Goal: Task Accomplishment & Management: Use online tool/utility

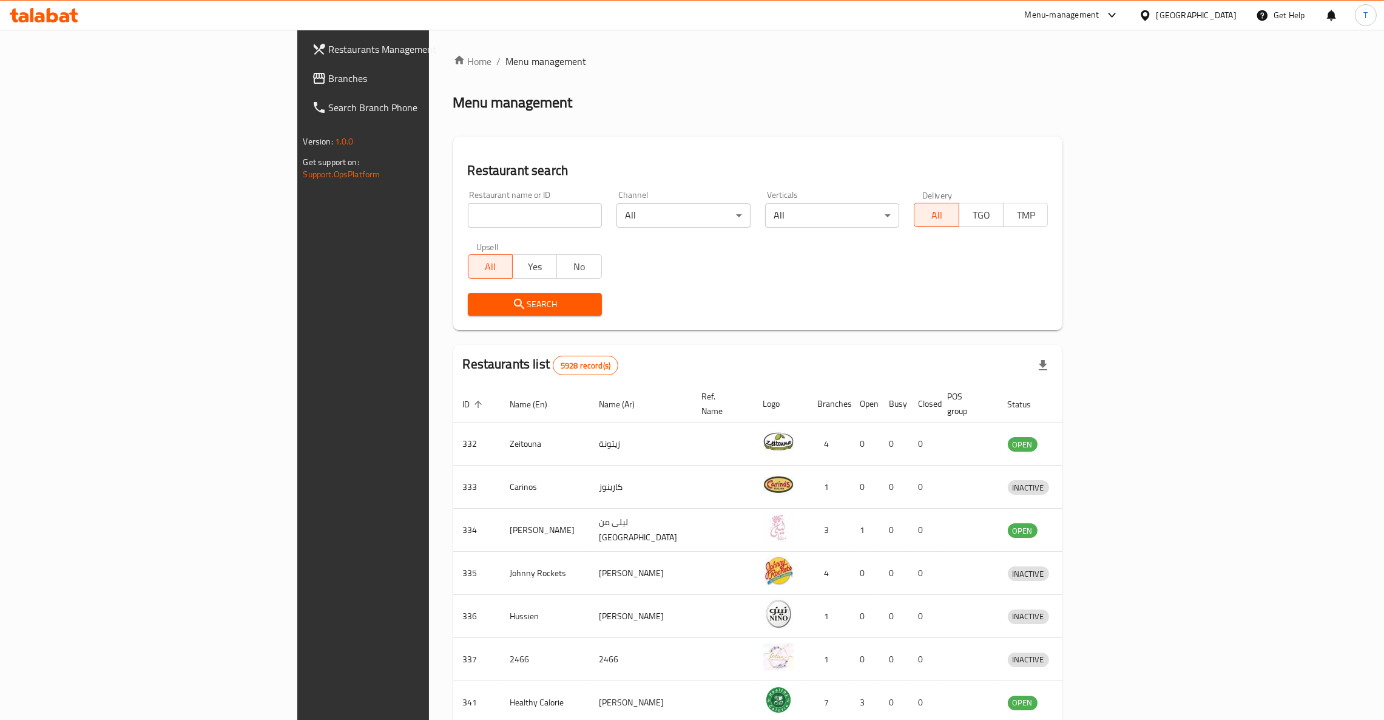
click at [468, 212] on input "search" at bounding box center [535, 215] width 134 height 24
type input "wing man"
click button "Search" at bounding box center [535, 304] width 134 height 22
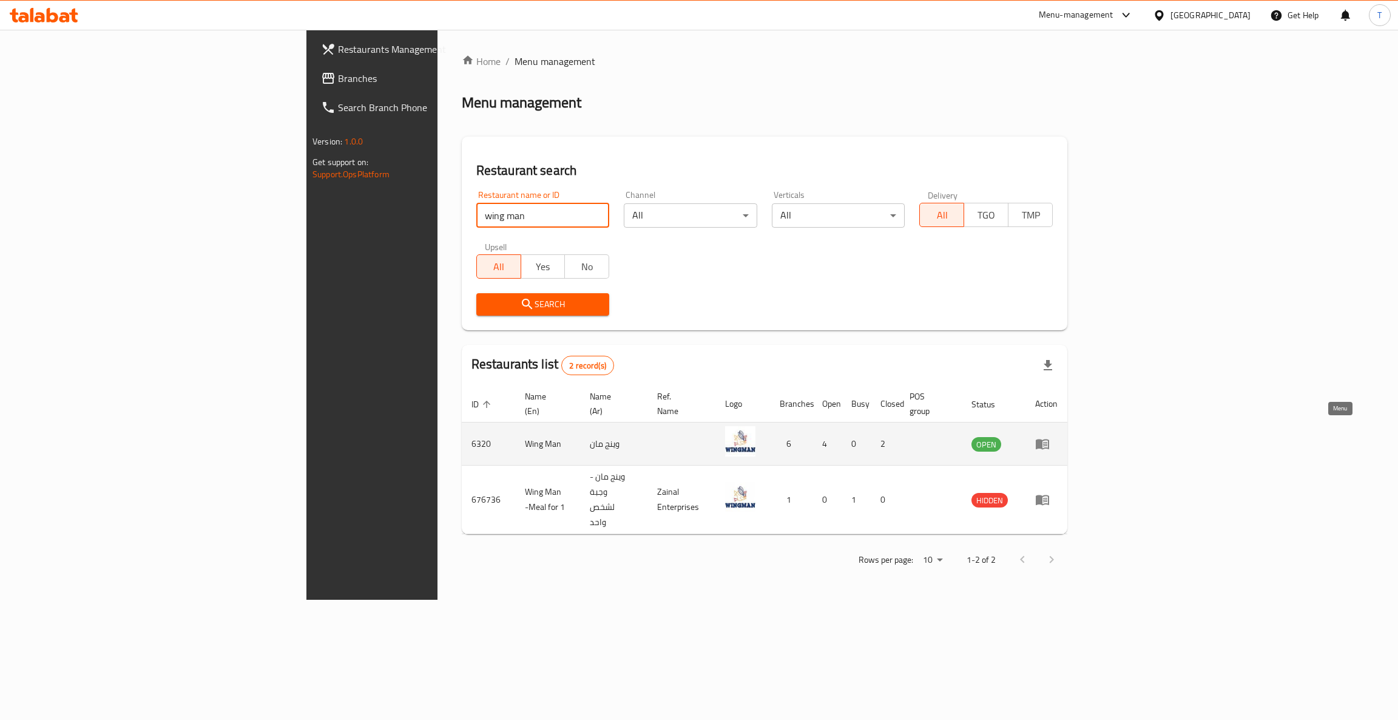
click at [1050, 436] on icon "enhanced table" at bounding box center [1042, 443] width 15 height 15
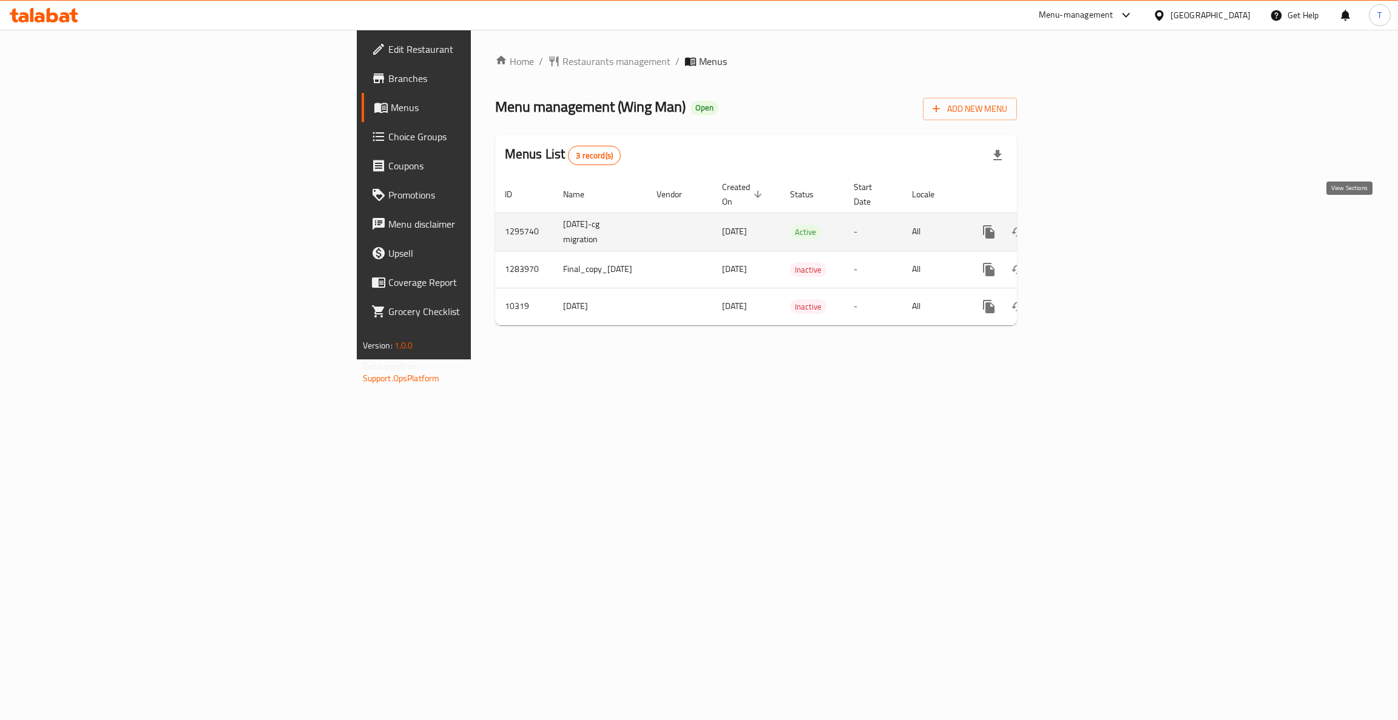
click at [1091, 218] on link "enhanced table" at bounding box center [1076, 231] width 29 height 29
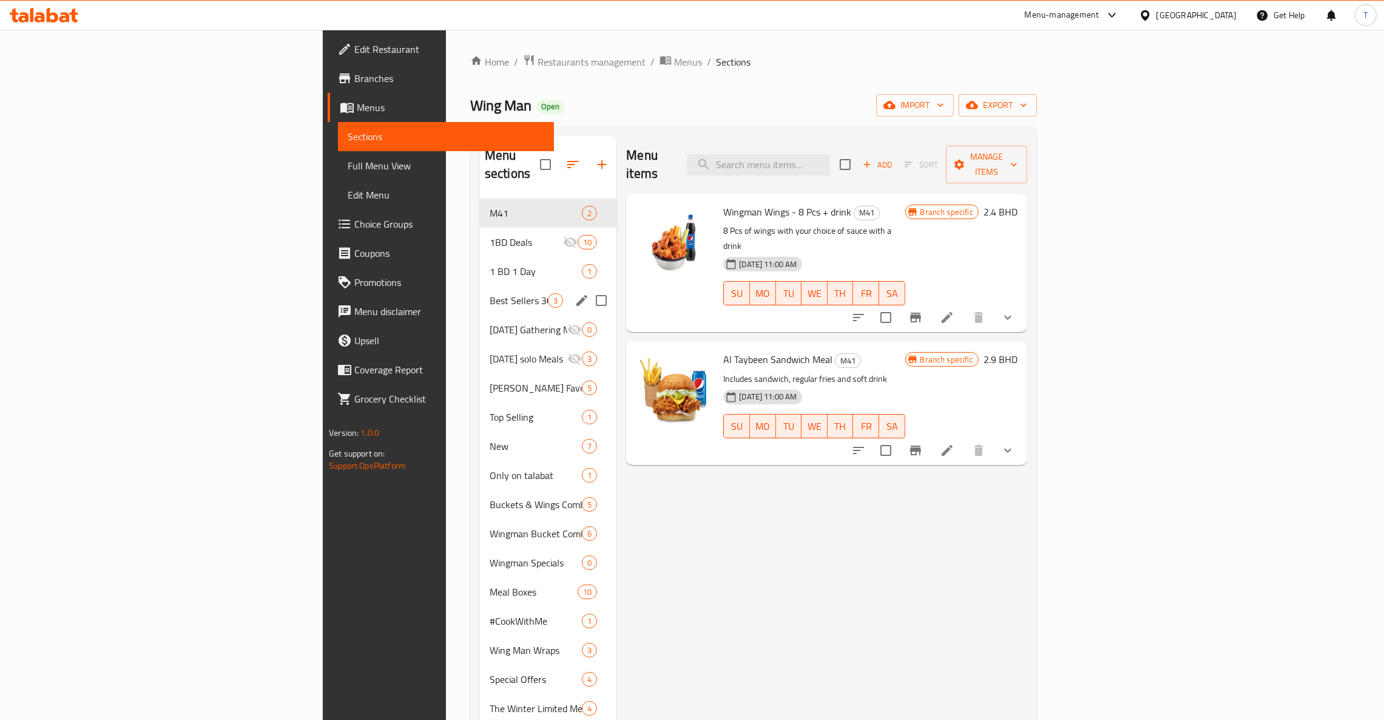
click at [490, 293] on span "Best Sellers 30% Off" at bounding box center [519, 300] width 58 height 15
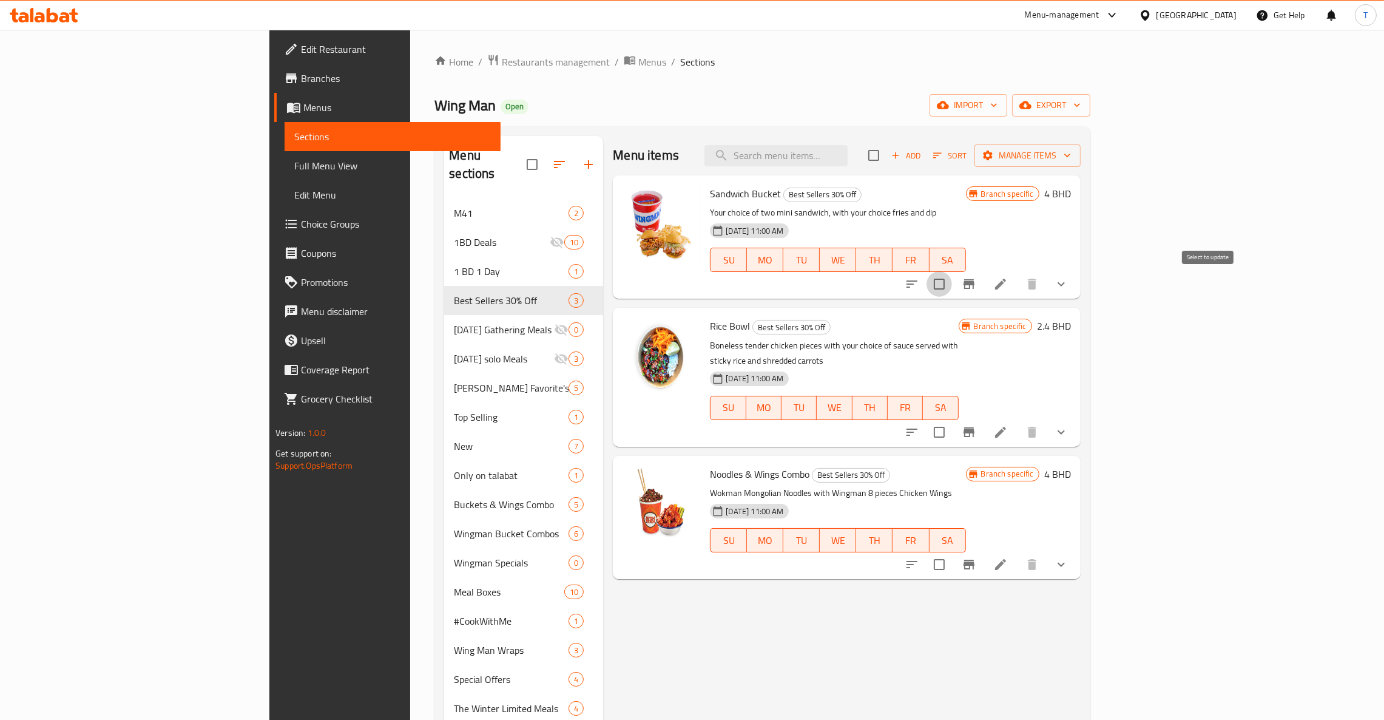
click at [952, 285] on input "checkbox" at bounding box center [938, 283] width 25 height 25
click at [1071, 158] on span "Manage items" at bounding box center [1027, 155] width 87 height 15
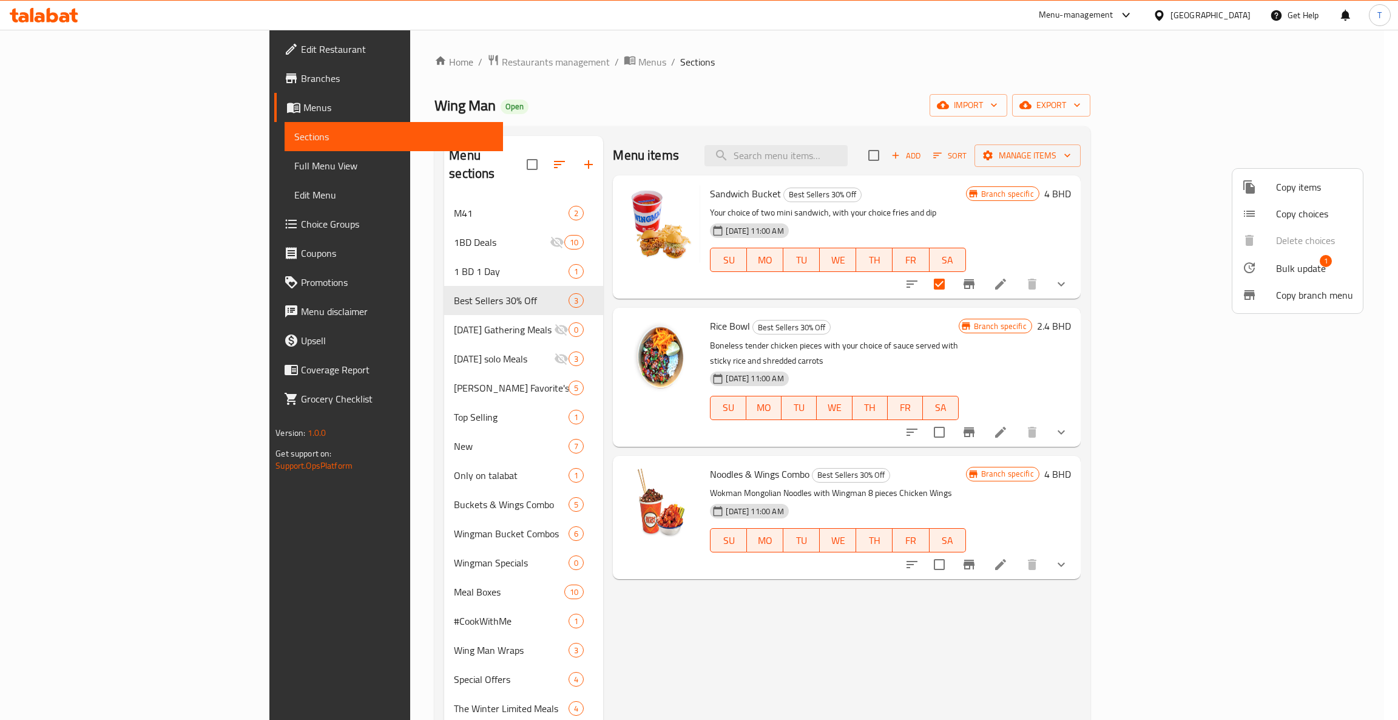
click at [1295, 269] on span "Bulk update" at bounding box center [1301, 268] width 50 height 15
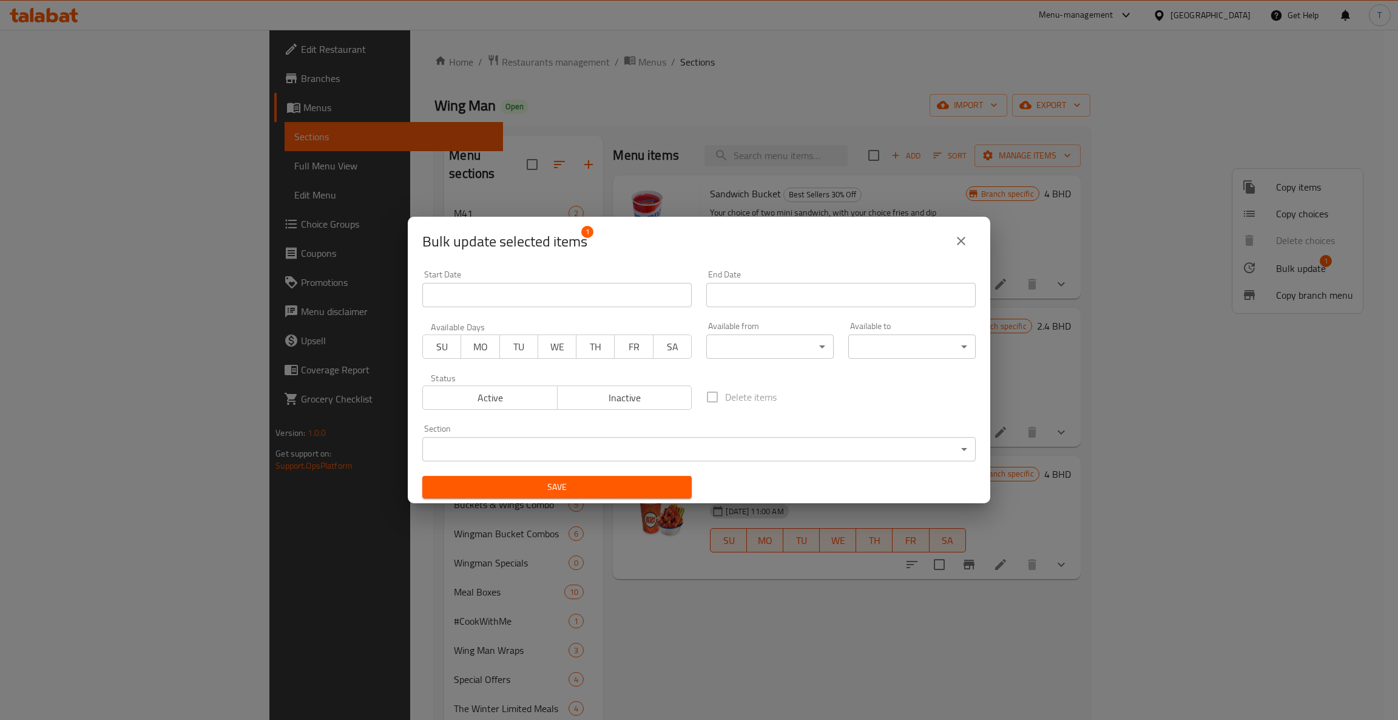
click at [447, 447] on body "​ Menu-management [GEOGRAPHIC_DATA] Get Help T Edit Restaurant Branches Menus S…" at bounding box center [699, 375] width 1398 height 690
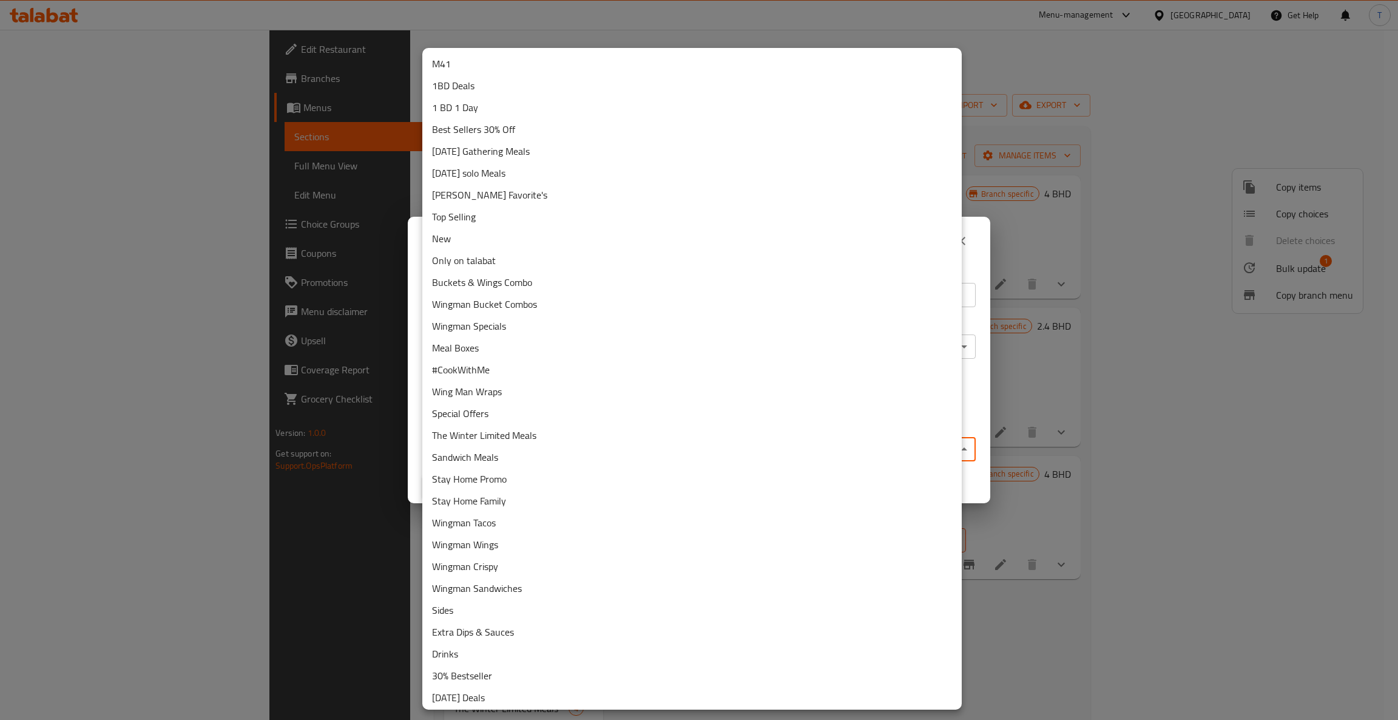
click at [544, 296] on li "Wingman Bucket Combos" at bounding box center [691, 304] width 539 height 22
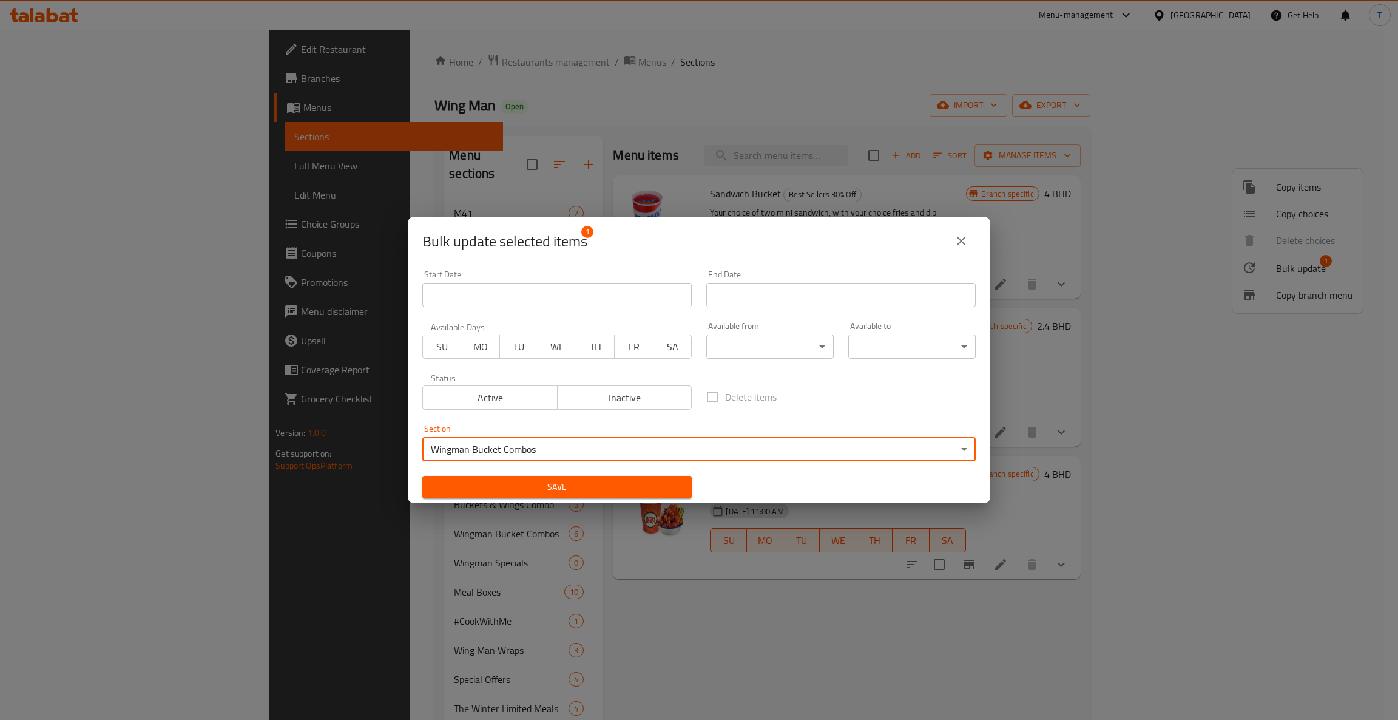
click at [664, 487] on span "Save" at bounding box center [557, 486] width 250 height 15
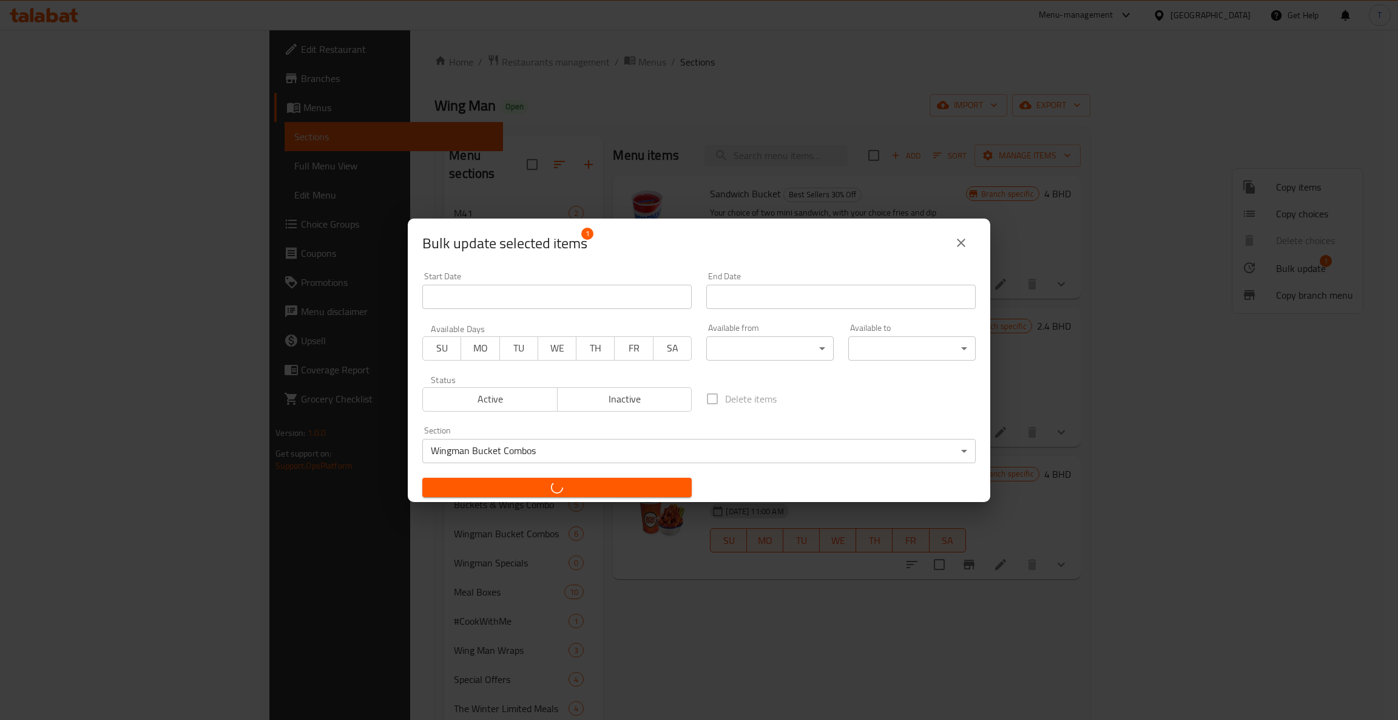
checkbox input "false"
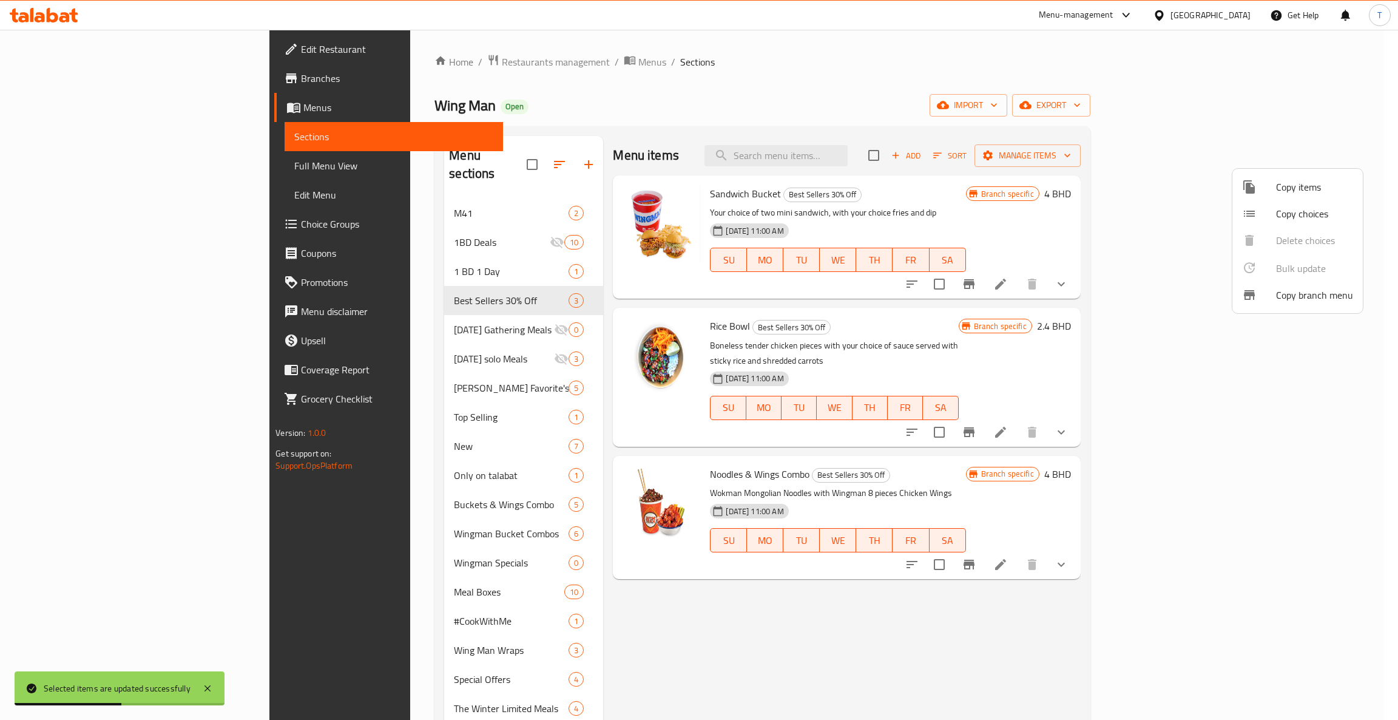
click at [904, 658] on div at bounding box center [699, 360] width 1398 height 720
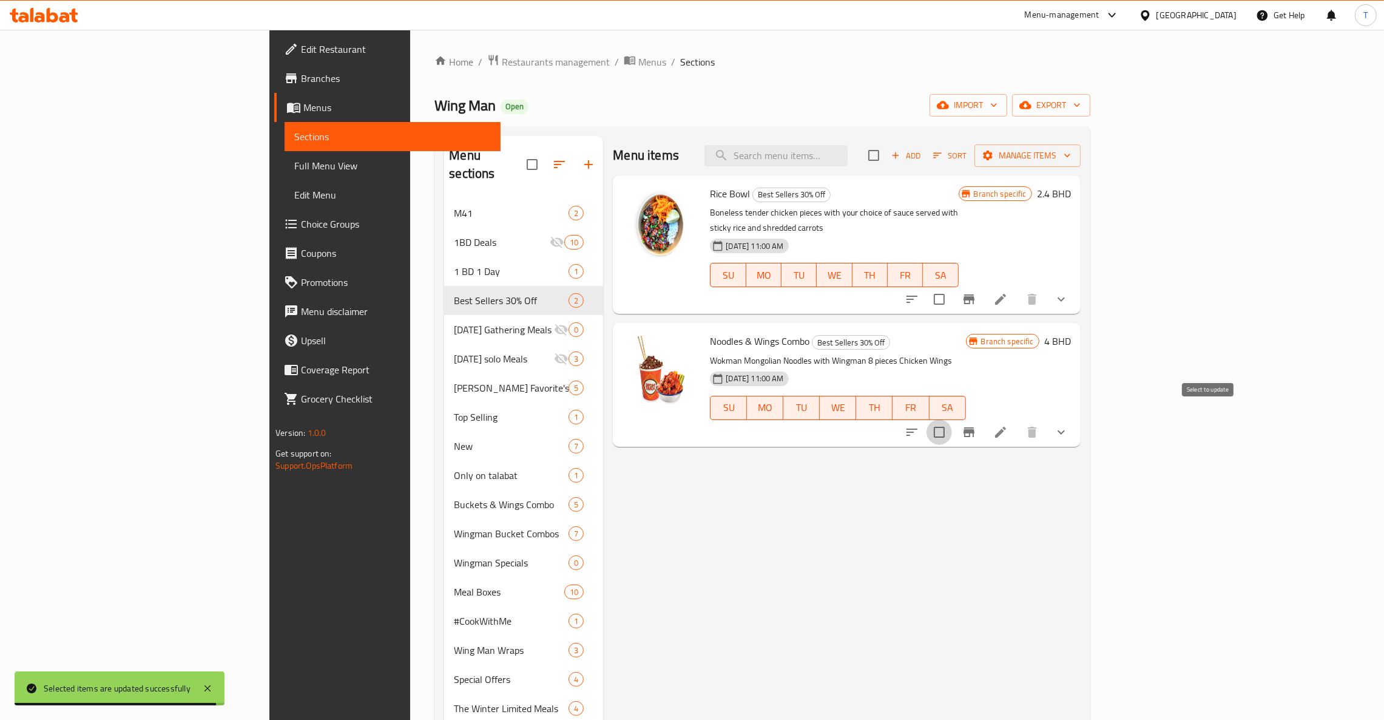
click at [952, 419] on input "checkbox" at bounding box center [938, 431] width 25 height 25
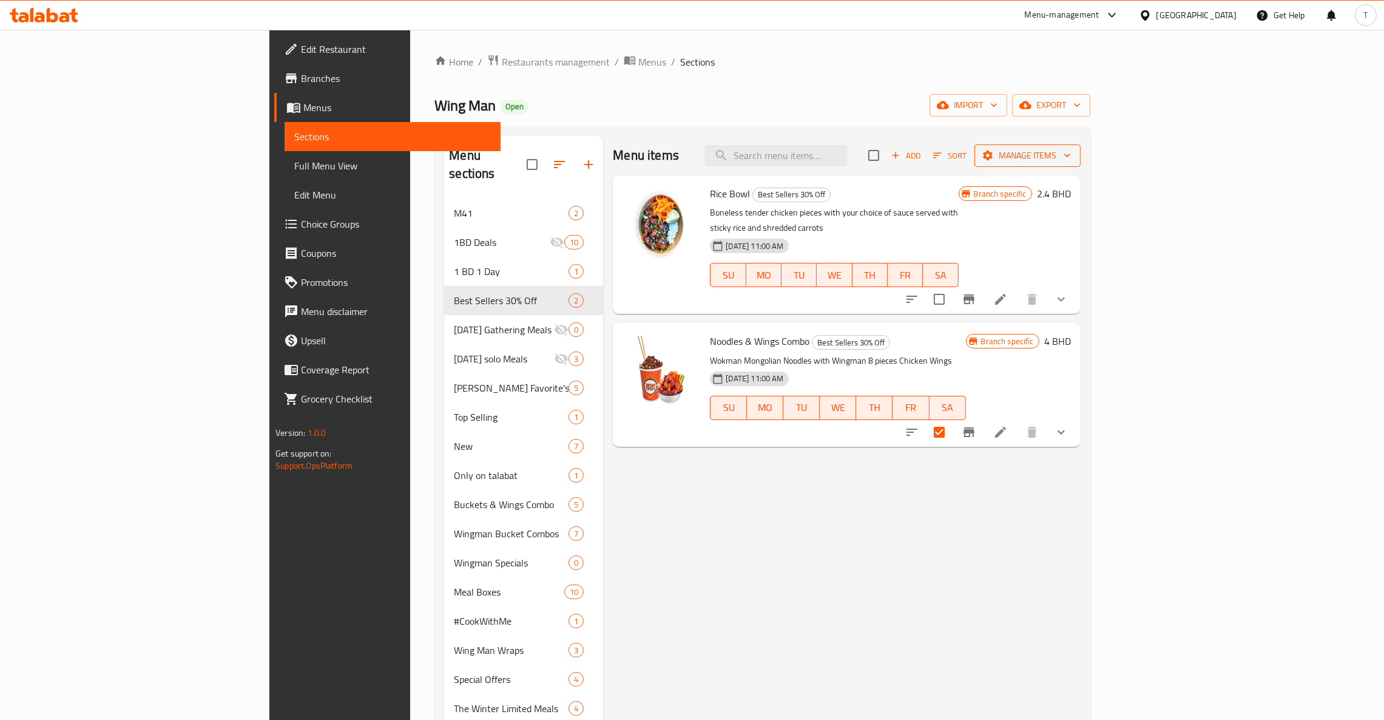
click at [1071, 155] on span "Manage items" at bounding box center [1027, 155] width 87 height 15
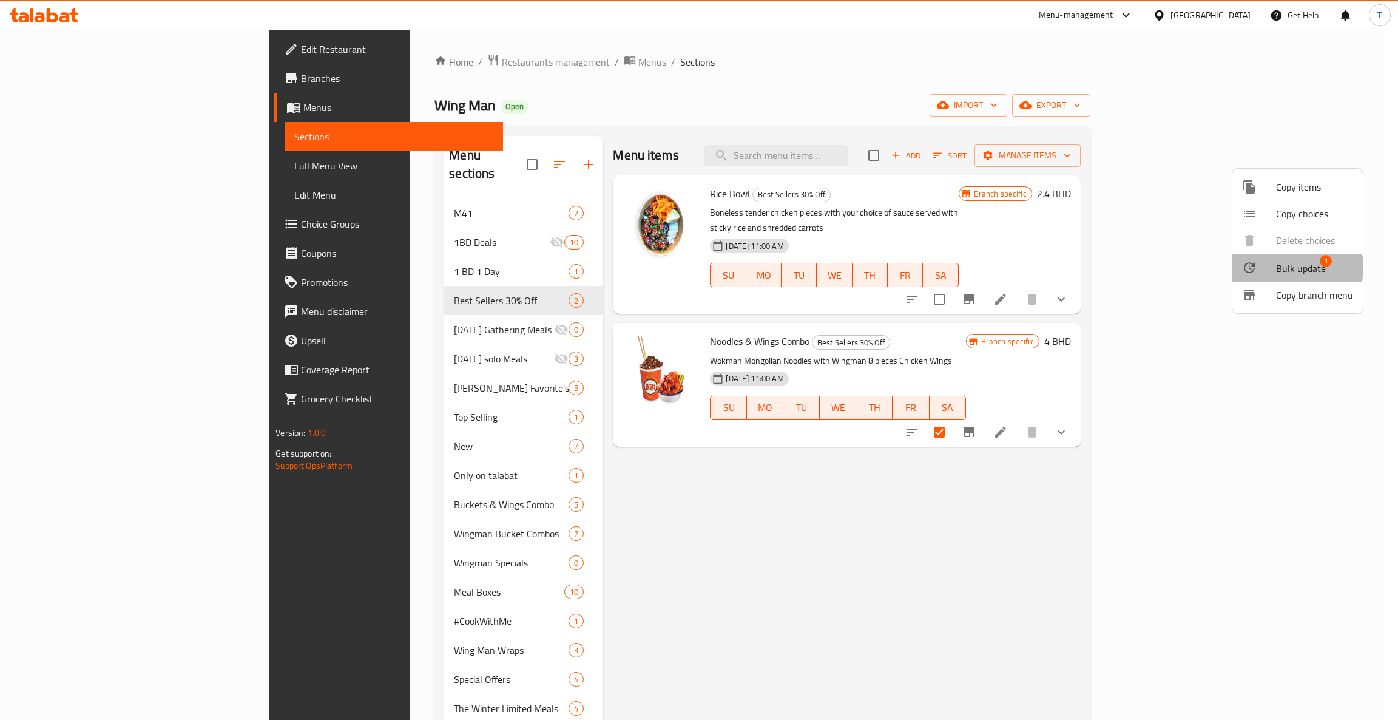
click at [1291, 268] on span "Bulk update" at bounding box center [1301, 268] width 50 height 15
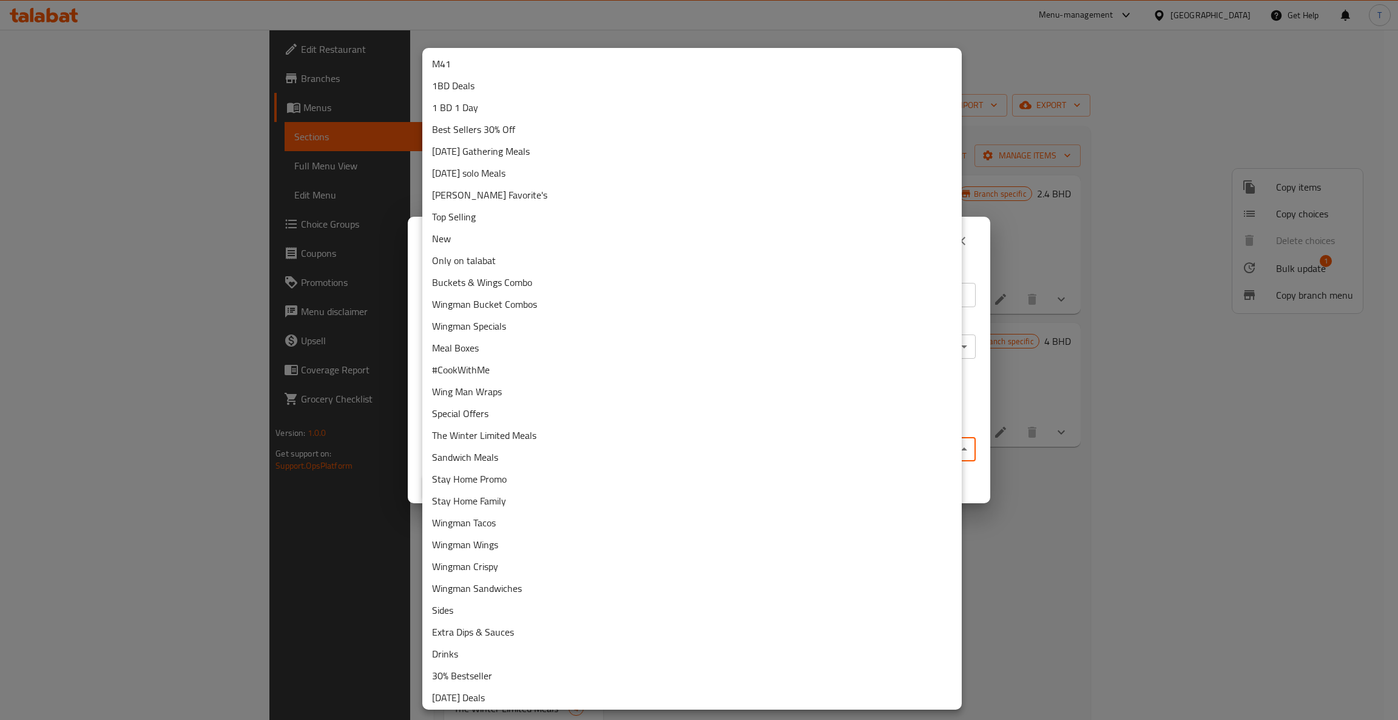
drag, startPoint x: 482, startPoint y: 454, endPoint x: 490, endPoint y: 454, distance: 7.9
click at [482, 454] on body "​ Menu-management [GEOGRAPHIC_DATA] Get Help T Edit Restaurant Branches Menus S…" at bounding box center [699, 375] width 1398 height 690
click at [508, 283] on li "Buckets & Wings Combo" at bounding box center [691, 282] width 539 height 22
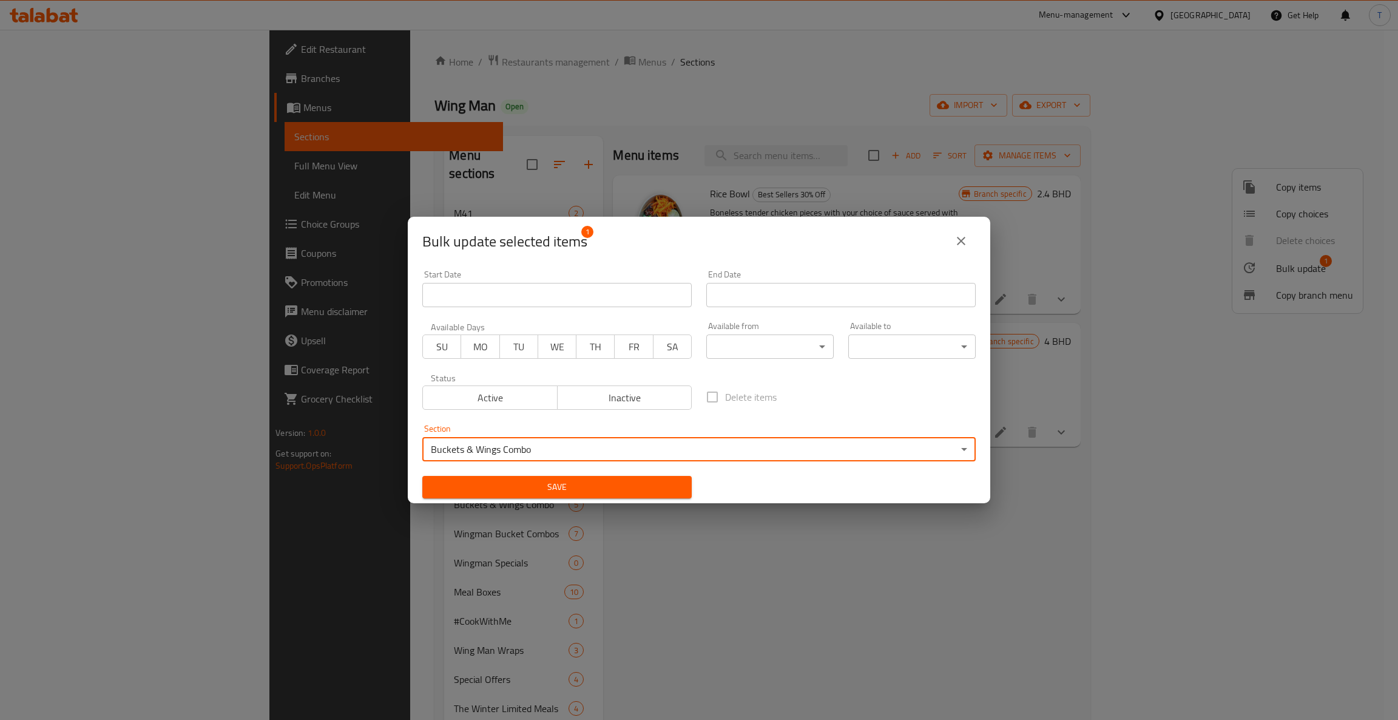
click at [520, 486] on span "Save" at bounding box center [557, 486] width 250 height 15
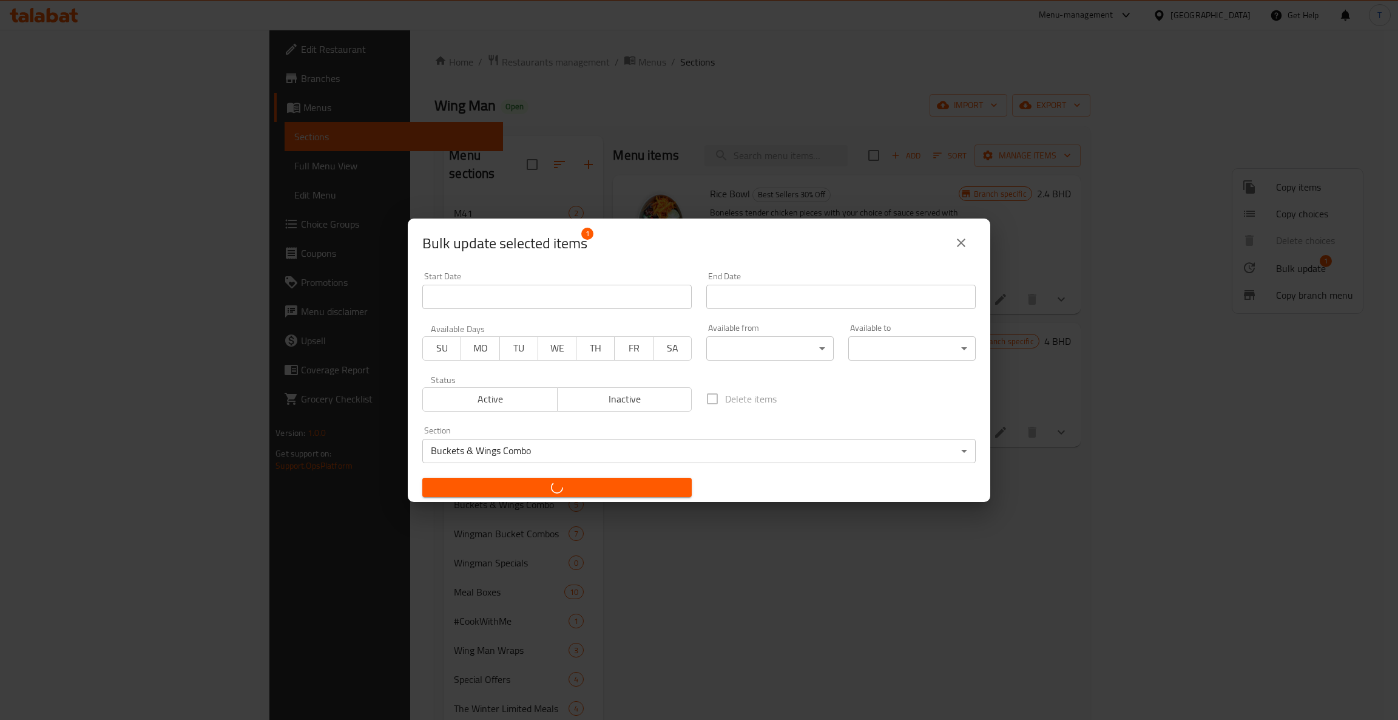
checkbox input "false"
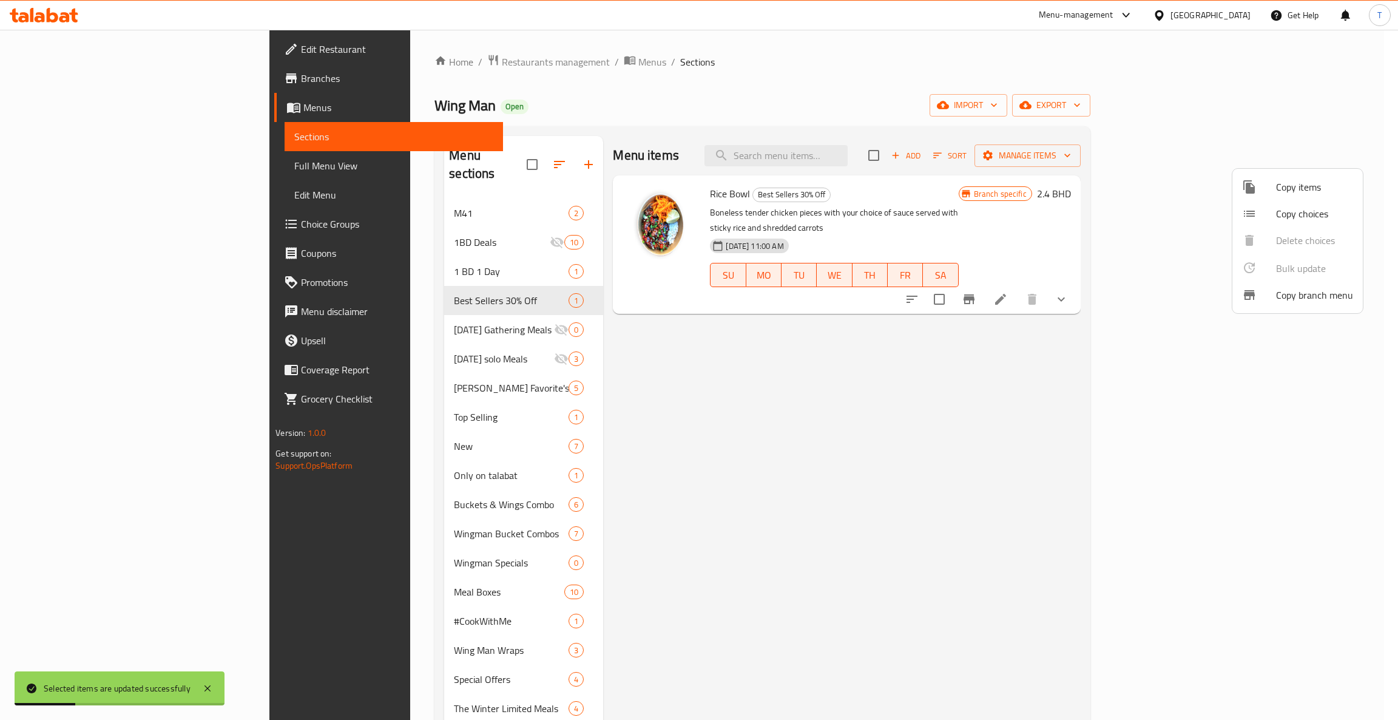
click at [312, 457] on div at bounding box center [699, 360] width 1398 height 720
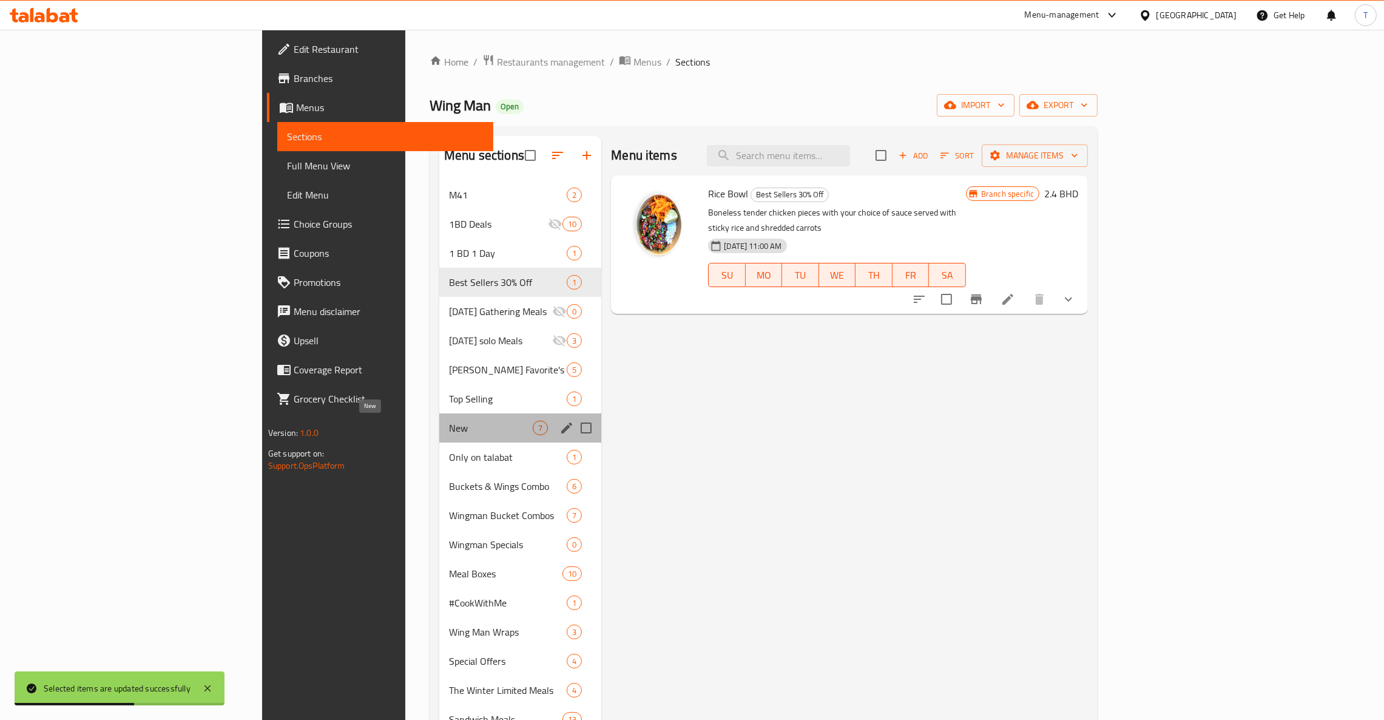
click at [449, 429] on span "New" at bounding box center [491, 427] width 84 height 15
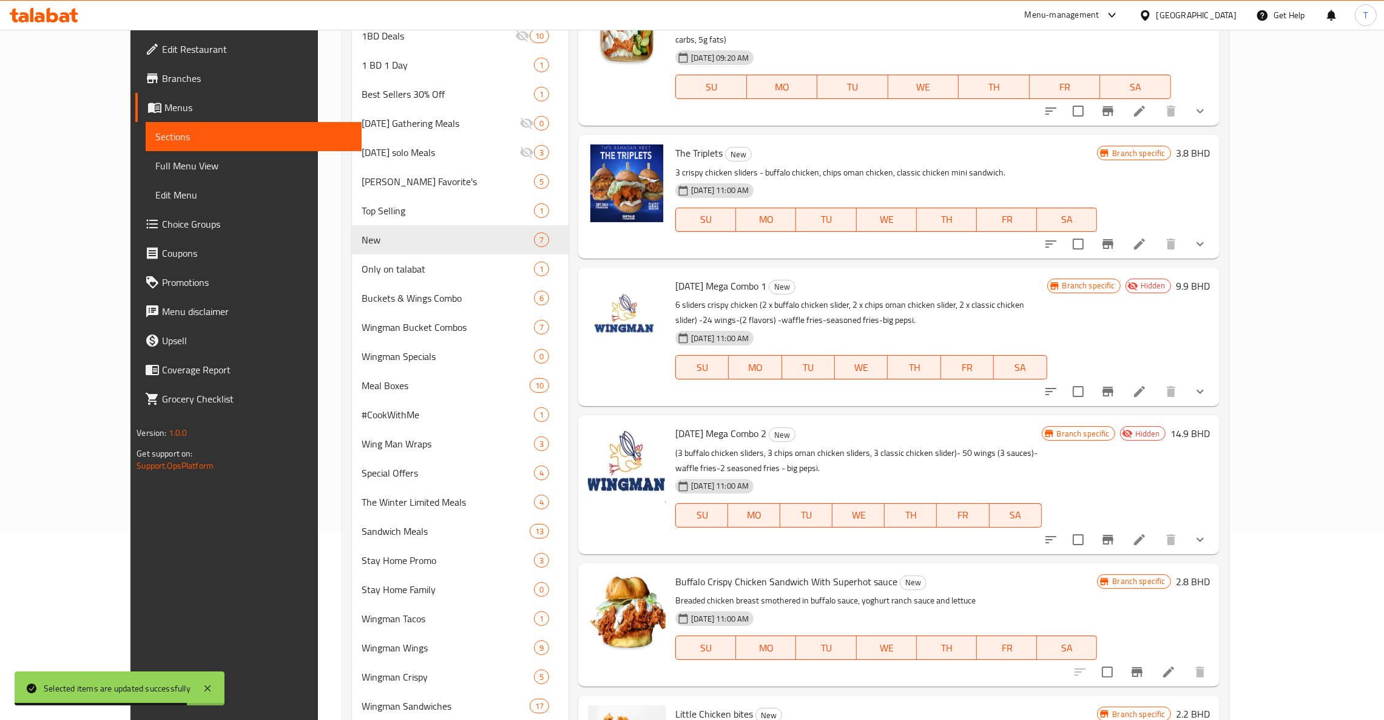
scroll to position [91, 0]
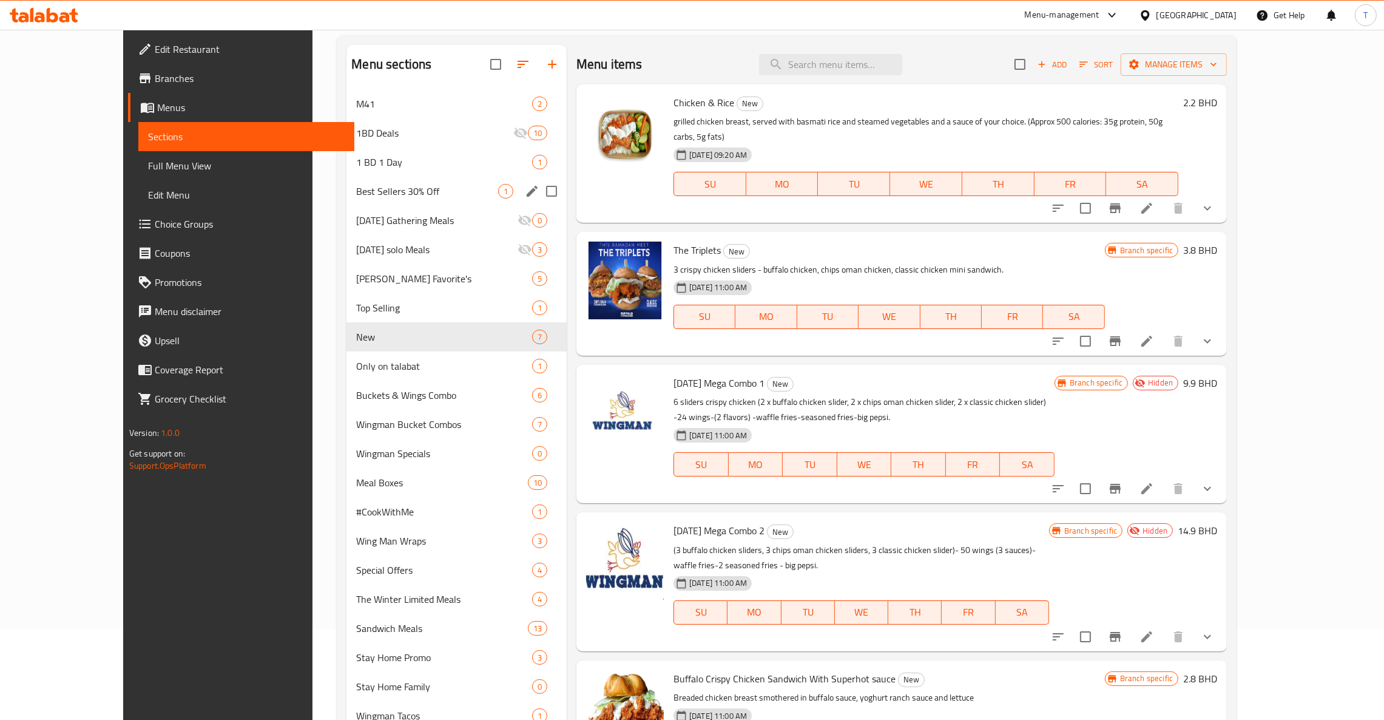
click at [346, 203] on div "Best Sellers 30% Off 1" at bounding box center [456, 191] width 220 height 29
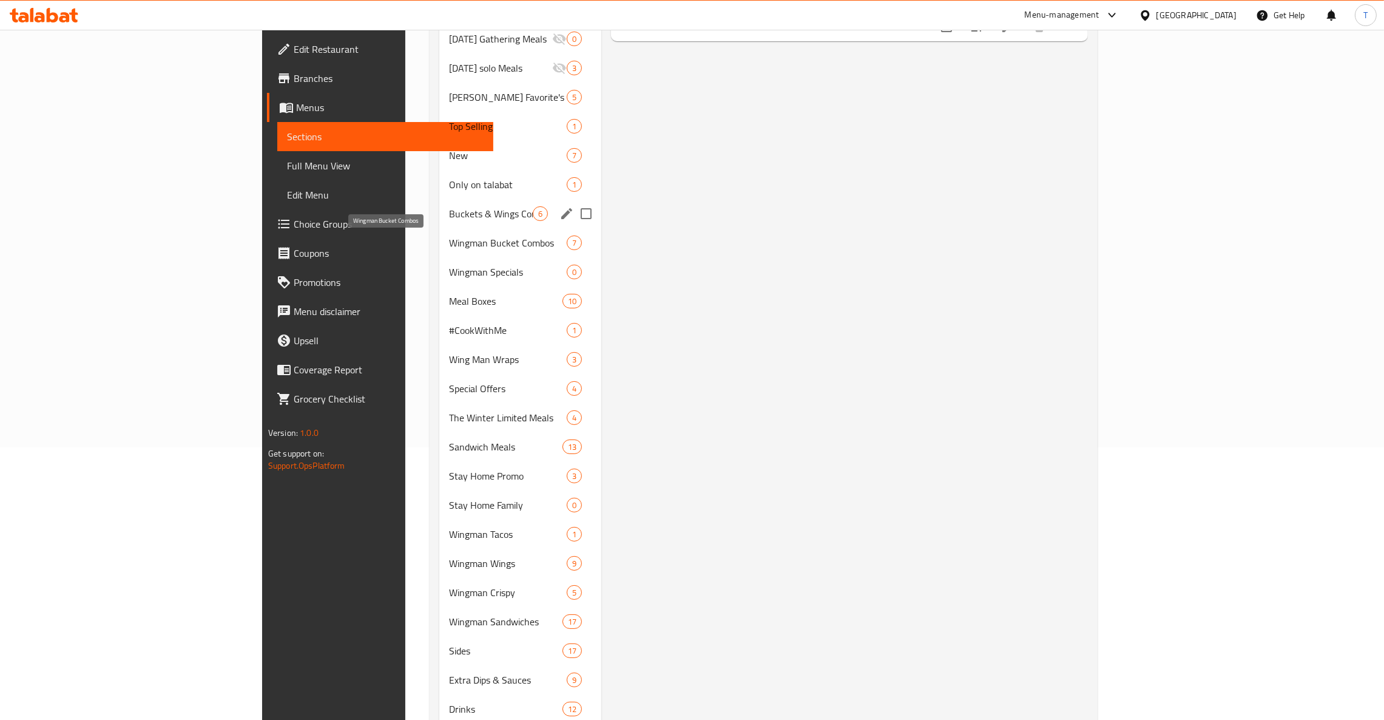
scroll to position [91, 0]
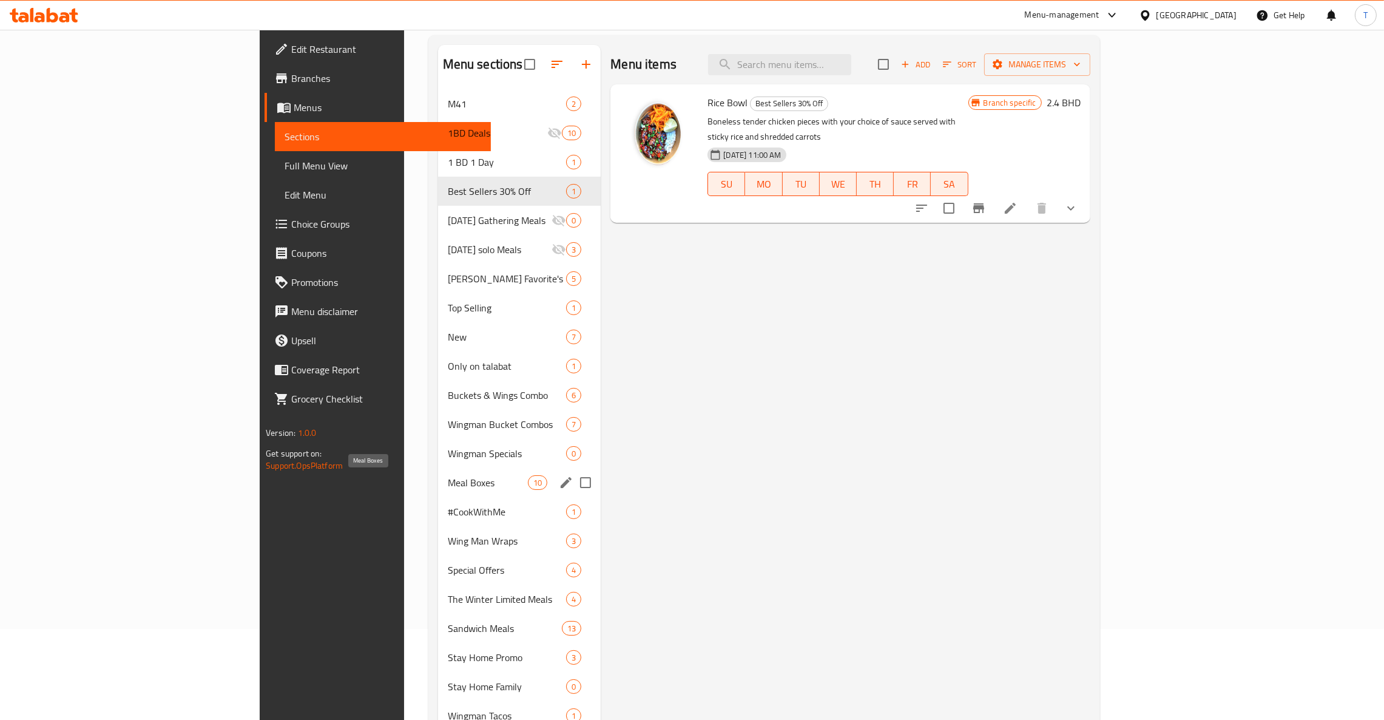
click at [448, 479] on span "Meal Boxes" at bounding box center [488, 482] width 80 height 15
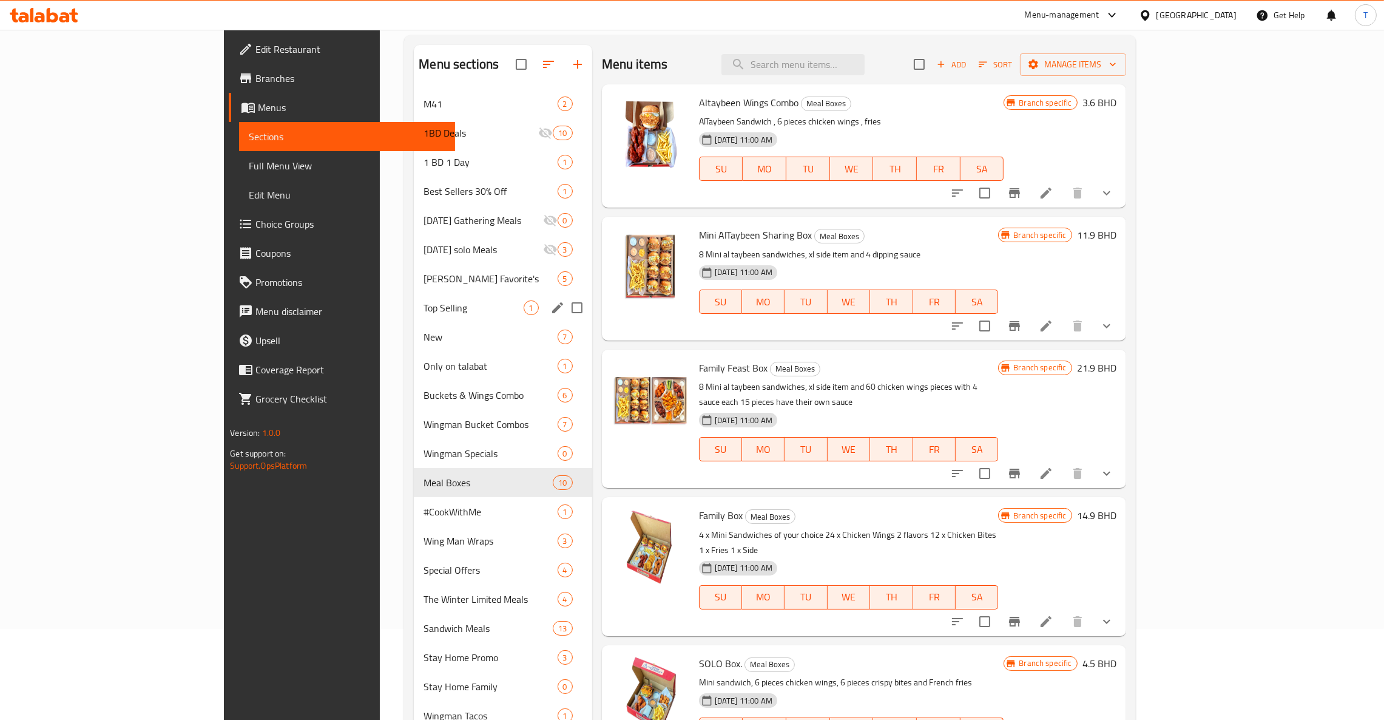
click at [414, 298] on div "Top Selling 1" at bounding box center [503, 307] width 178 height 29
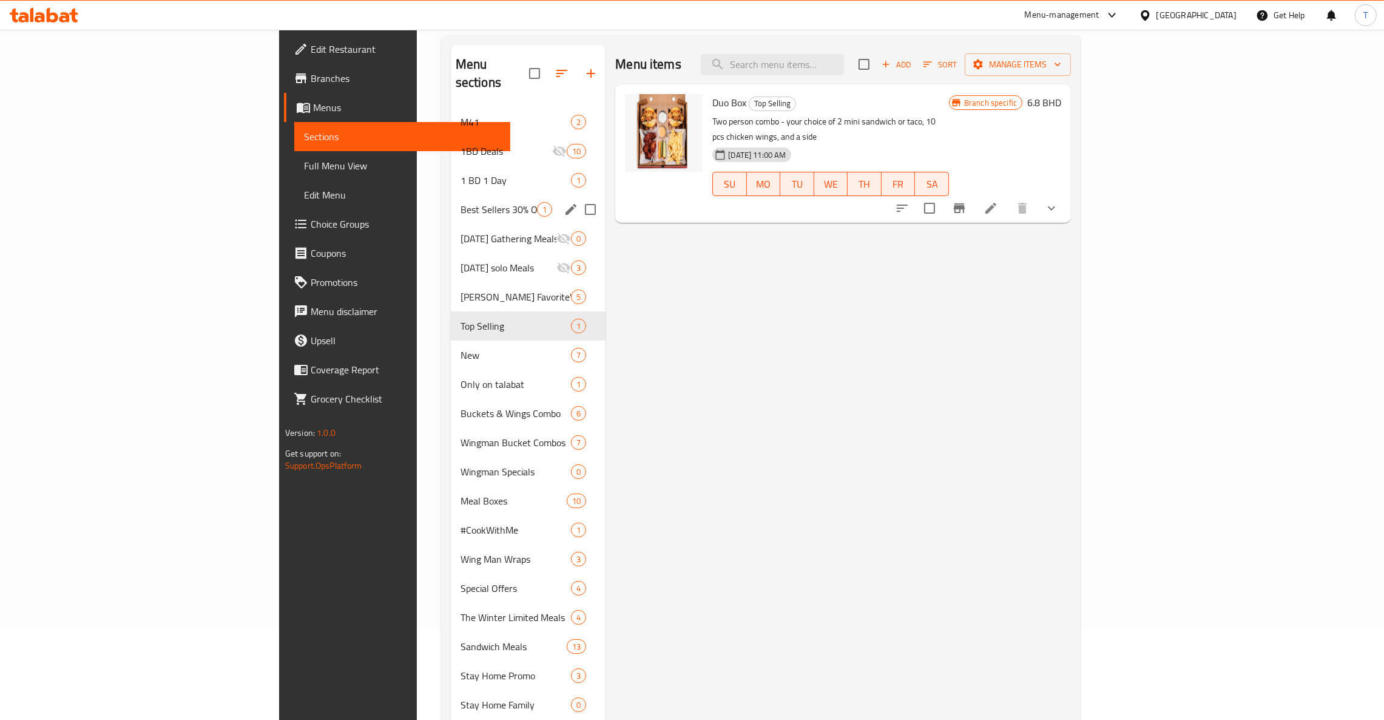
click at [460, 202] on span "Best Sellers 30% Off" at bounding box center [498, 209] width 76 height 15
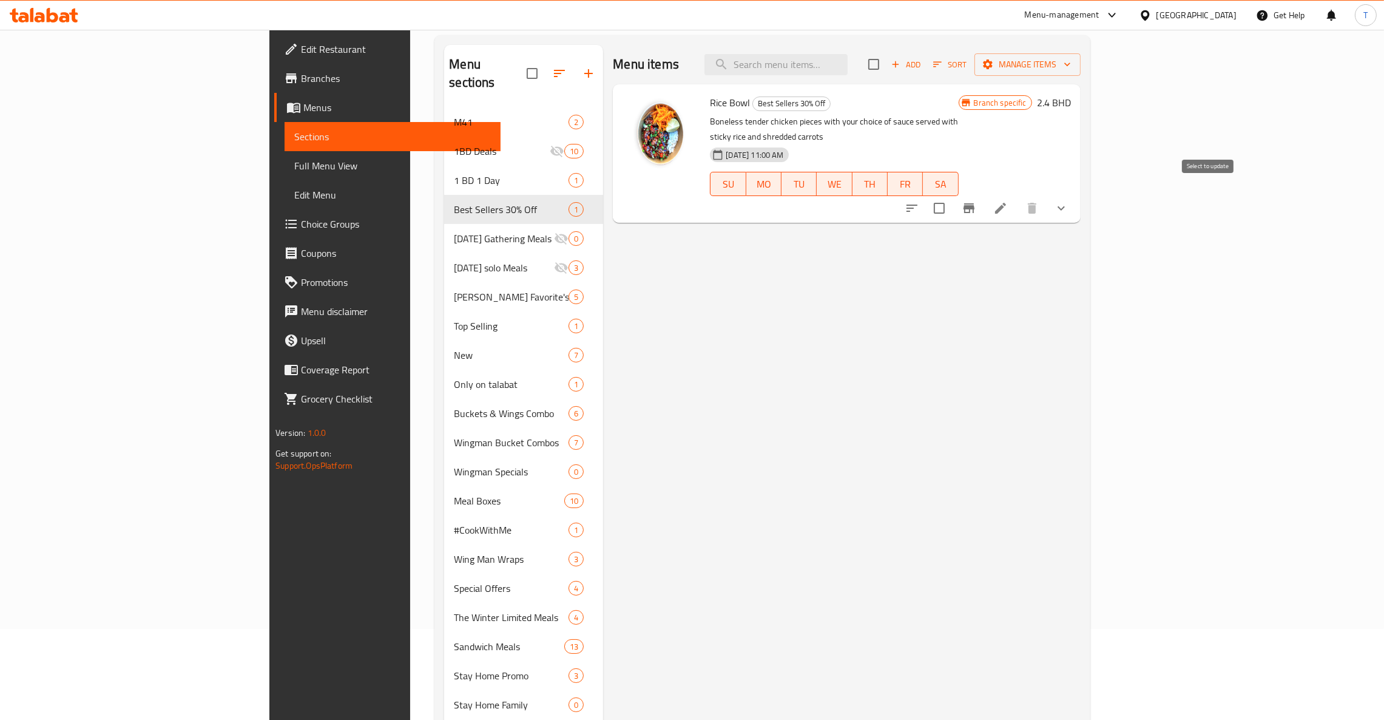
click at [952, 195] on input "checkbox" at bounding box center [938, 207] width 25 height 25
checkbox input "true"
click at [1071, 64] on span "Manage items" at bounding box center [1027, 64] width 87 height 15
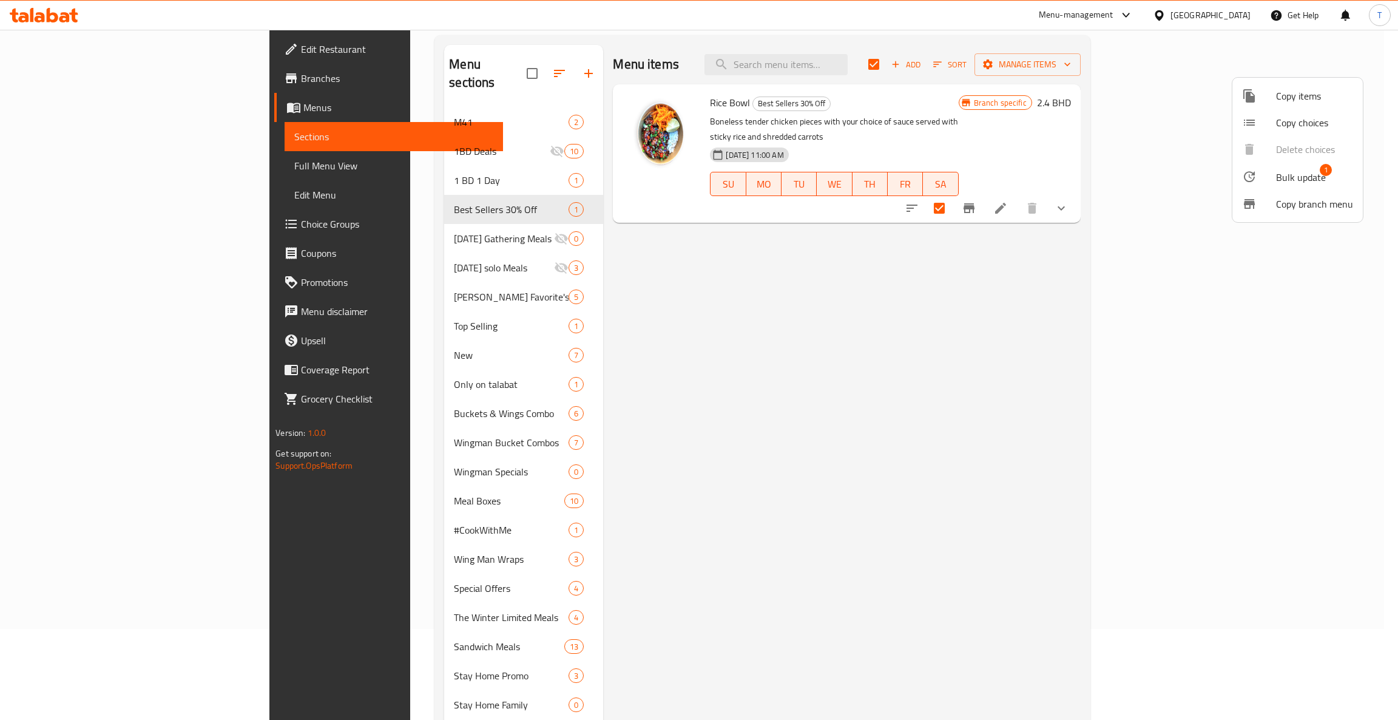
click at [1294, 180] on span "Bulk update" at bounding box center [1301, 177] width 50 height 15
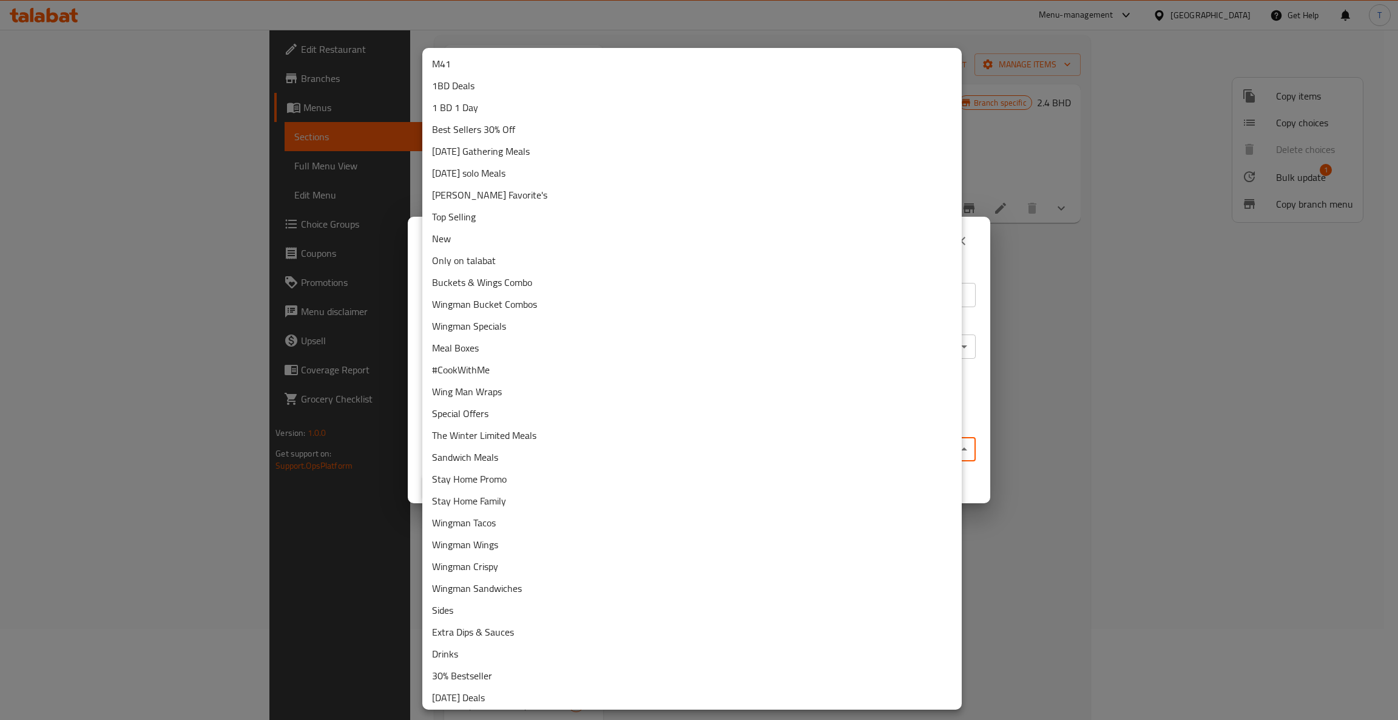
click at [564, 449] on body "​ Menu-management [GEOGRAPHIC_DATA] Get Help T Edit Restaurant Branches Menus S…" at bounding box center [699, 284] width 1398 height 690
click at [490, 218] on li "Top Selling" at bounding box center [691, 217] width 539 height 22
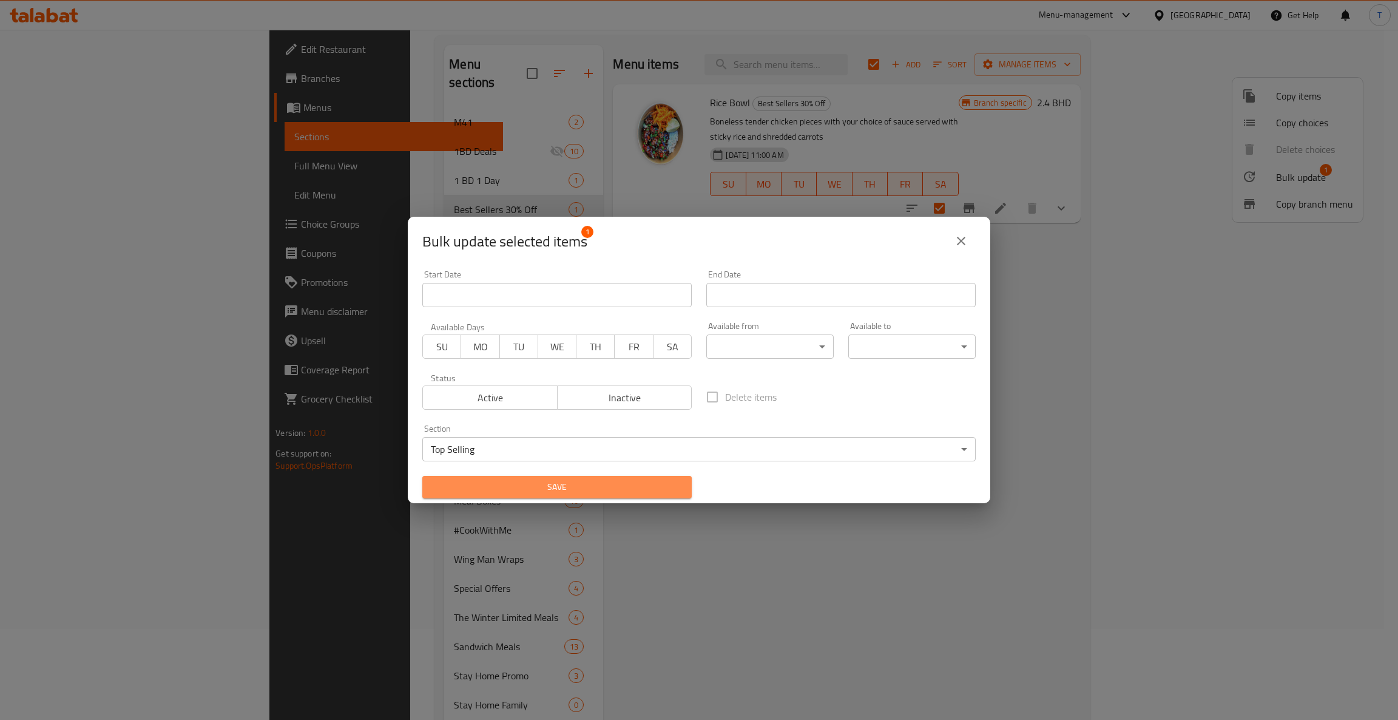
click at [565, 497] on button "Save" at bounding box center [556, 487] width 269 height 22
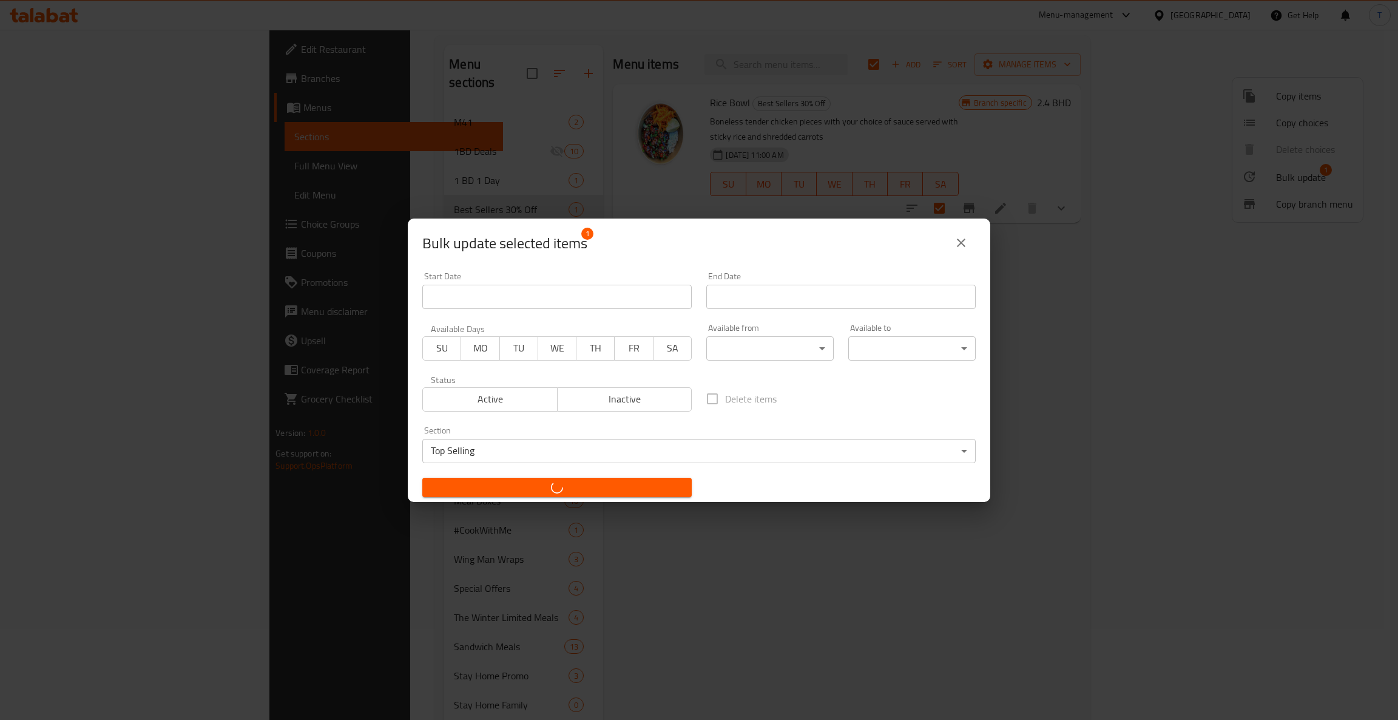
checkbox input "false"
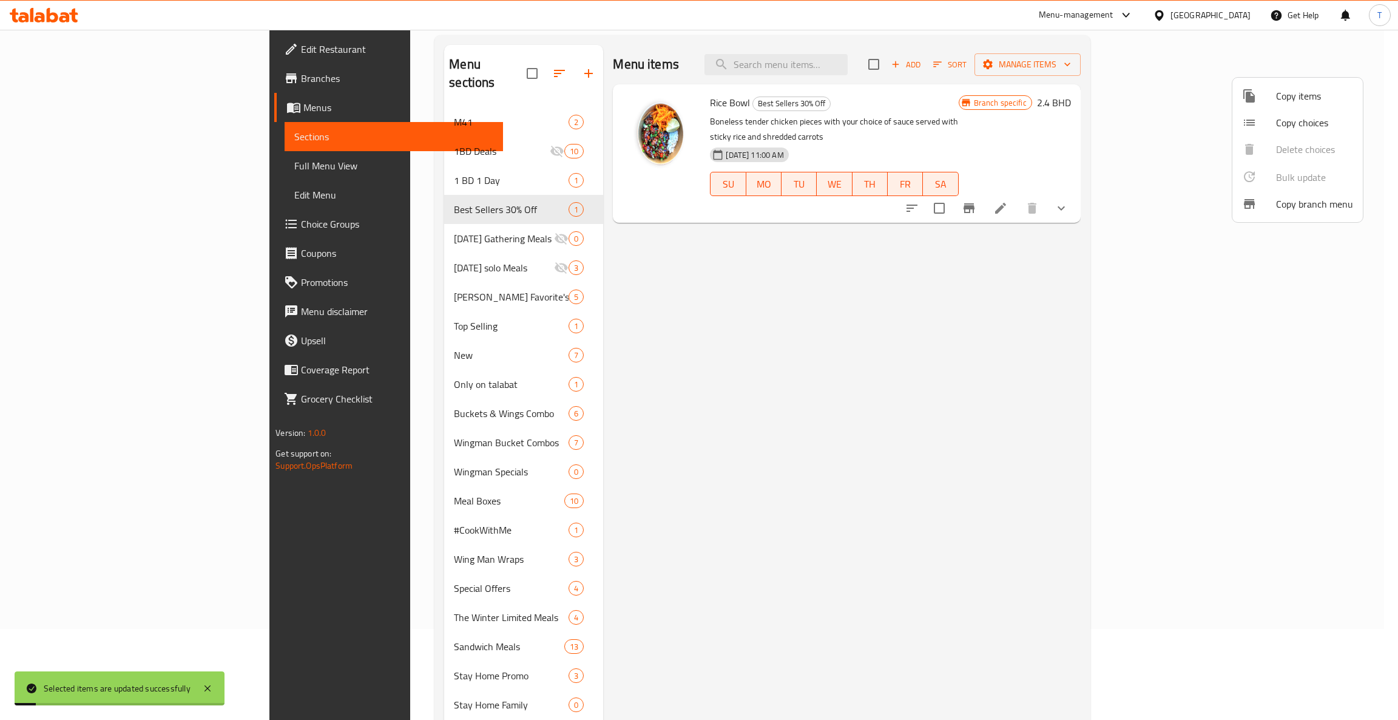
drag, startPoint x: 721, startPoint y: 379, endPoint x: 687, endPoint y: 377, distance: 34.0
click at [722, 379] on div at bounding box center [699, 360] width 1398 height 720
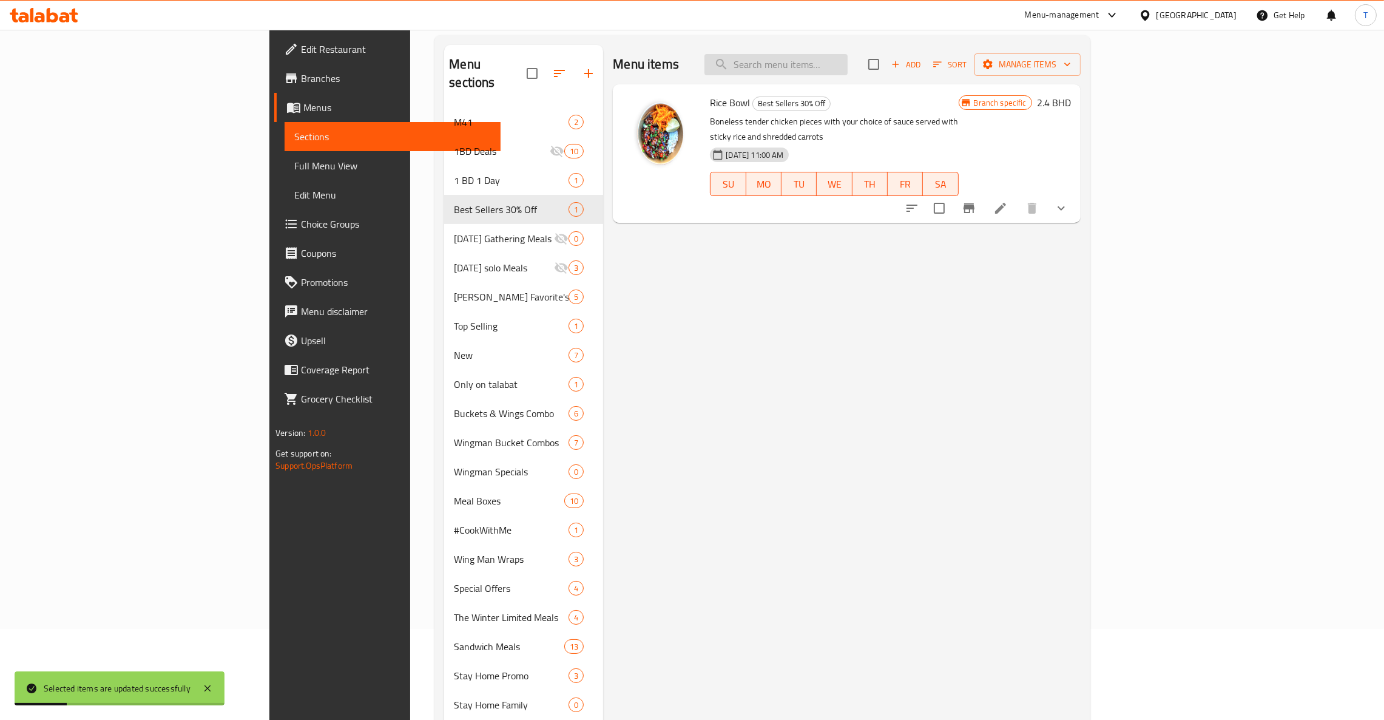
click at [848, 67] on input "search" at bounding box center [775, 64] width 143 height 21
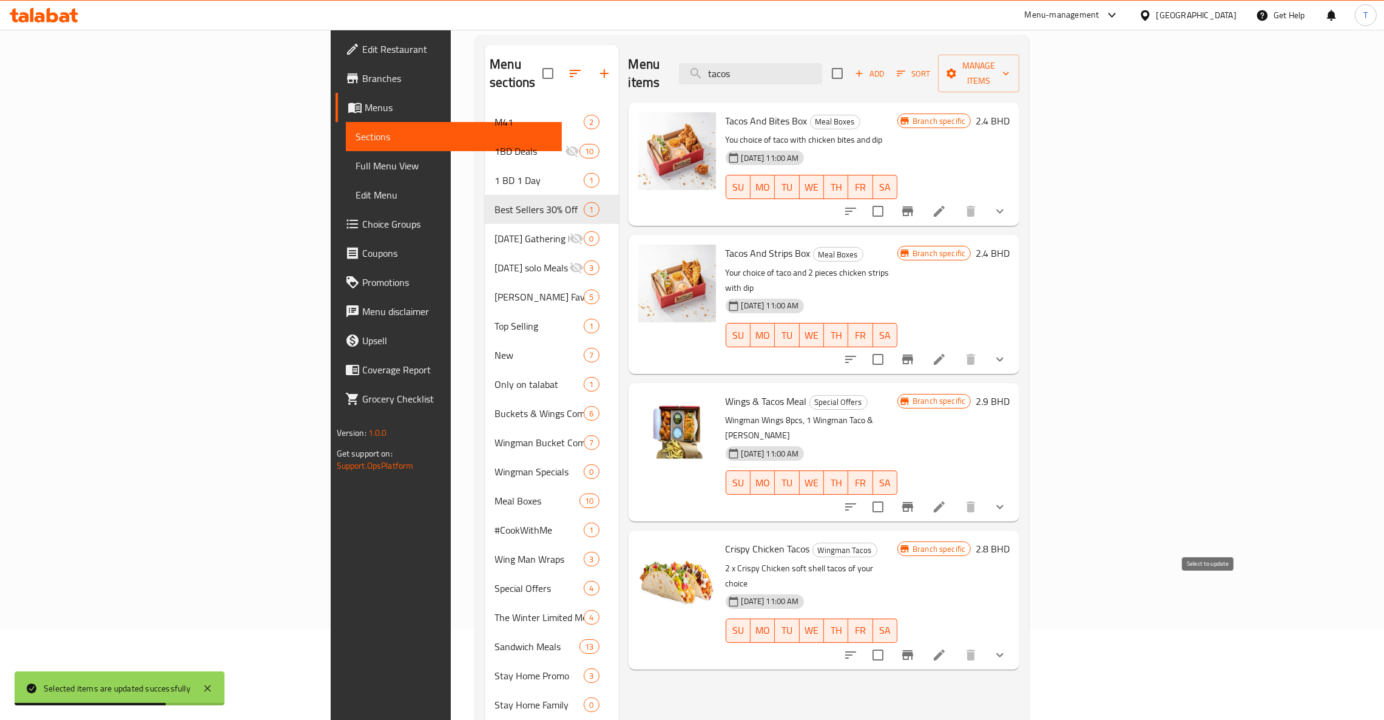
type input "tacos"
click at [891, 642] on input "checkbox" at bounding box center [877, 654] width 25 height 25
checkbox input "true"
click at [1010, 67] on span "Manage items" at bounding box center [979, 73] width 62 height 30
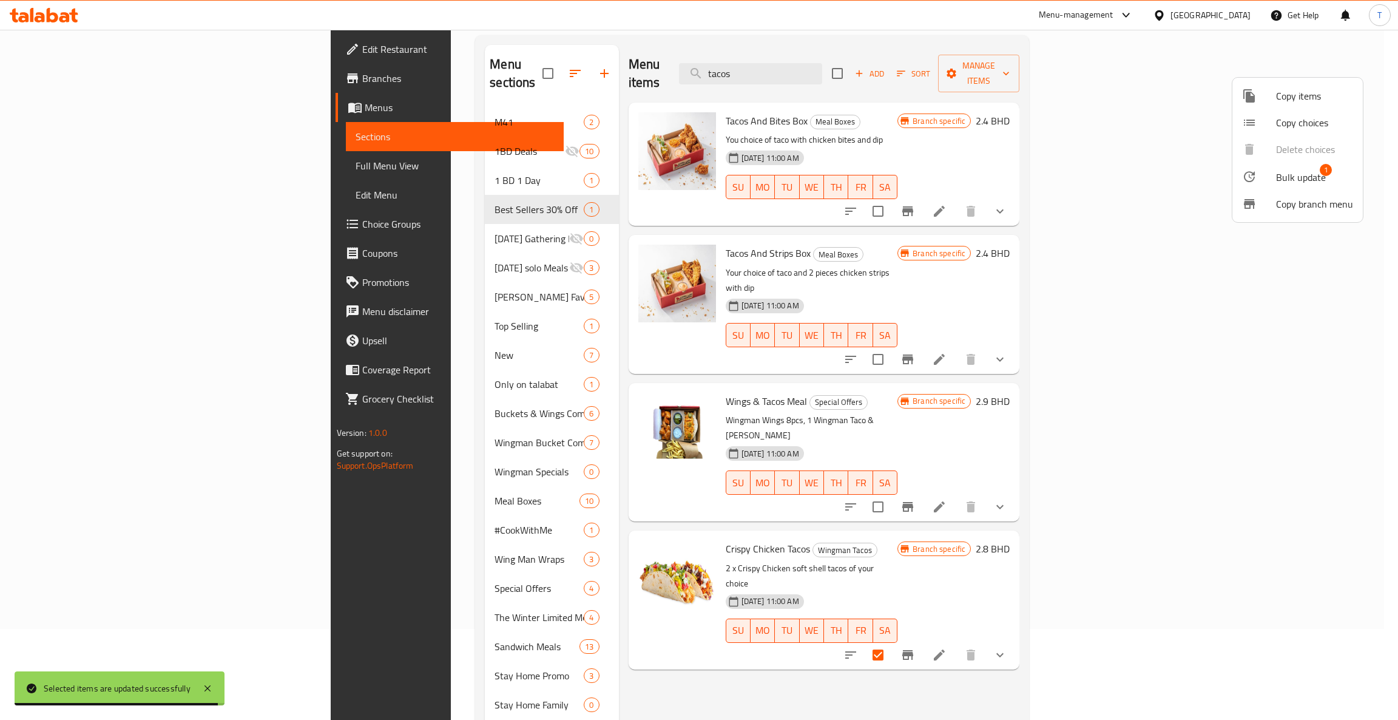
click at [1301, 177] on span "Bulk update" at bounding box center [1301, 177] width 50 height 15
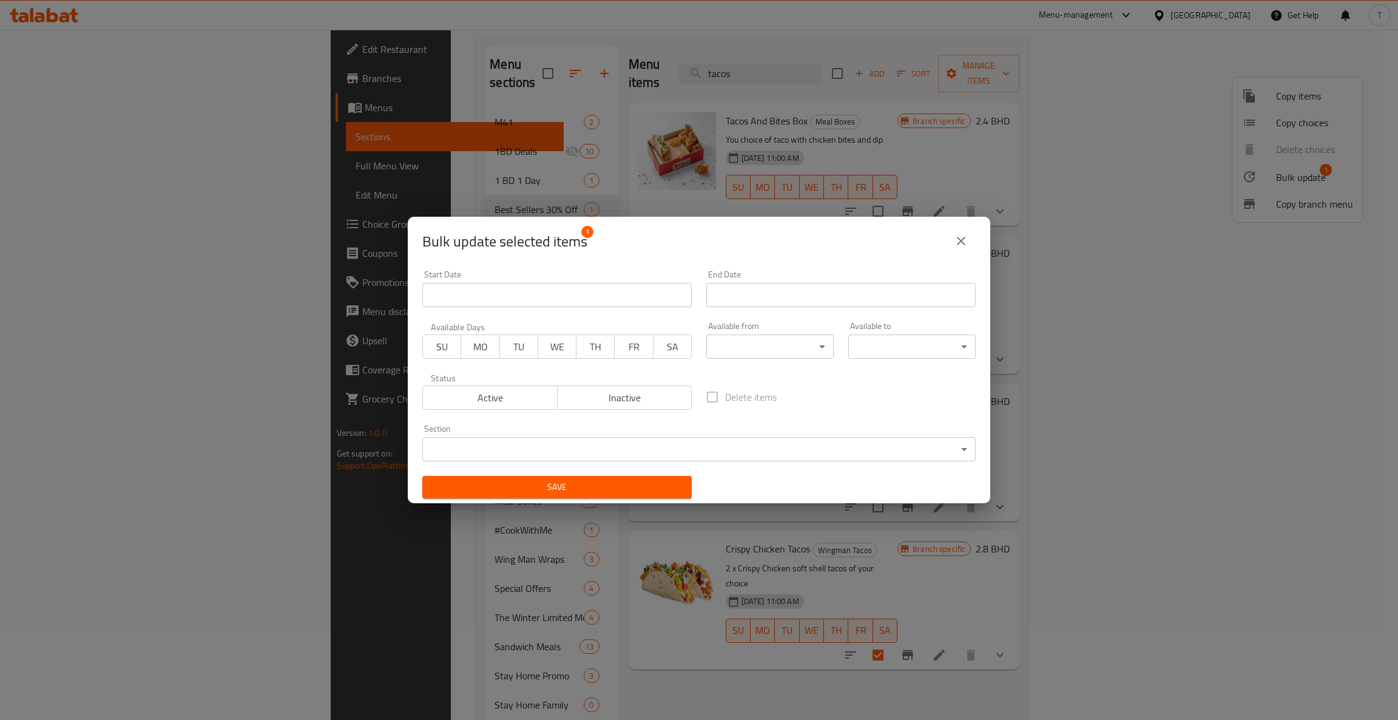
click at [461, 442] on body "​ Menu-management [GEOGRAPHIC_DATA] Get Help T Edit Restaurant Branches Menus S…" at bounding box center [699, 284] width 1398 height 690
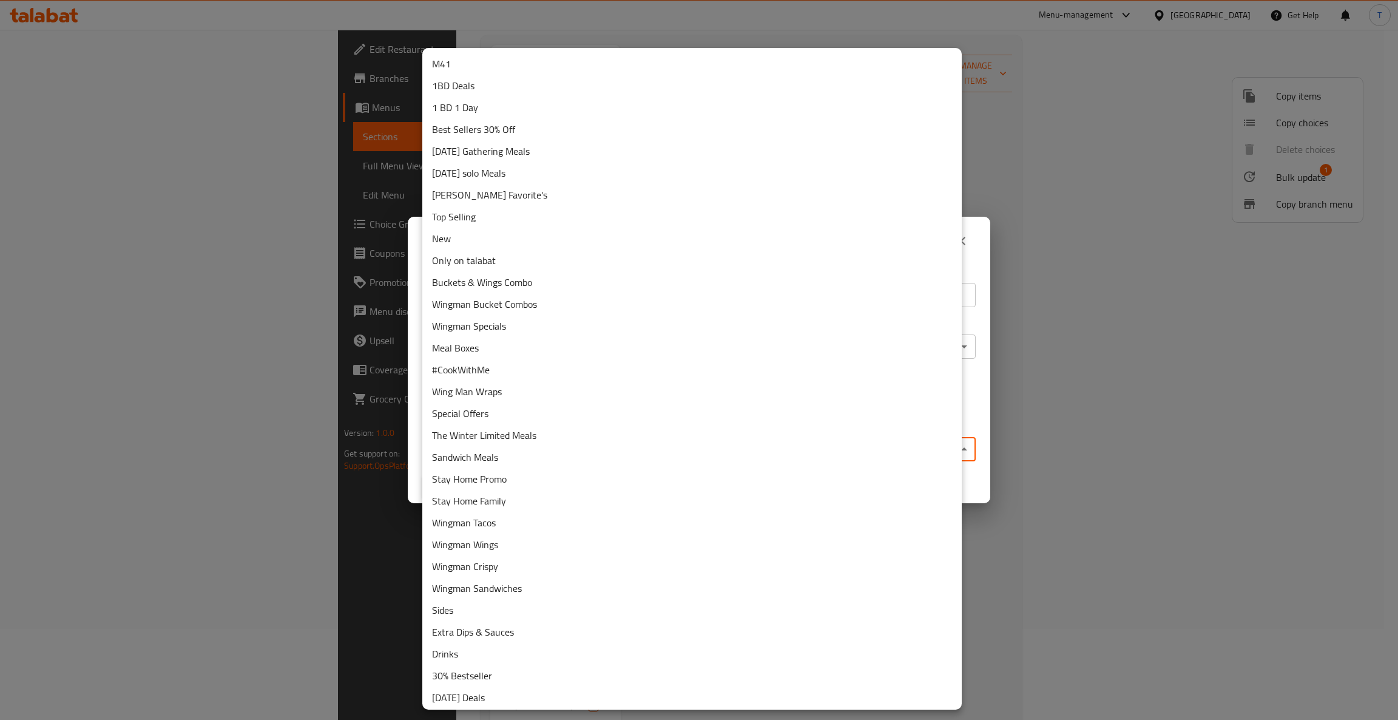
click at [504, 131] on li "Best Sellers 30% Off" at bounding box center [691, 129] width 539 height 22
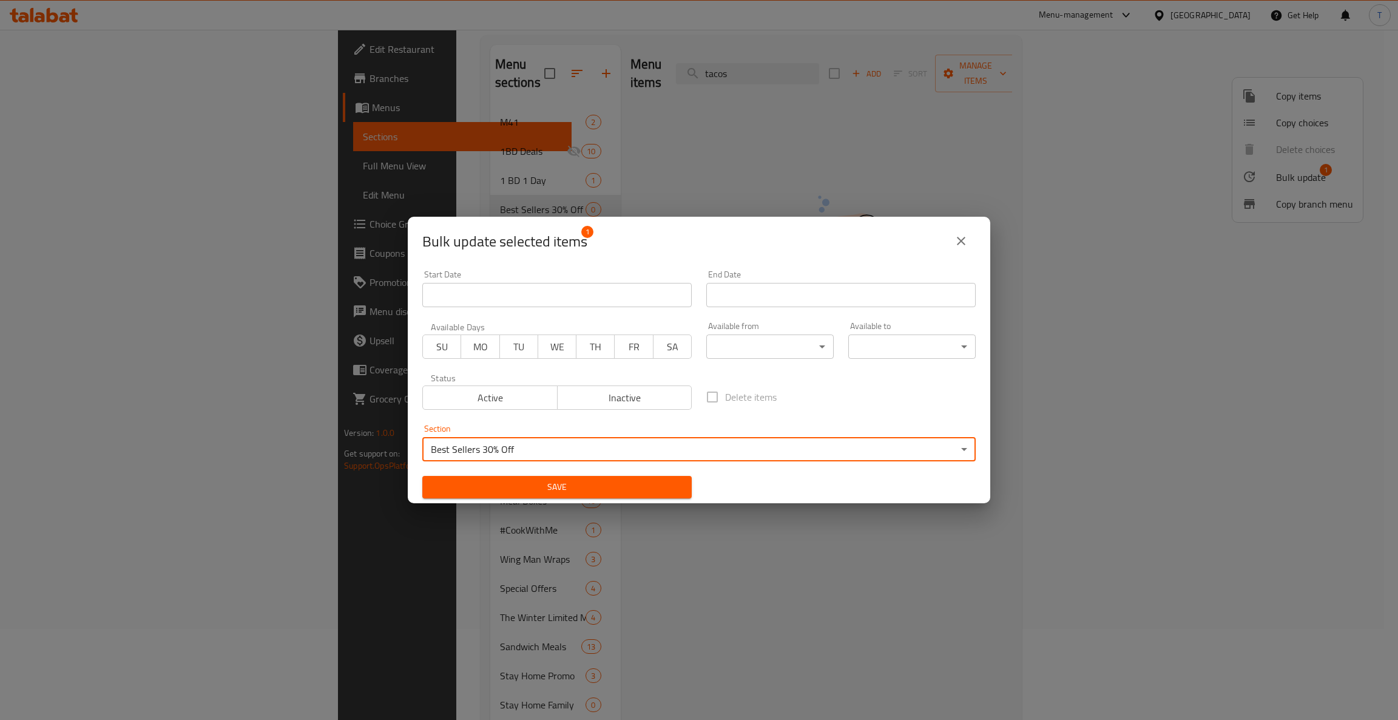
click at [590, 487] on span "Save" at bounding box center [557, 486] width 250 height 15
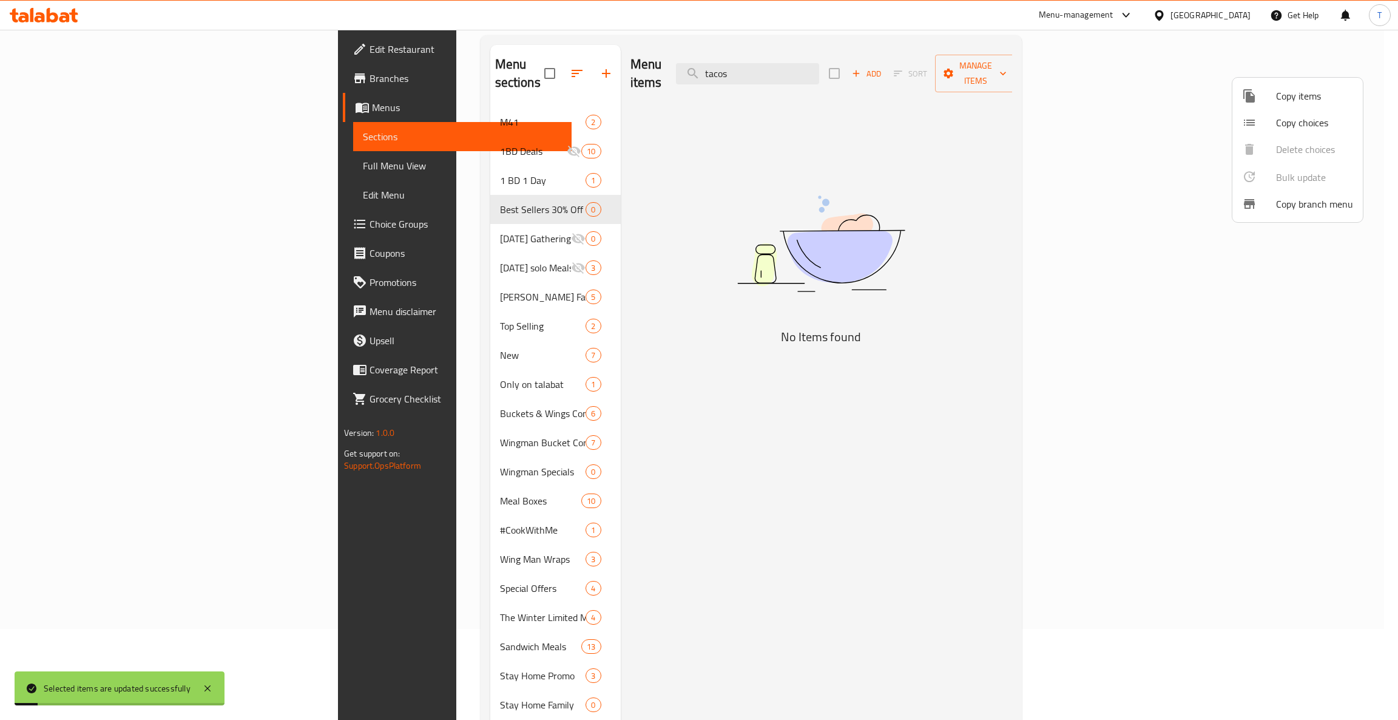
drag, startPoint x: 889, startPoint y: 67, endPoint x: 763, endPoint y: 68, distance: 126.2
click at [763, 68] on div at bounding box center [699, 360] width 1398 height 720
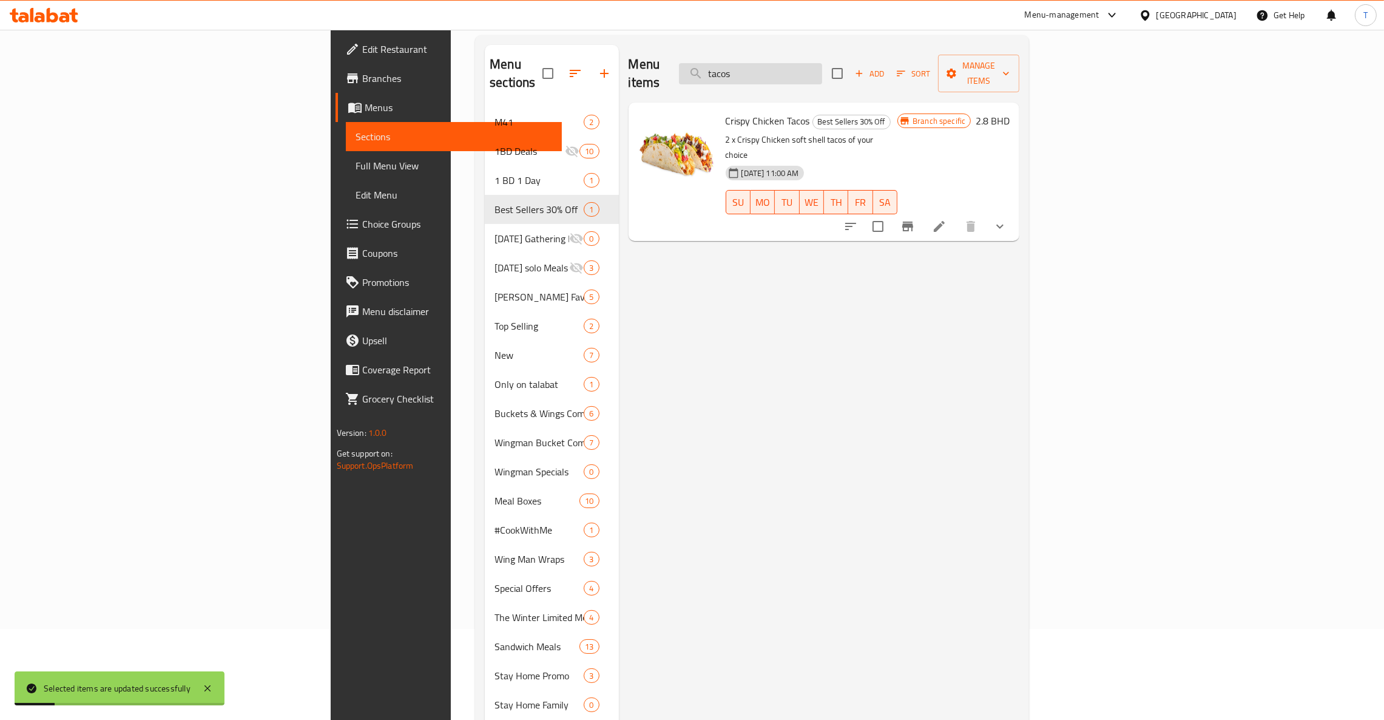
click at [822, 65] on input "tacos" at bounding box center [750, 73] width 143 height 21
drag, startPoint x: 872, startPoint y: 64, endPoint x: 765, endPoint y: 67, distance: 106.8
click at [765, 67] on div "Menu items tacos Add Sort Manage items" at bounding box center [824, 74] width 391 height 58
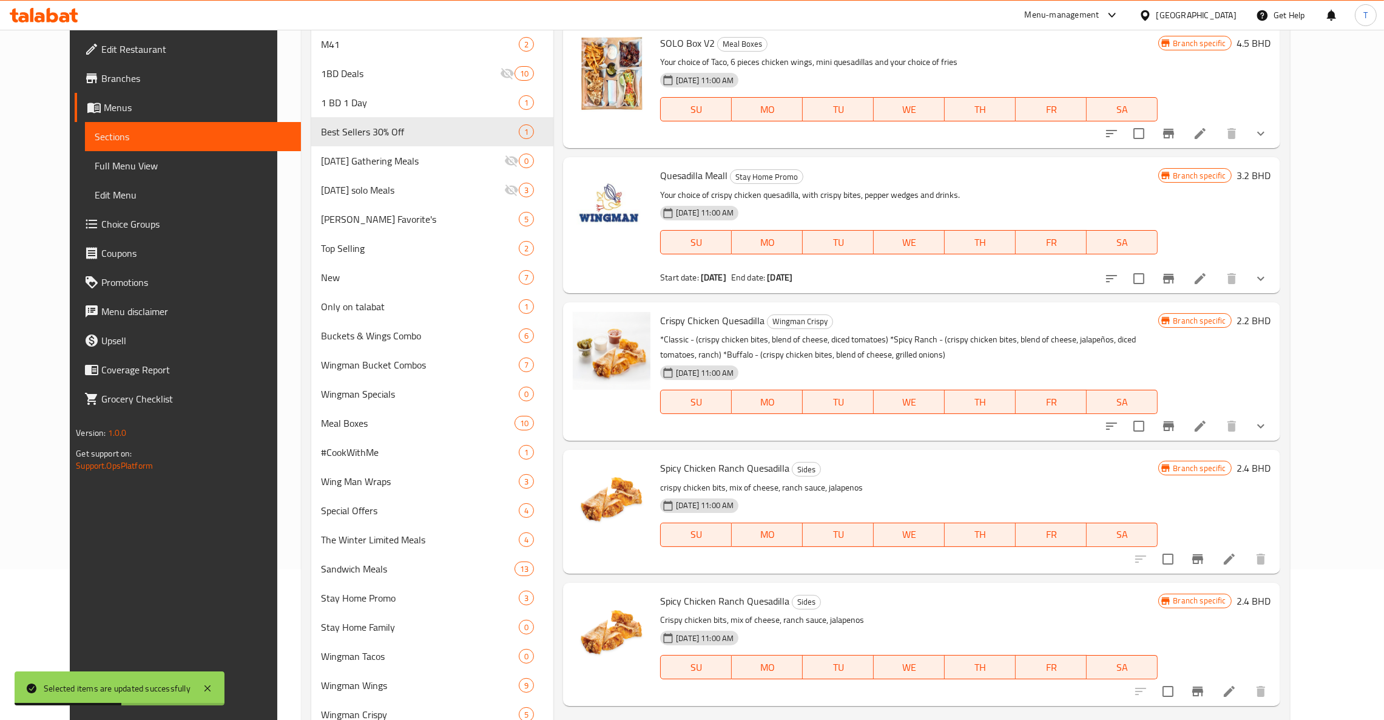
scroll to position [182, 0]
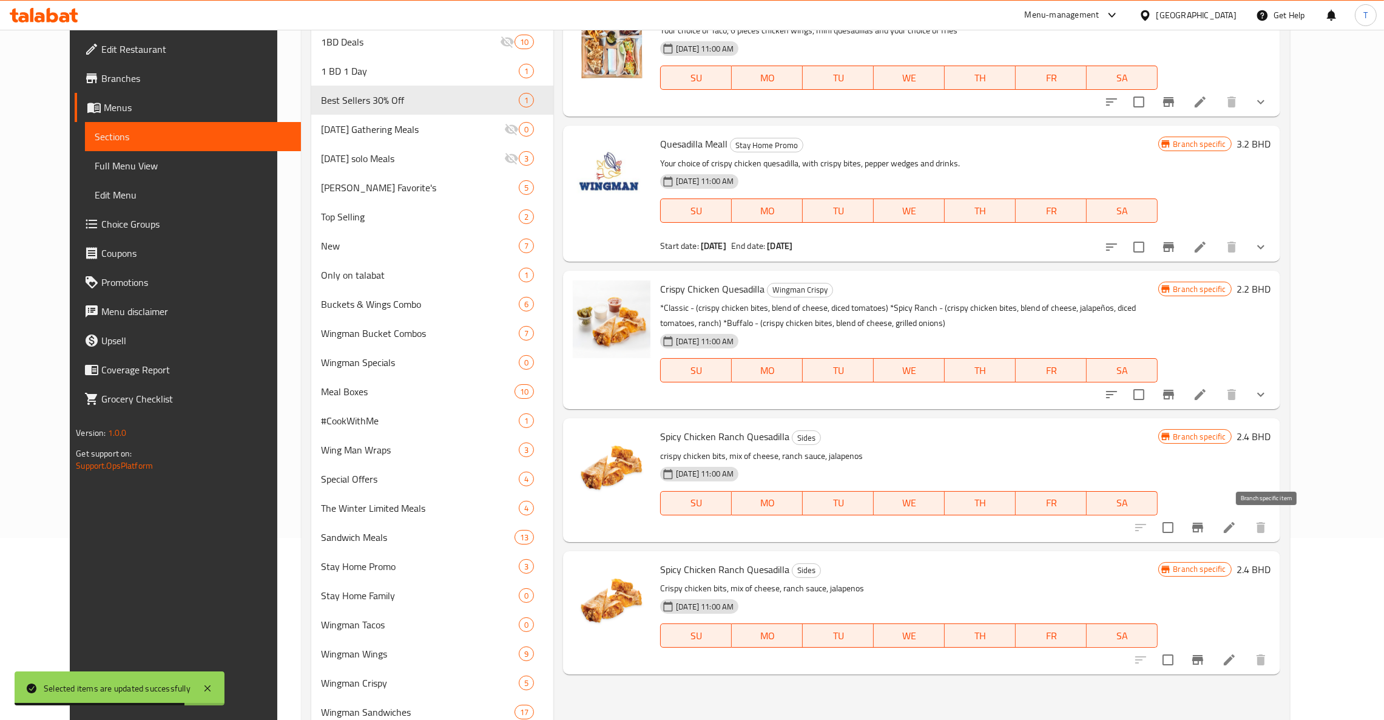
type input "ques"
click at [1203, 524] on icon "Branch-specific-item" at bounding box center [1197, 527] width 11 height 10
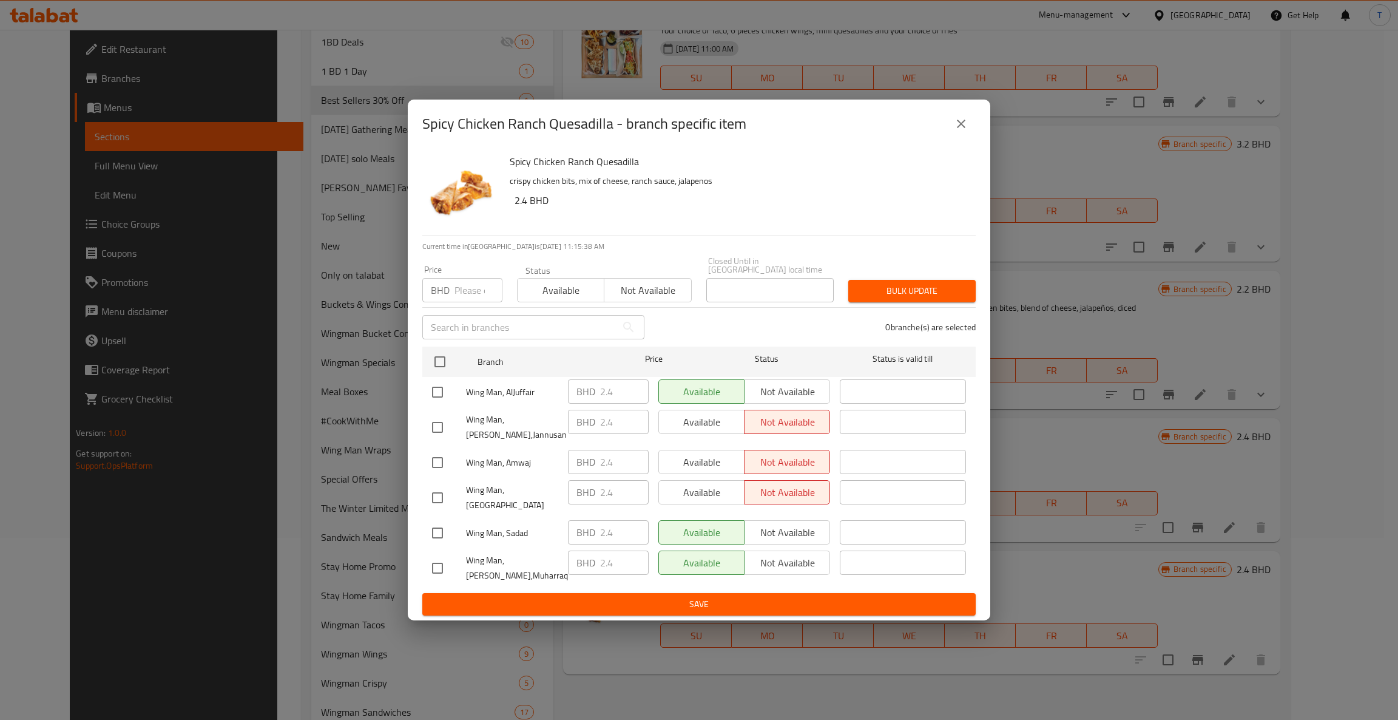
click at [960, 131] on icon "close" at bounding box center [961, 123] width 15 height 15
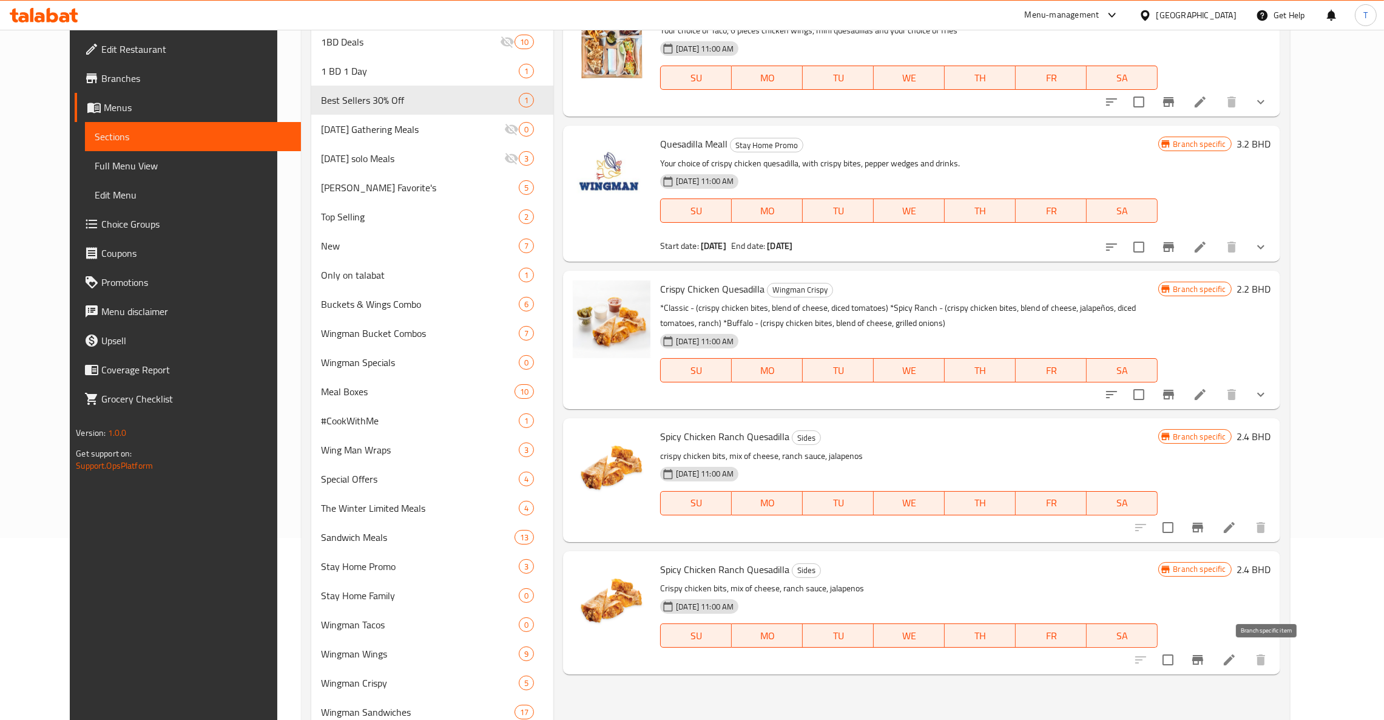
click at [1203, 660] on icon "Branch-specific-item" at bounding box center [1197, 660] width 11 height 10
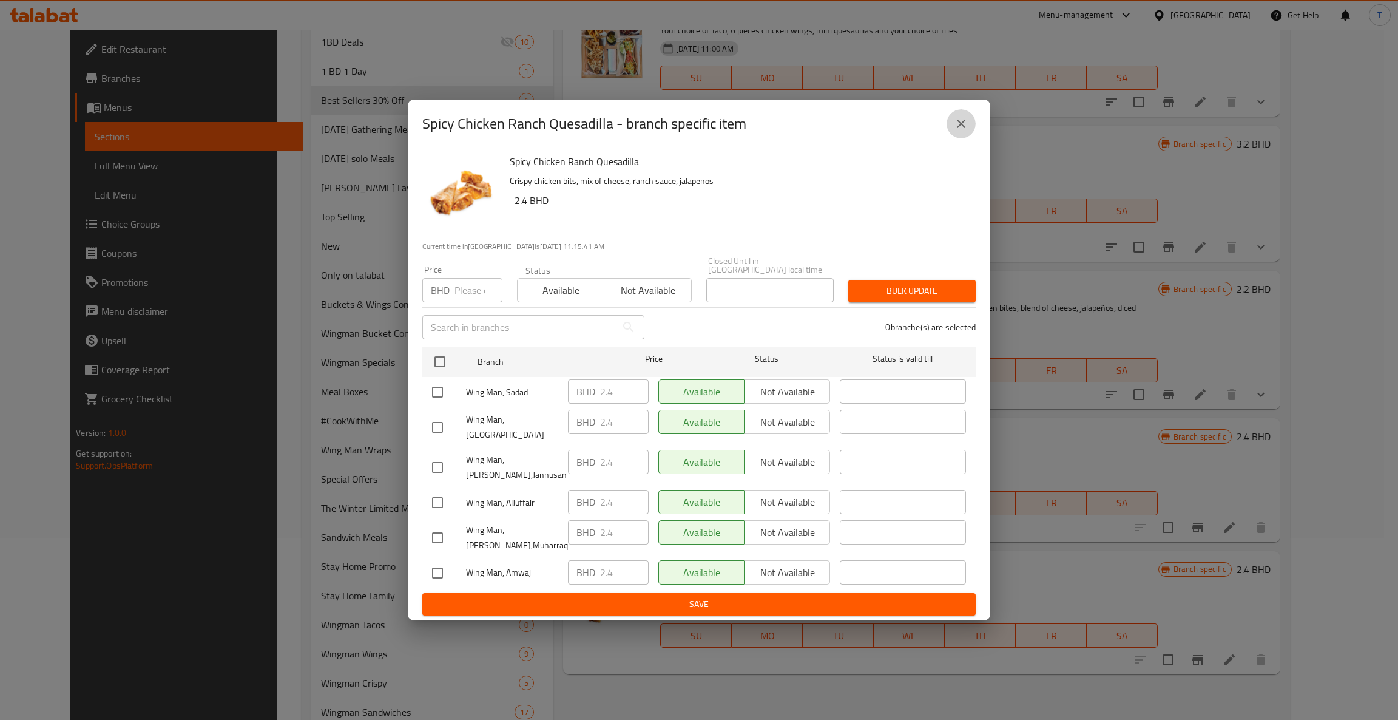
click at [957, 131] on icon "close" at bounding box center [961, 123] width 15 height 15
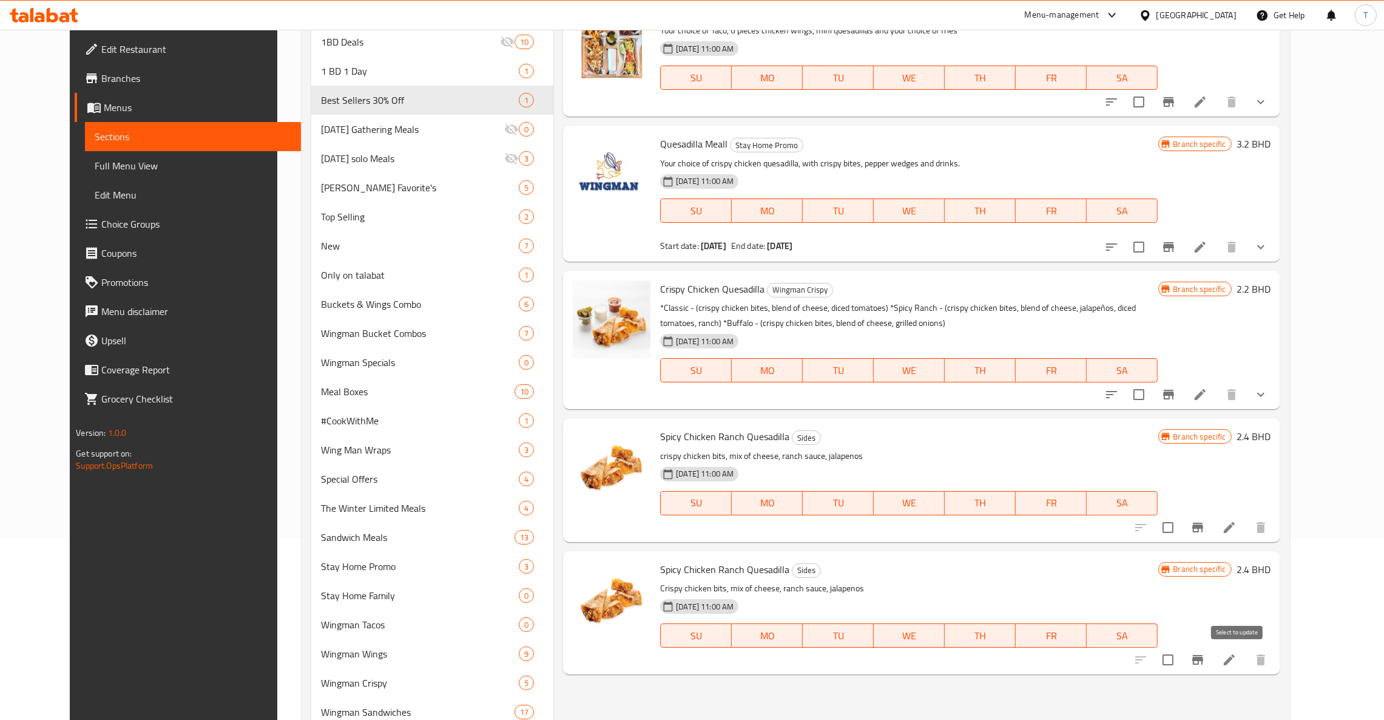
click at [1181, 661] on input "checkbox" at bounding box center [1167, 659] width 25 height 25
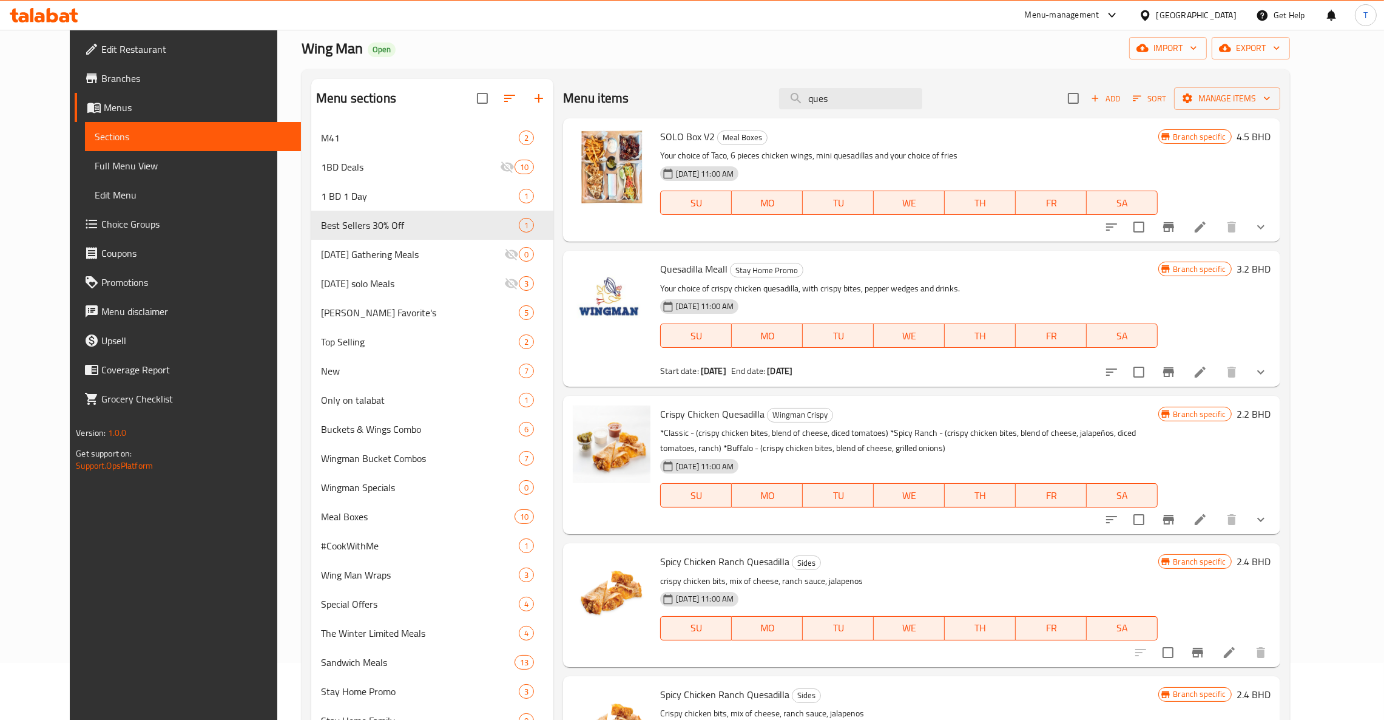
scroll to position [0, 0]
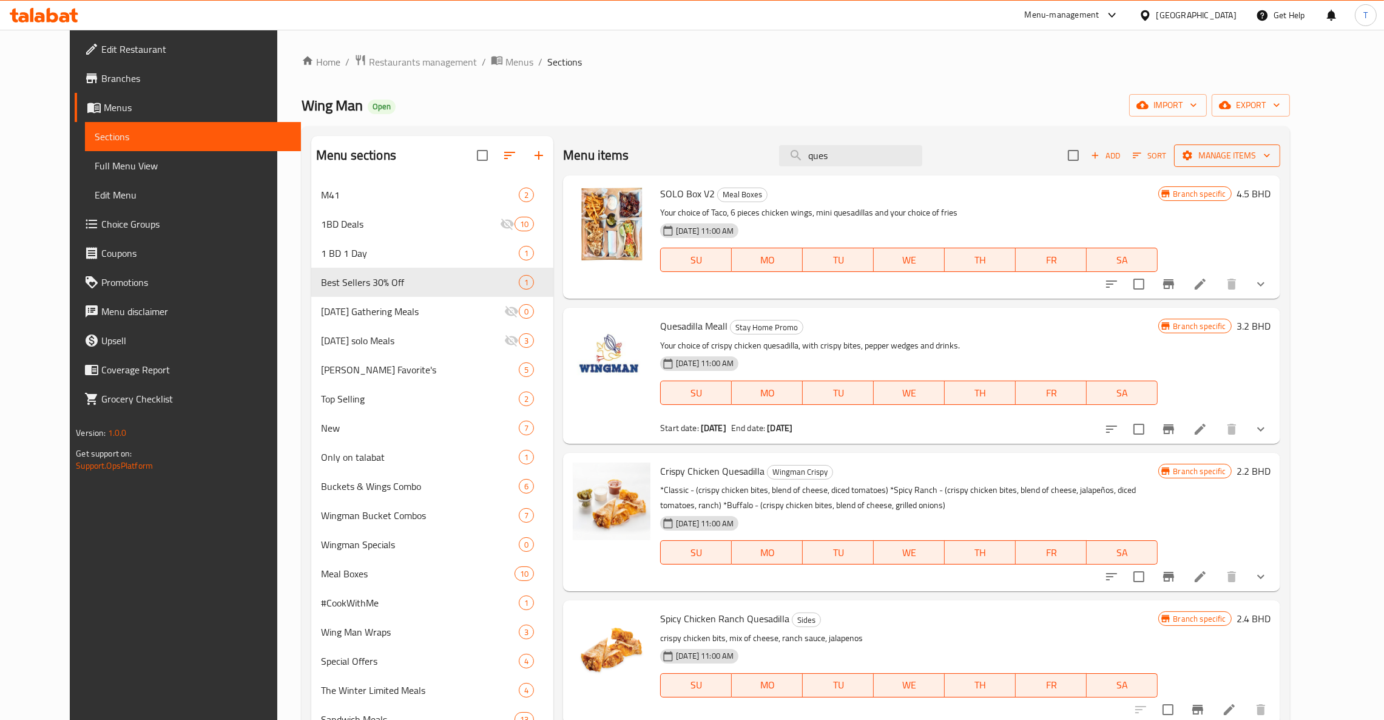
click at [1270, 155] on span "Manage items" at bounding box center [1227, 155] width 87 height 15
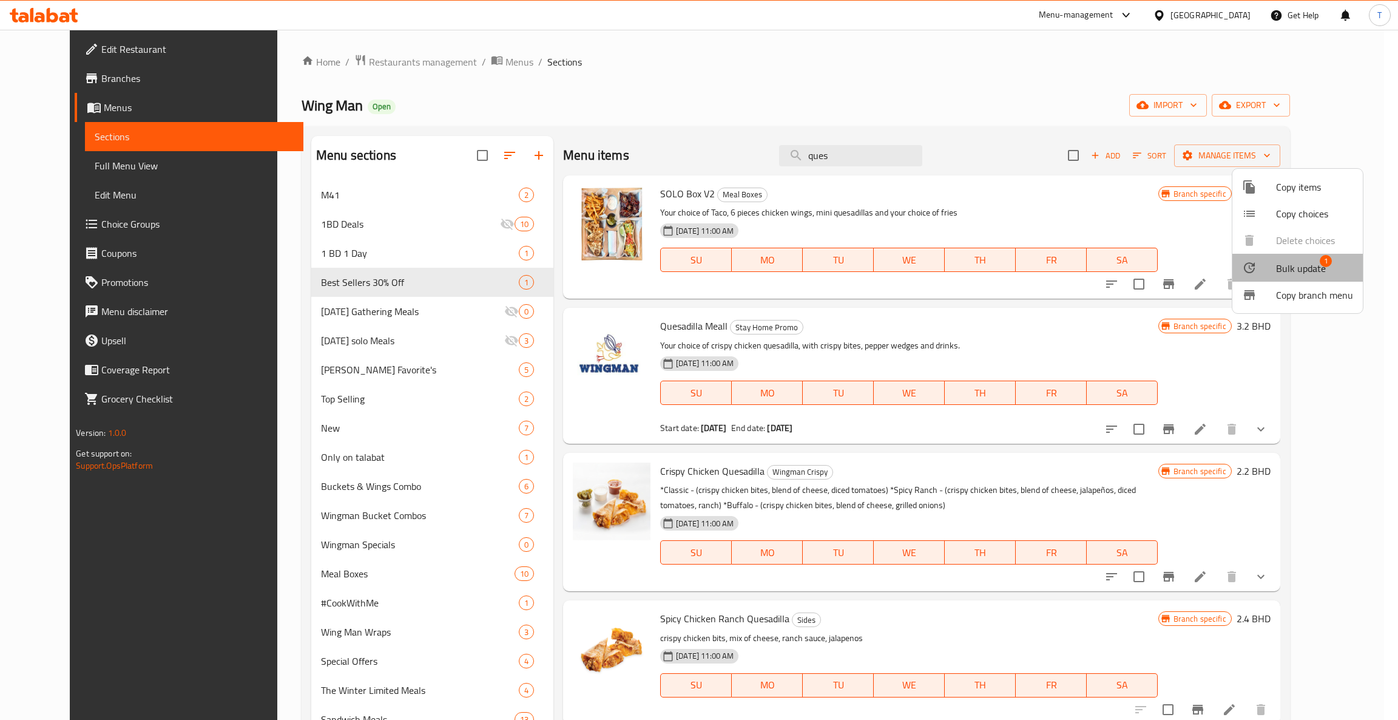
click at [1306, 267] on span "Bulk update" at bounding box center [1301, 268] width 50 height 15
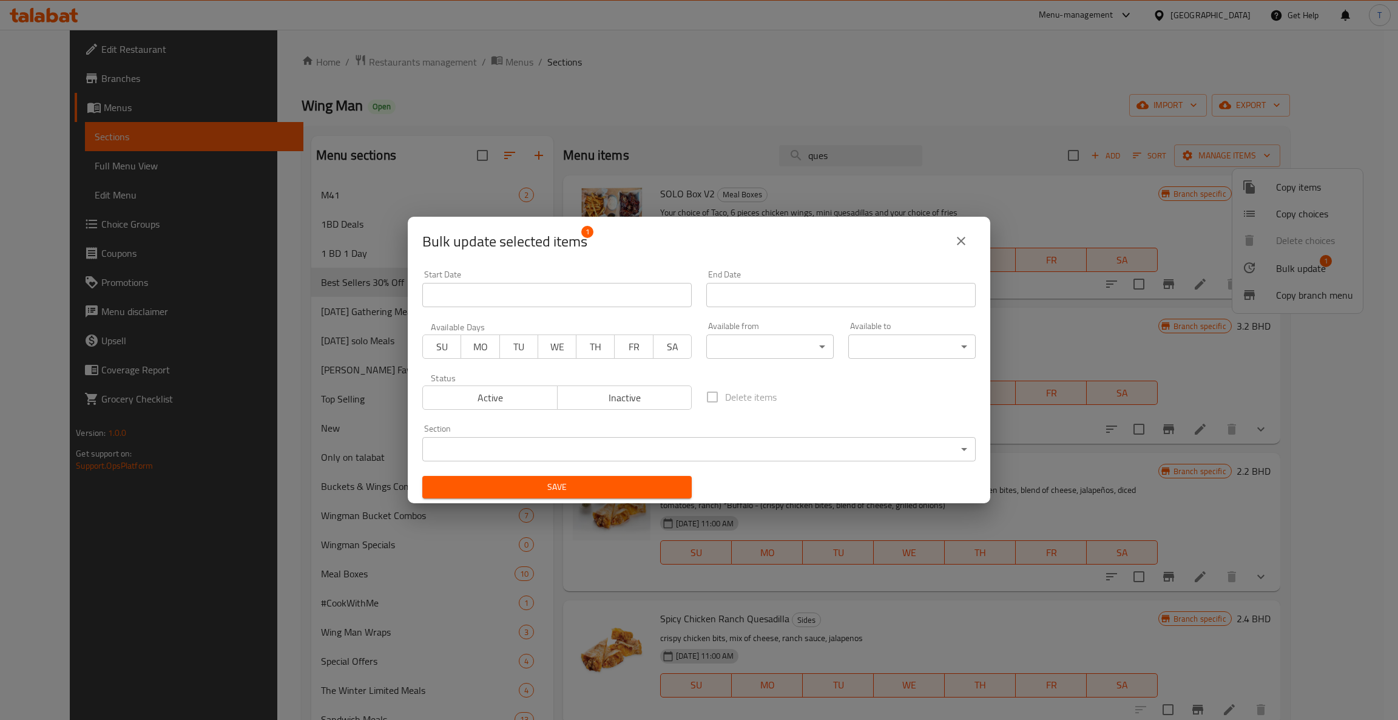
click at [616, 444] on body "​ Menu-management [GEOGRAPHIC_DATA] Get Help T Edit Restaurant Branches Menus S…" at bounding box center [699, 375] width 1398 height 690
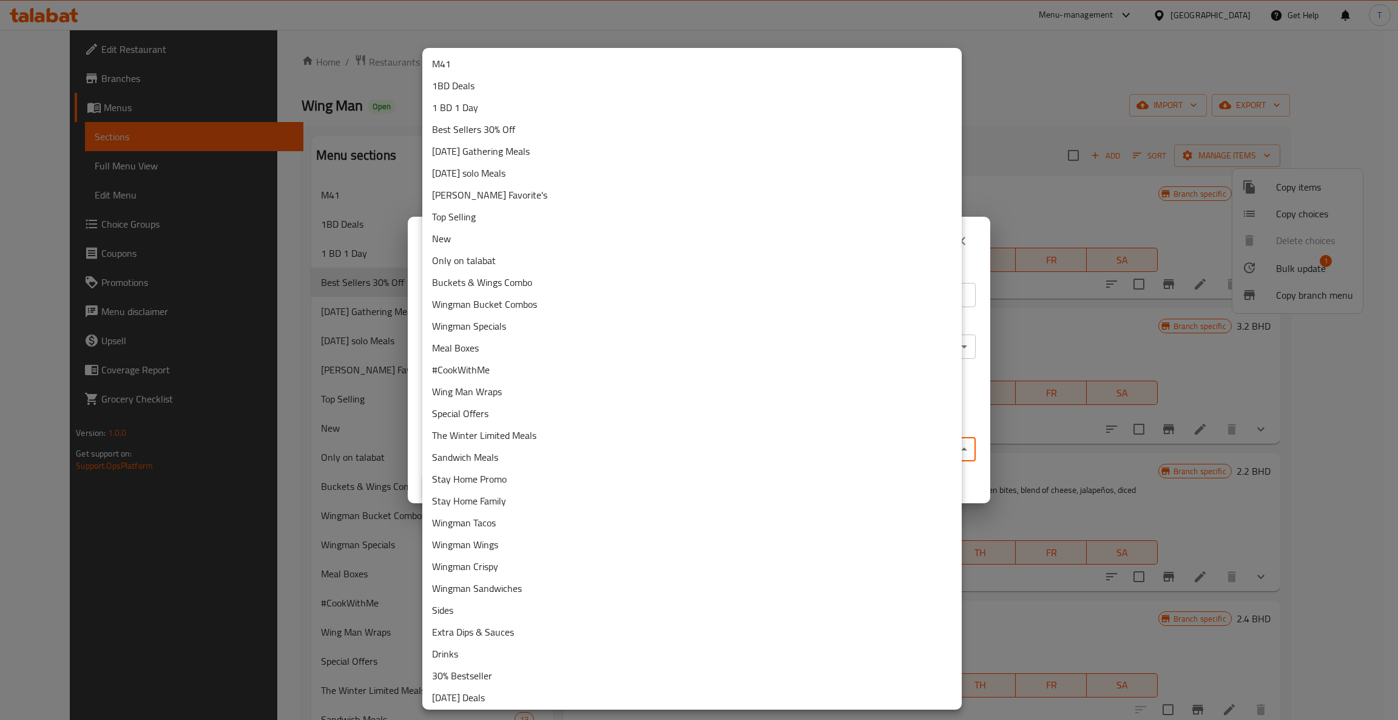
click at [493, 131] on li "Best Sellers 30% Off" at bounding box center [691, 129] width 539 height 22
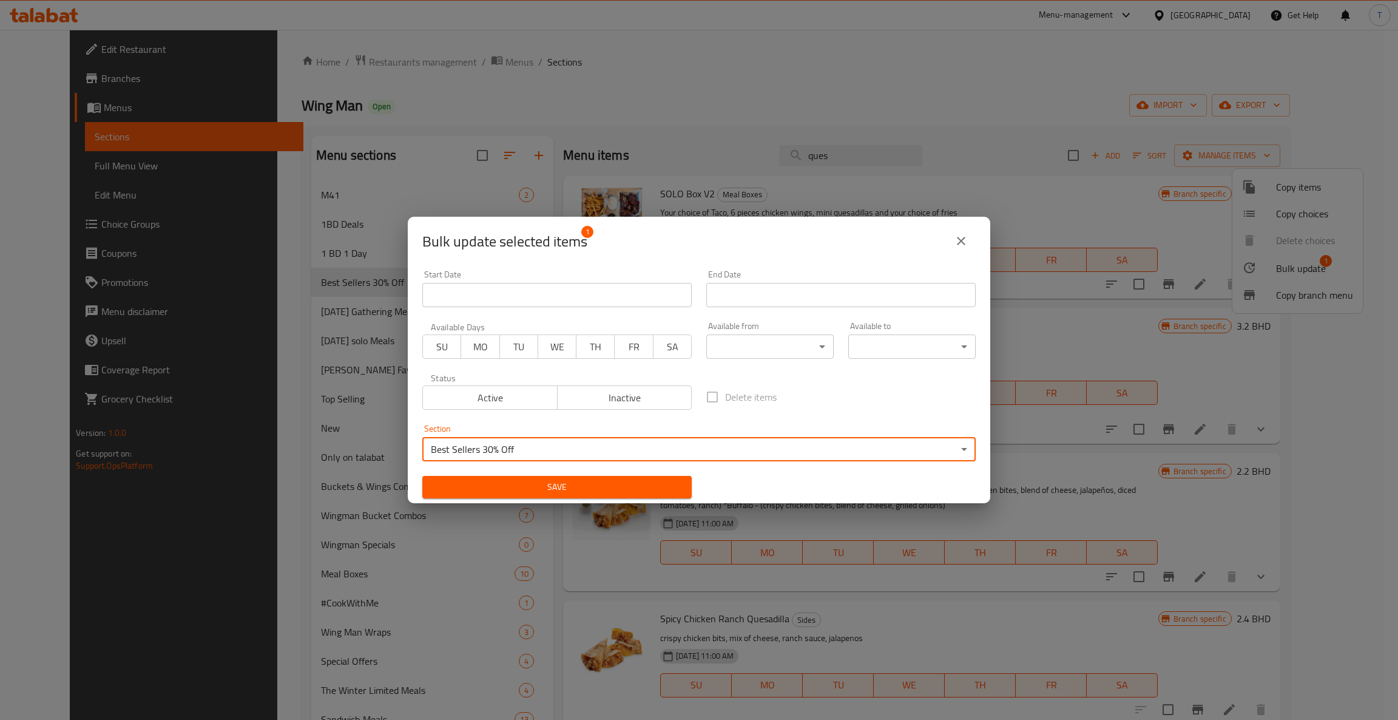
click at [556, 482] on span "Save" at bounding box center [557, 486] width 250 height 15
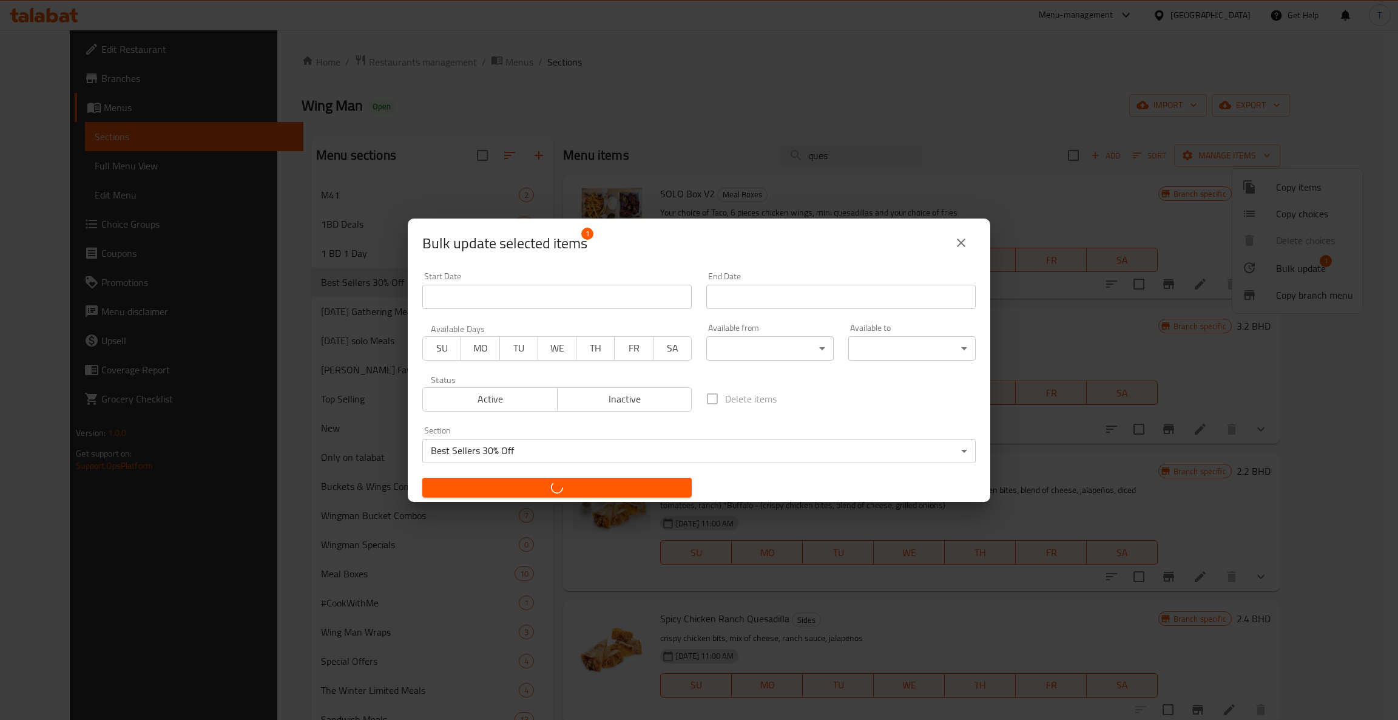
checkbox input "false"
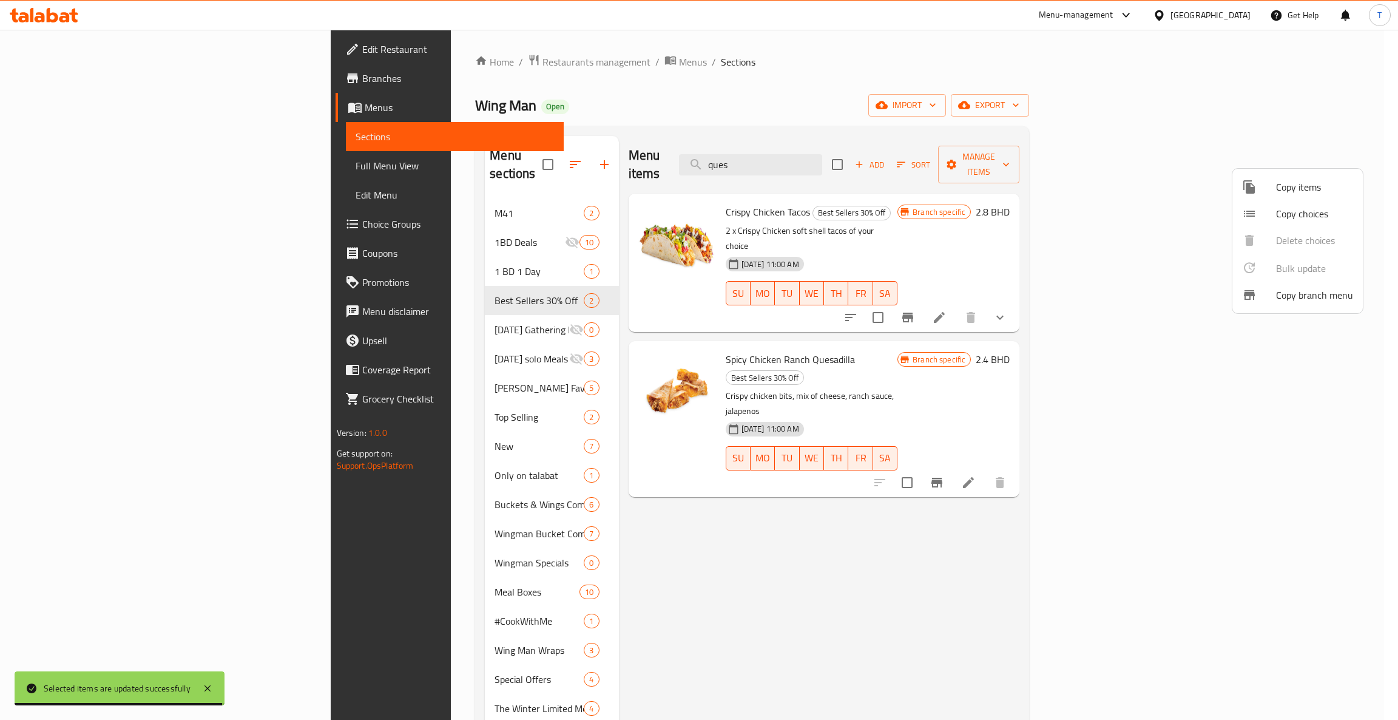
drag, startPoint x: 811, startPoint y: 553, endPoint x: 747, endPoint y: 345, distance: 217.8
click at [814, 553] on div at bounding box center [699, 360] width 1398 height 720
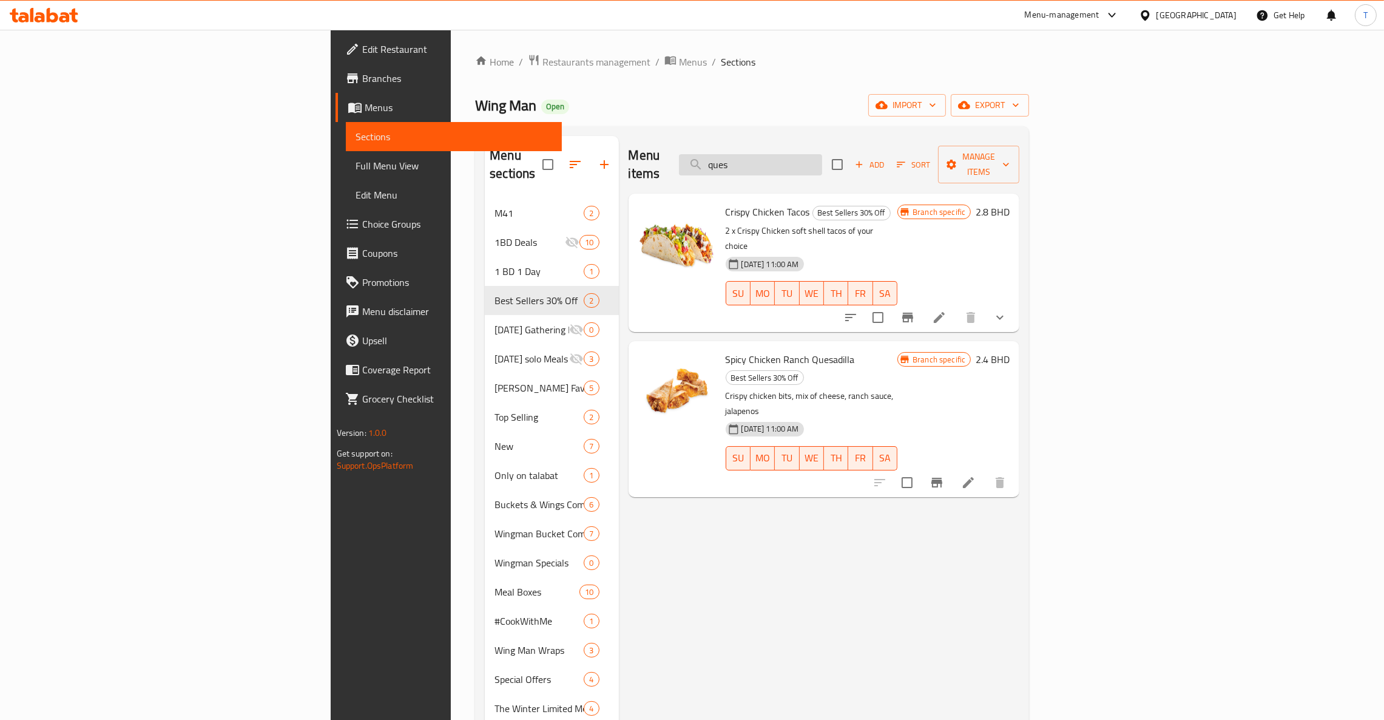
click at [822, 160] on input "ques" at bounding box center [750, 164] width 143 height 21
type input "q"
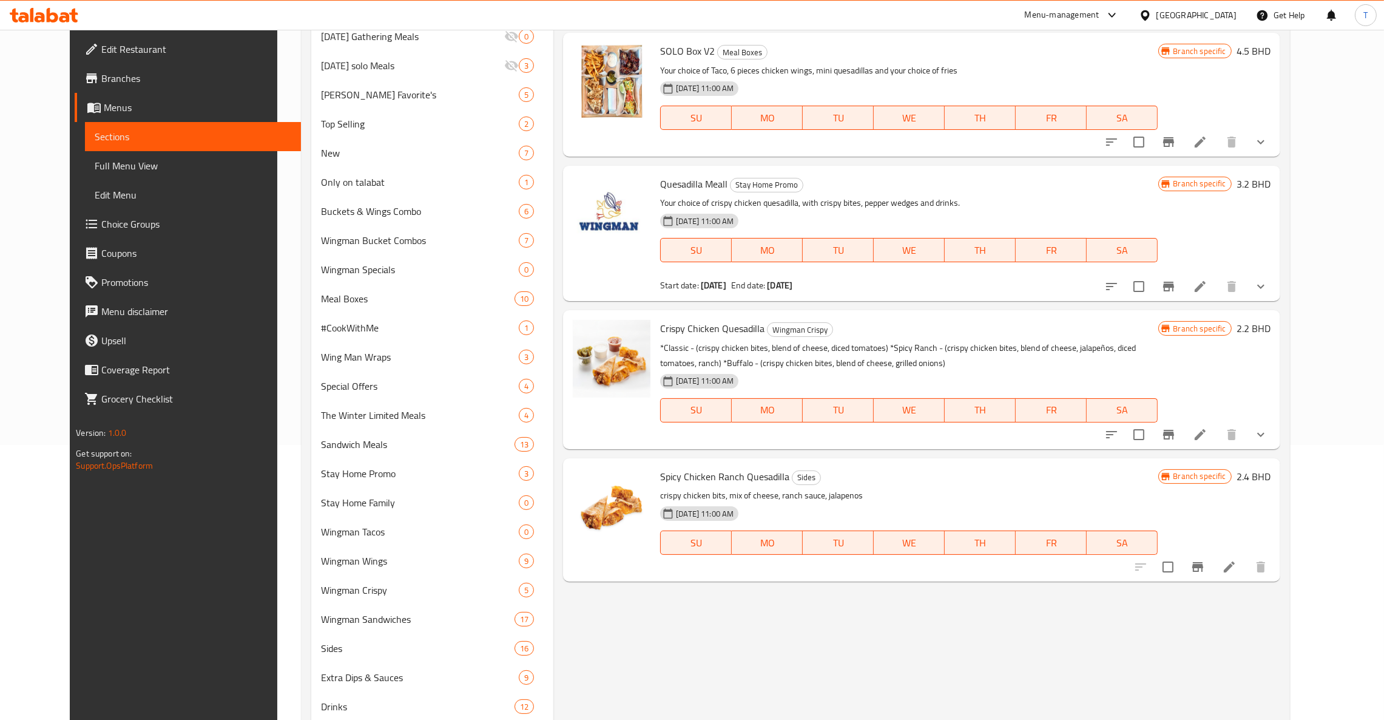
scroll to position [364, 0]
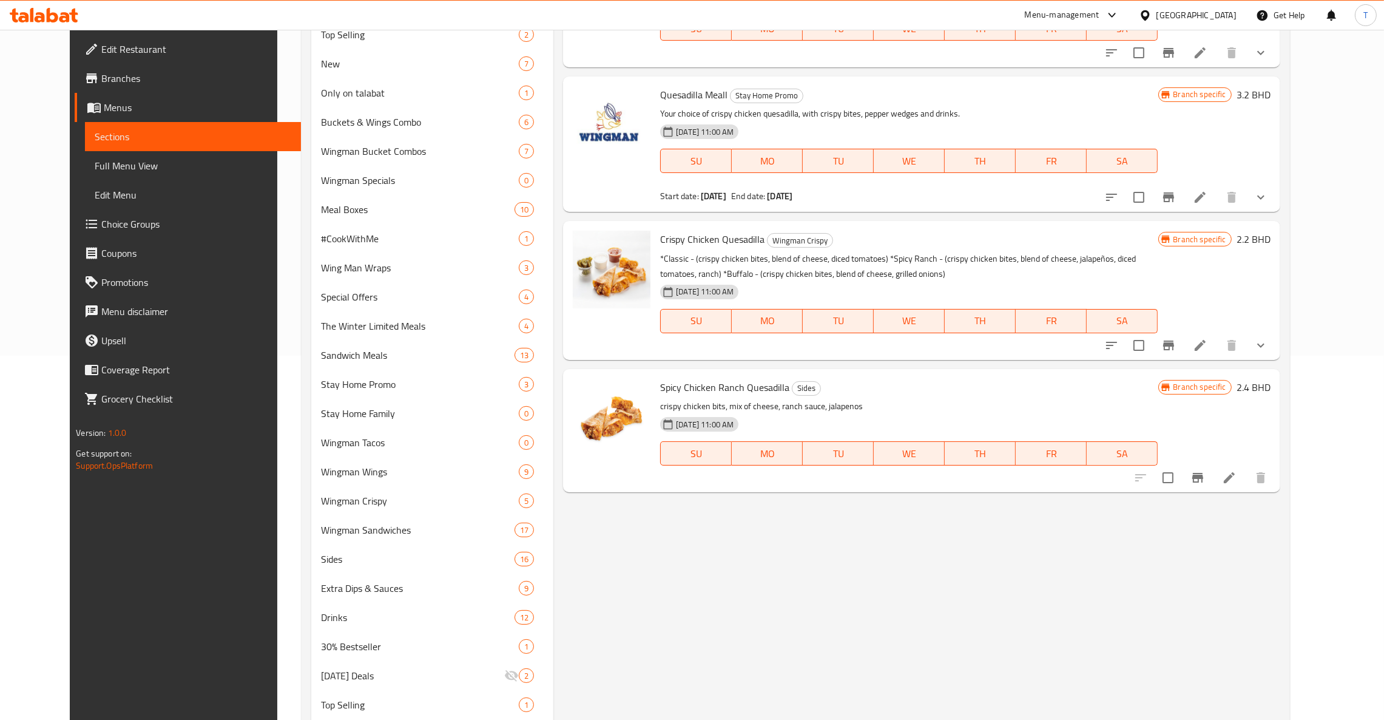
type input "Ques"
click at [1176, 338] on icon "Branch-specific-item" at bounding box center [1168, 345] width 15 height 15
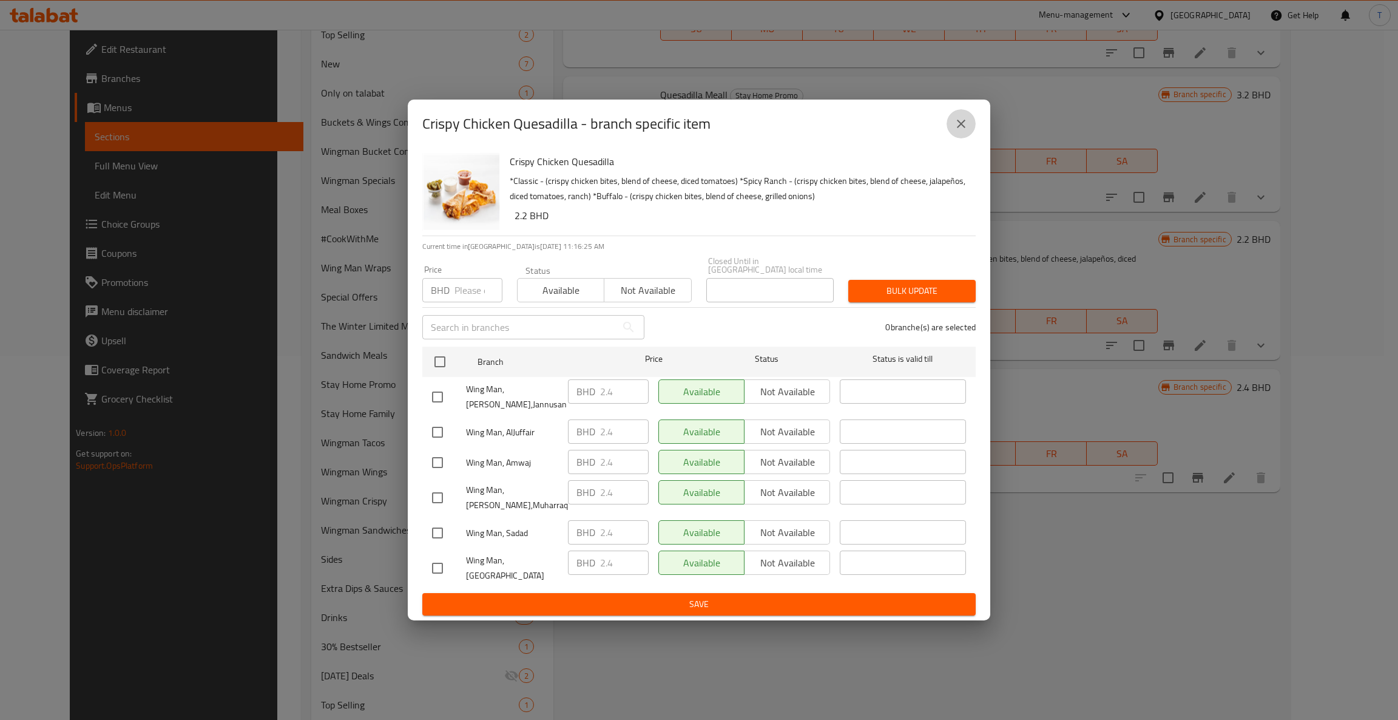
click at [962, 130] on icon "close" at bounding box center [961, 123] width 15 height 15
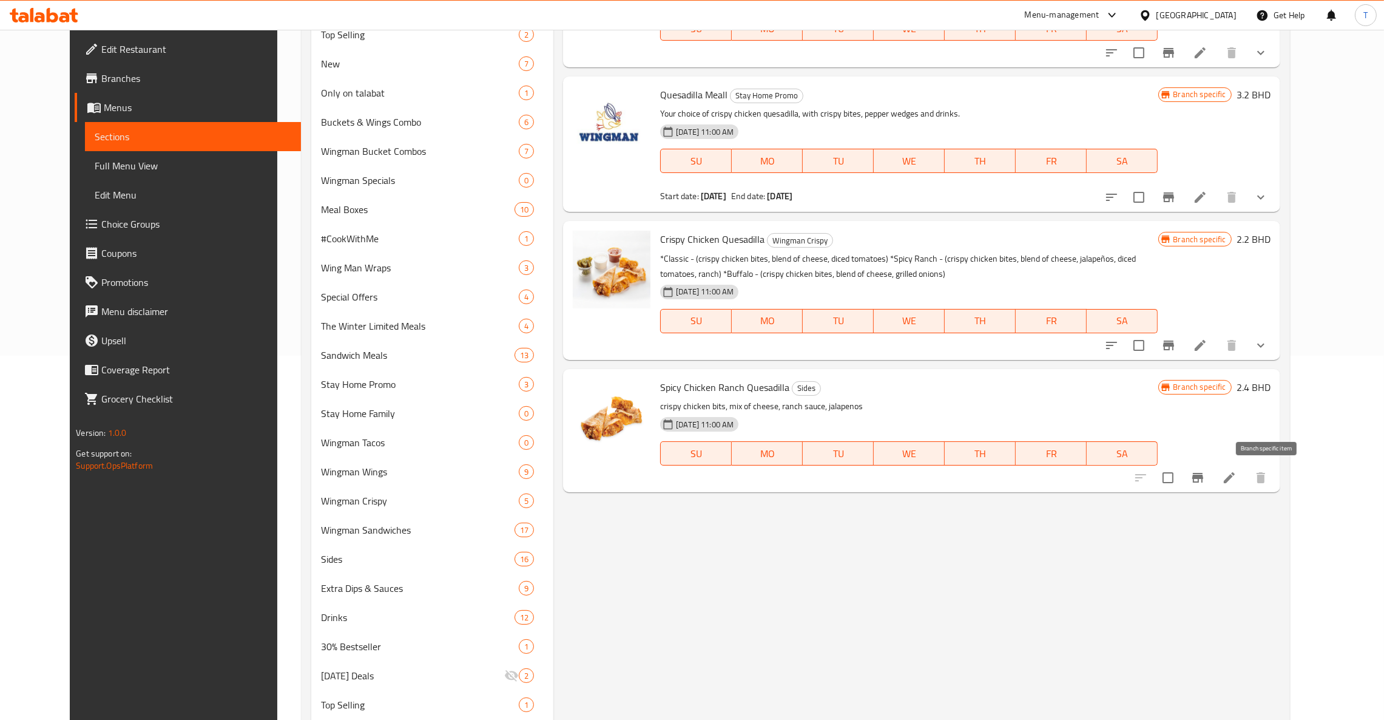
click at [1205, 475] on icon "Branch-specific-item" at bounding box center [1197, 477] width 15 height 15
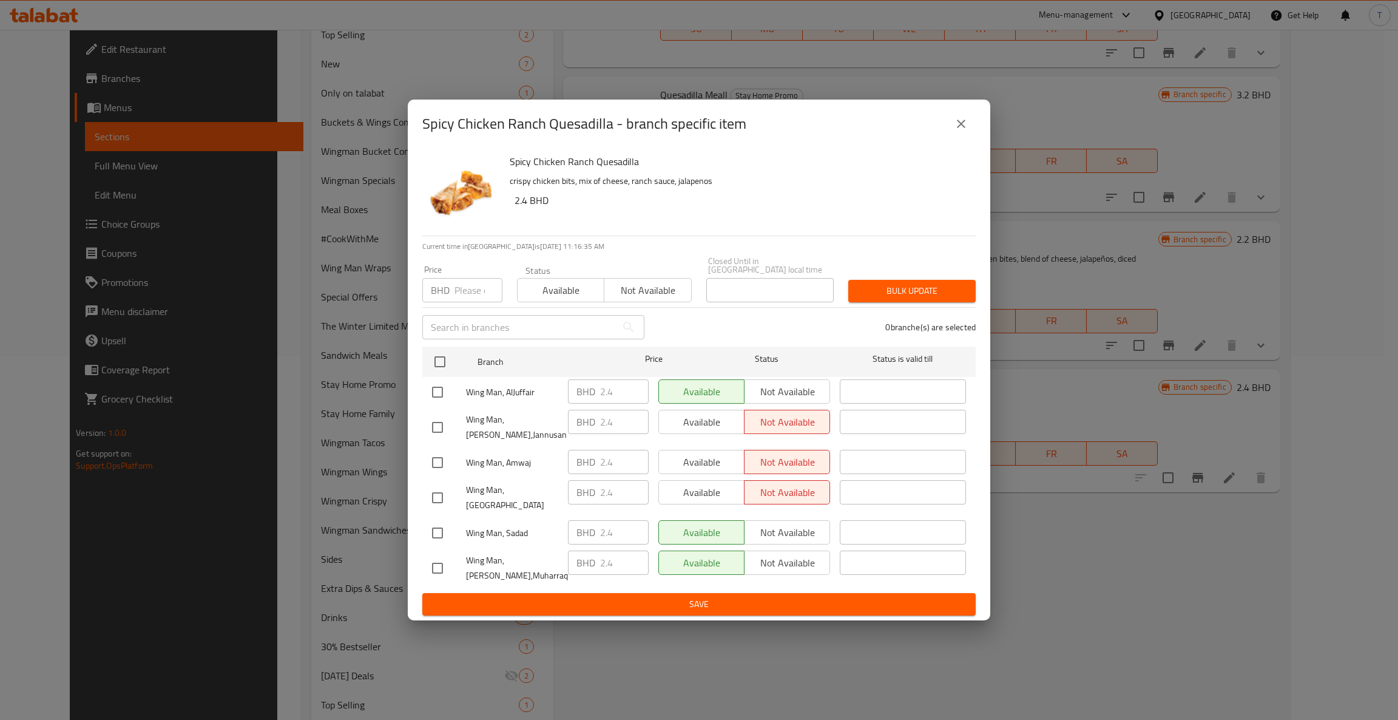
click at [963, 131] on icon "close" at bounding box center [961, 123] width 15 height 15
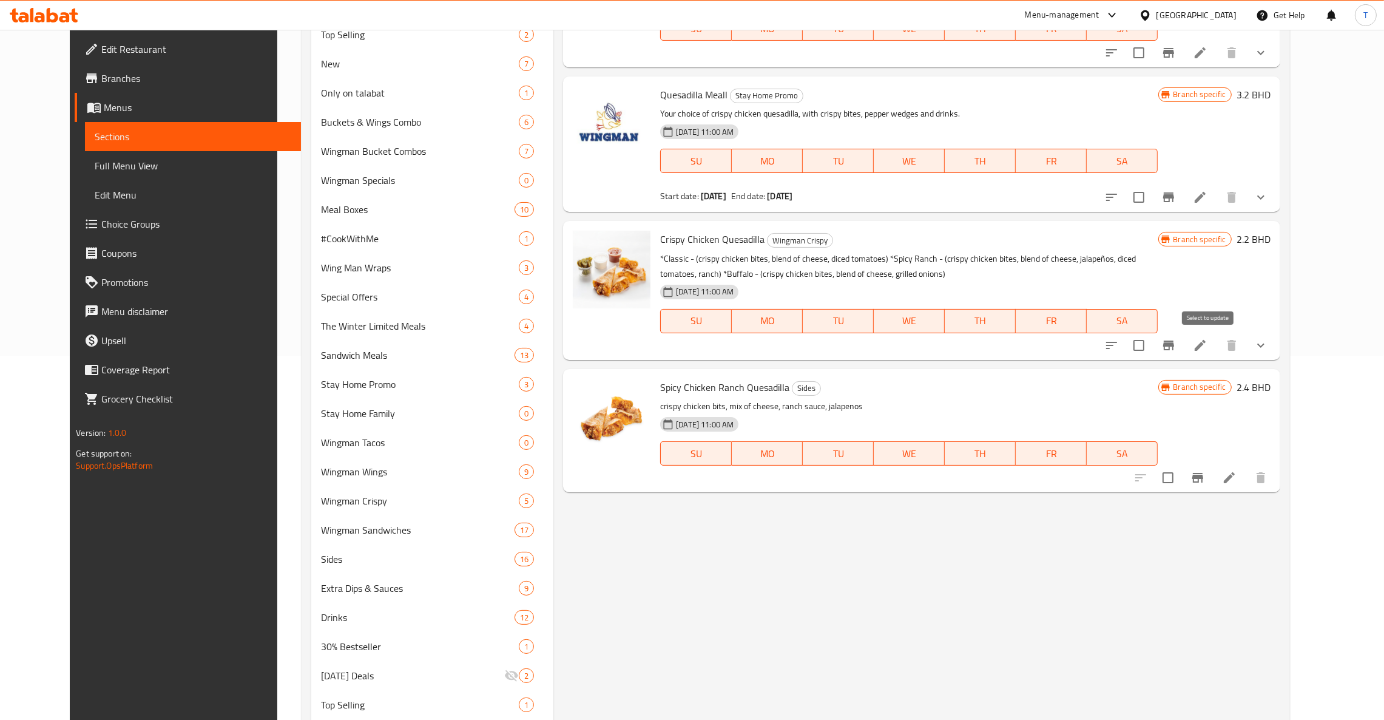
click at [1152, 347] on input "checkbox" at bounding box center [1138, 344] width 25 height 25
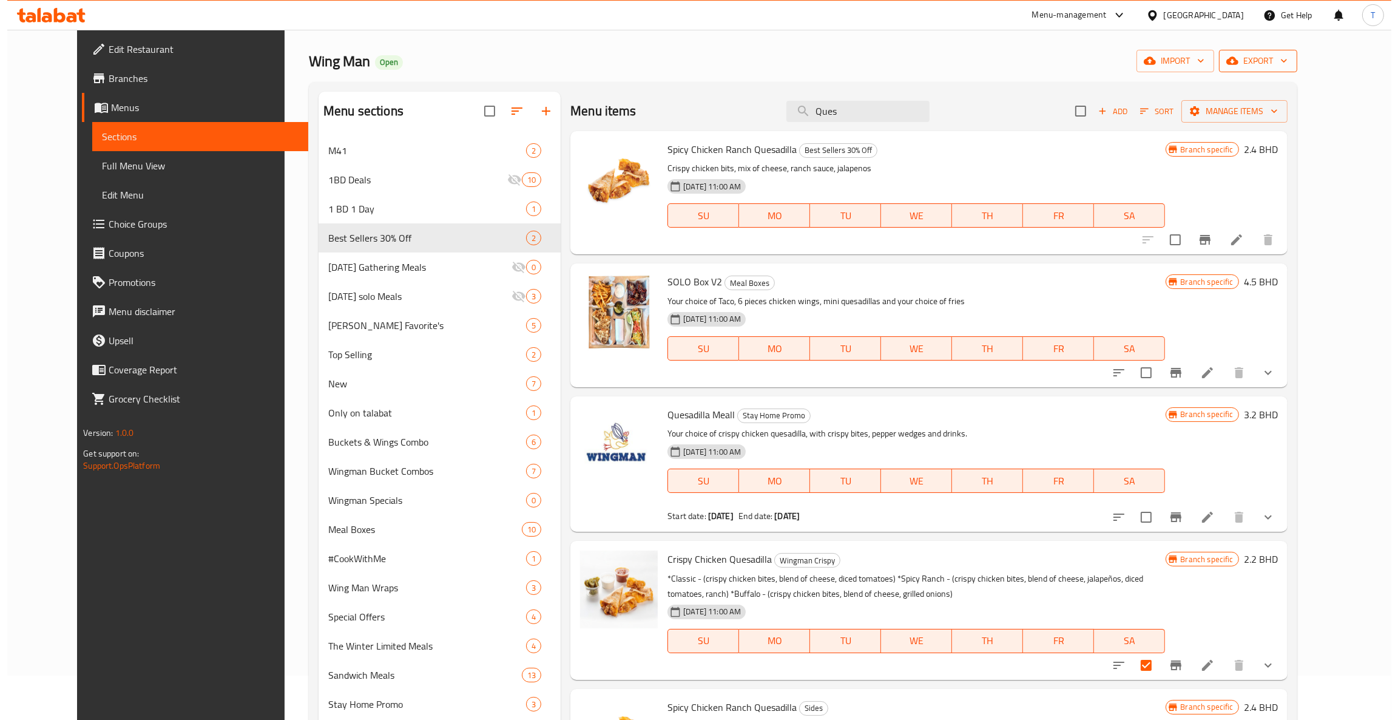
scroll to position [0, 0]
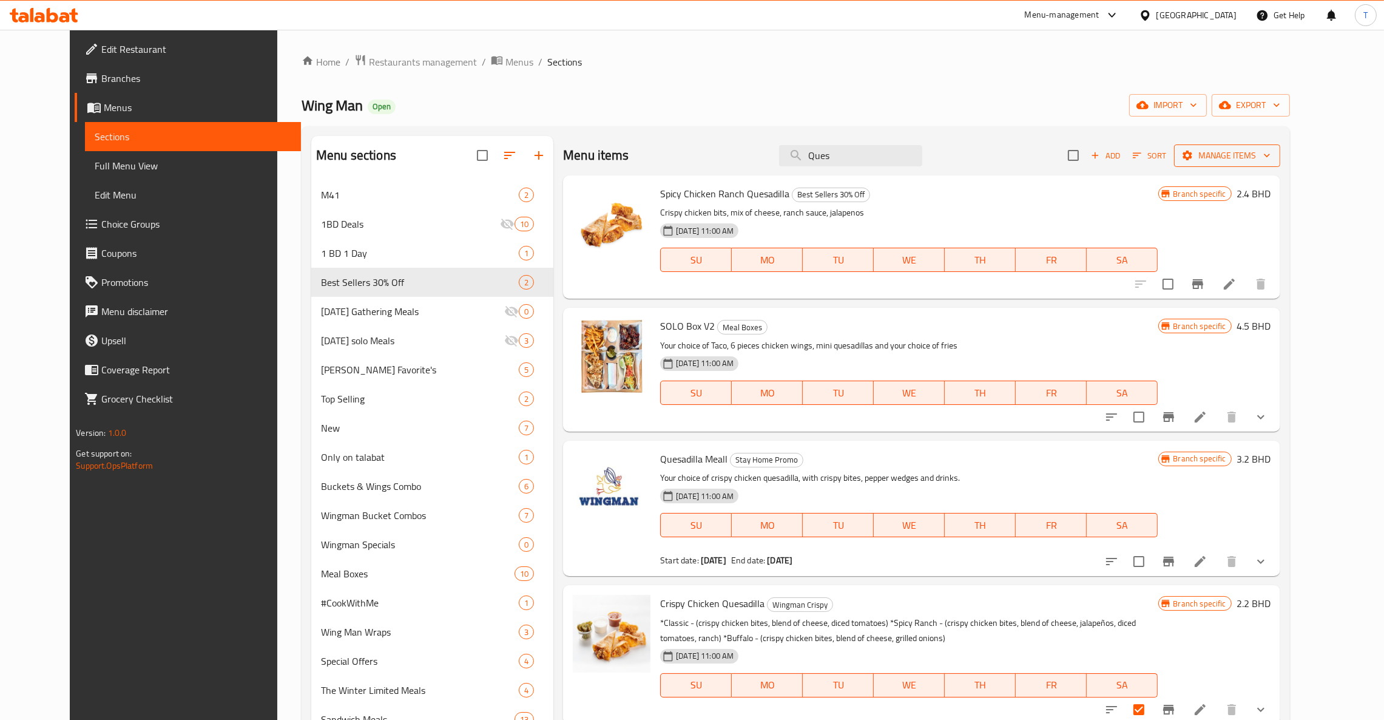
click at [1270, 148] on span "Manage items" at bounding box center [1227, 155] width 87 height 15
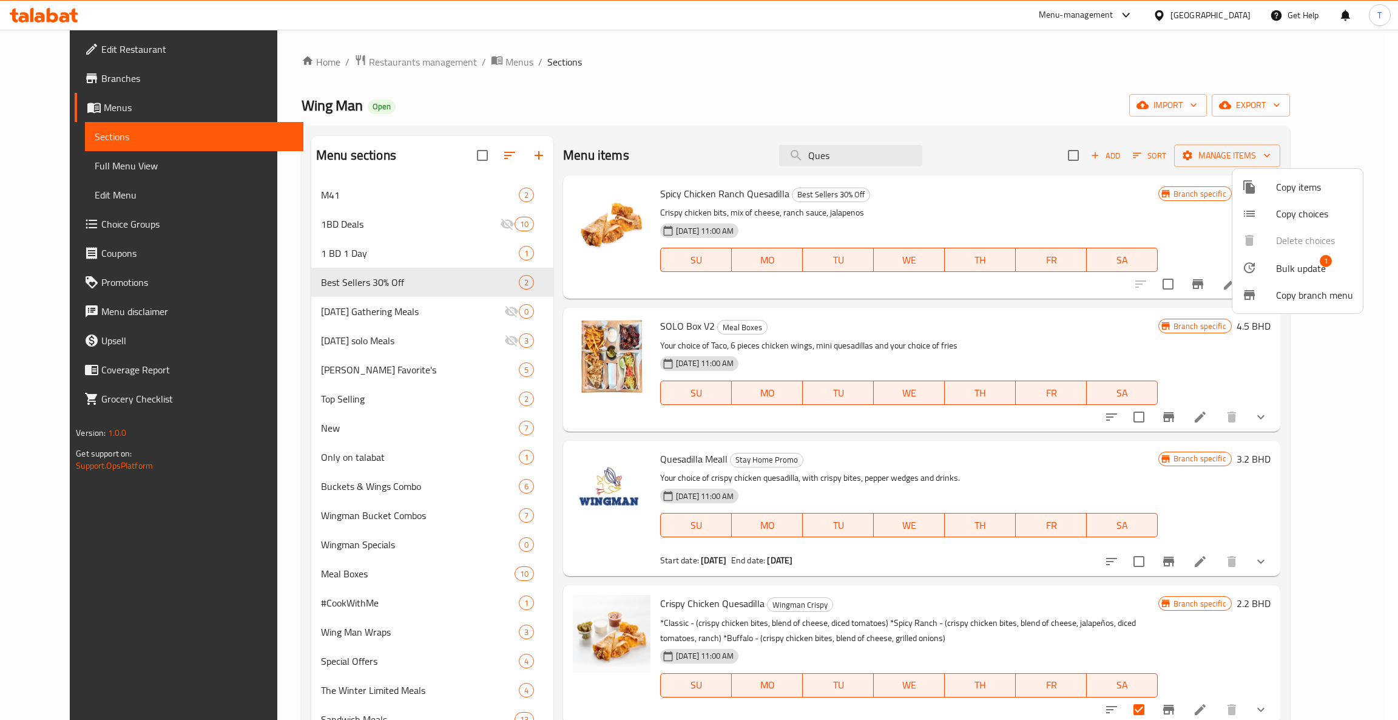
click at [1287, 261] on span "Bulk update" at bounding box center [1301, 268] width 50 height 15
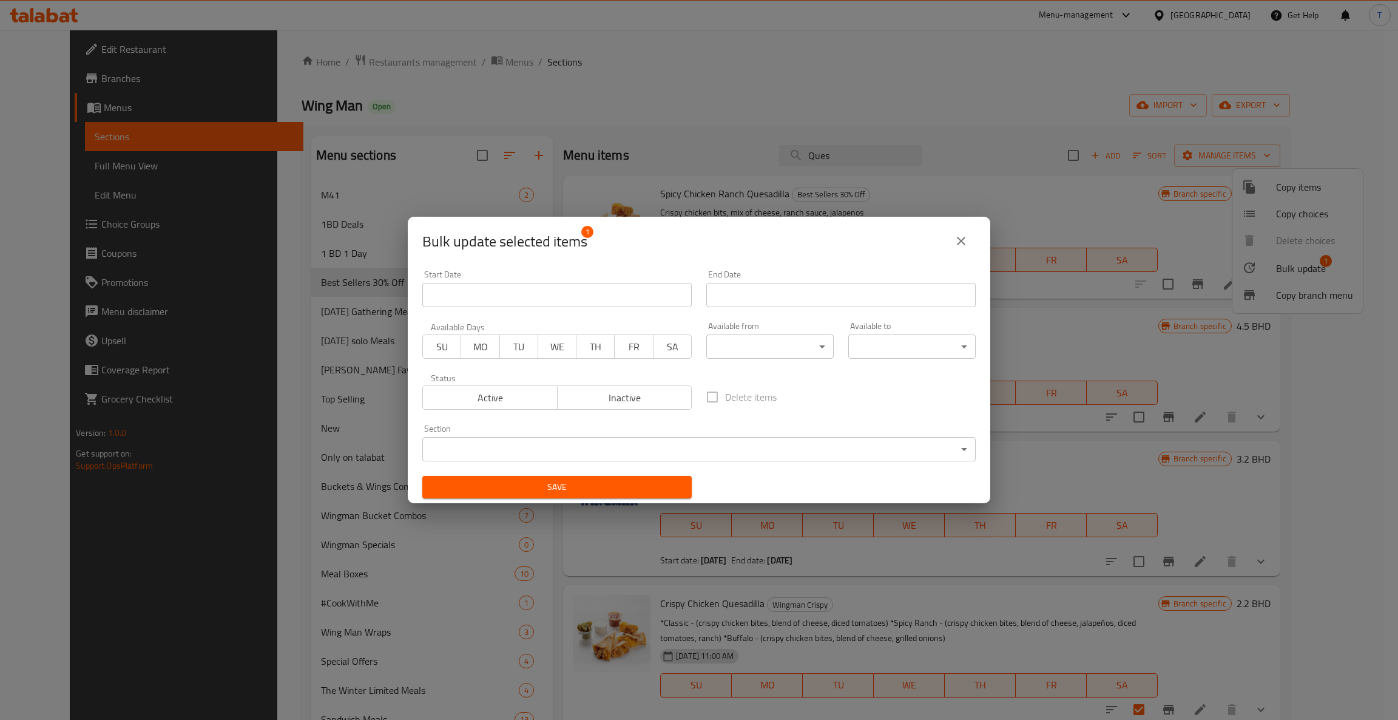
click at [503, 438] on body "​ Menu-management [GEOGRAPHIC_DATA] Get Help T Edit Restaurant Branches Menus S…" at bounding box center [699, 375] width 1398 height 690
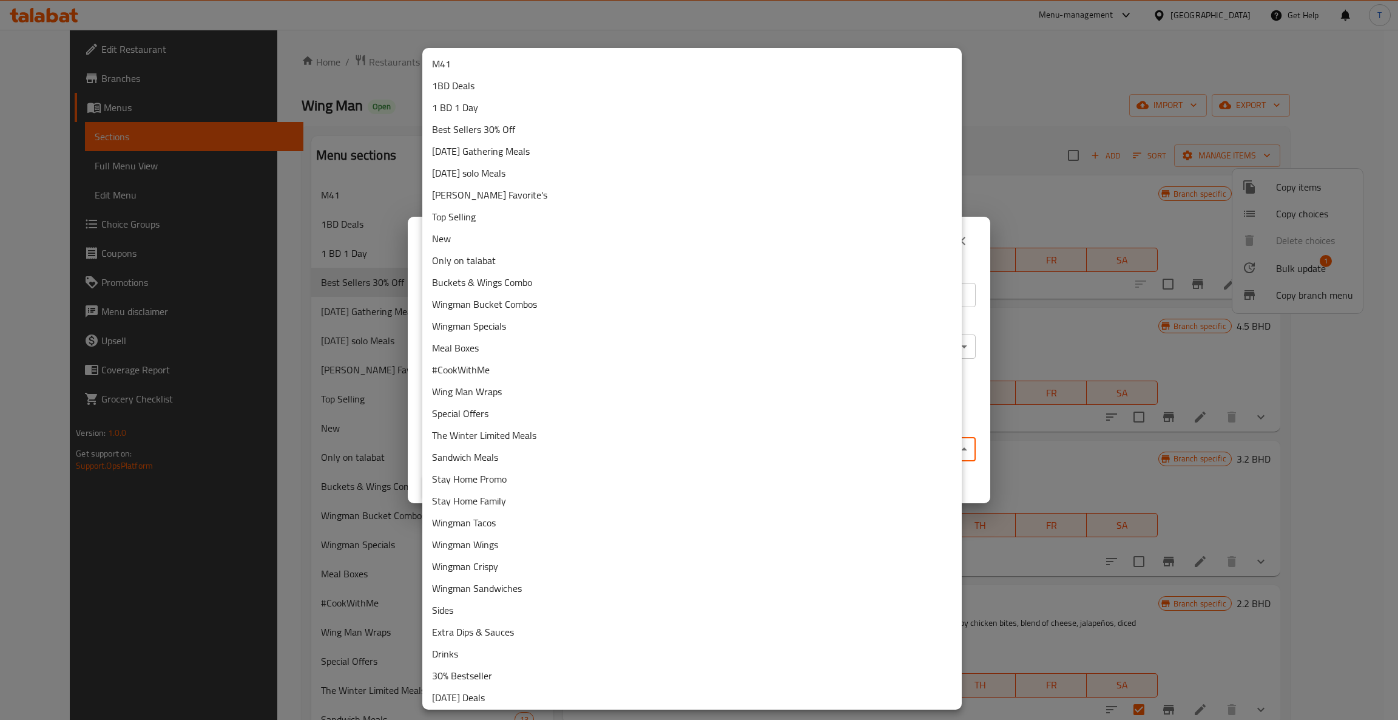
click at [496, 125] on li "Best Sellers 30% Off" at bounding box center [691, 129] width 539 height 22
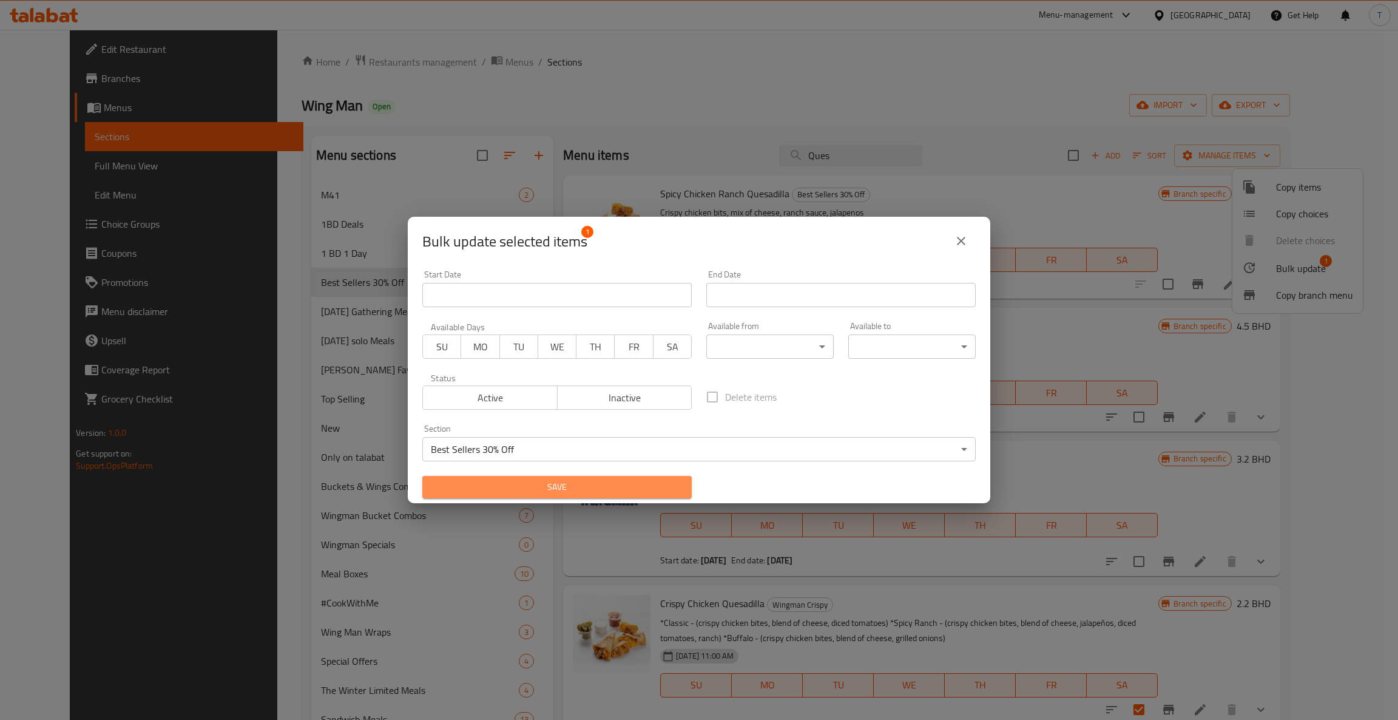
click at [589, 493] on span "Save" at bounding box center [557, 486] width 250 height 15
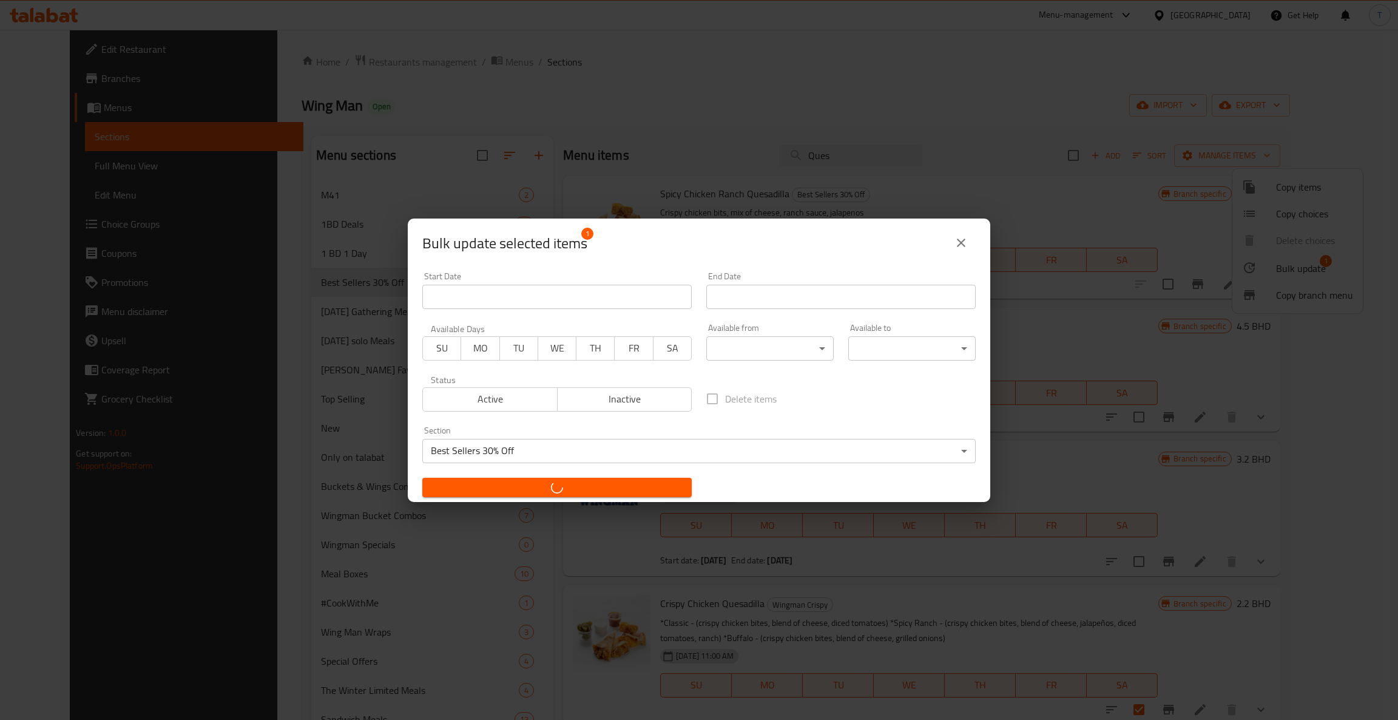
checkbox input "false"
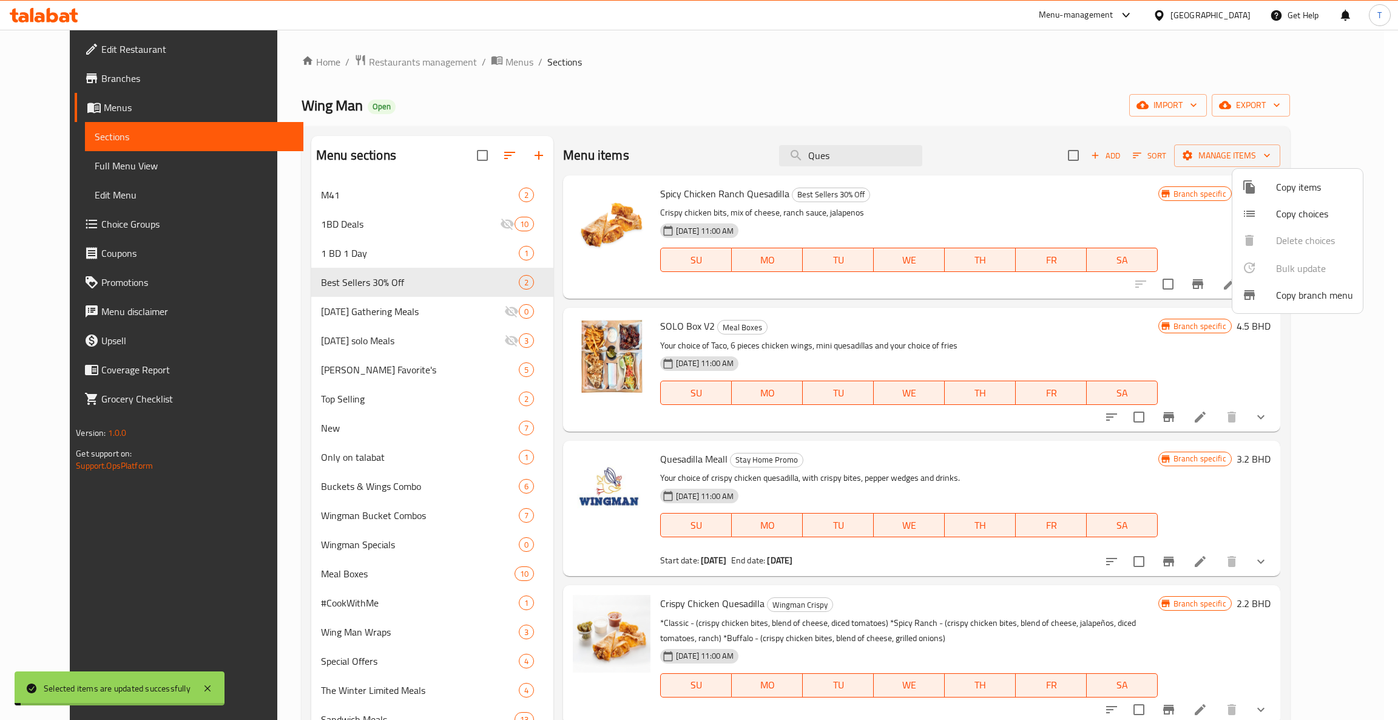
click at [342, 269] on div at bounding box center [699, 360] width 1398 height 720
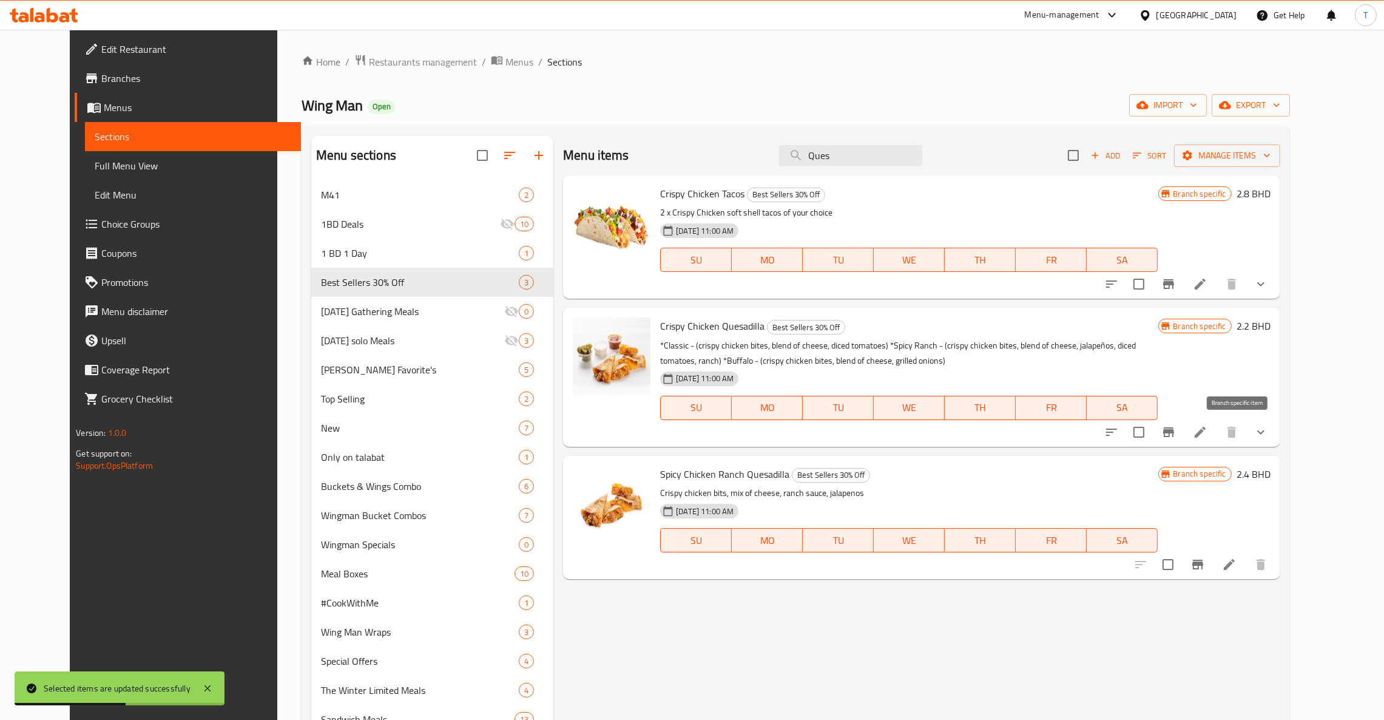
click at [1174, 428] on icon "Branch-specific-item" at bounding box center [1168, 432] width 11 height 10
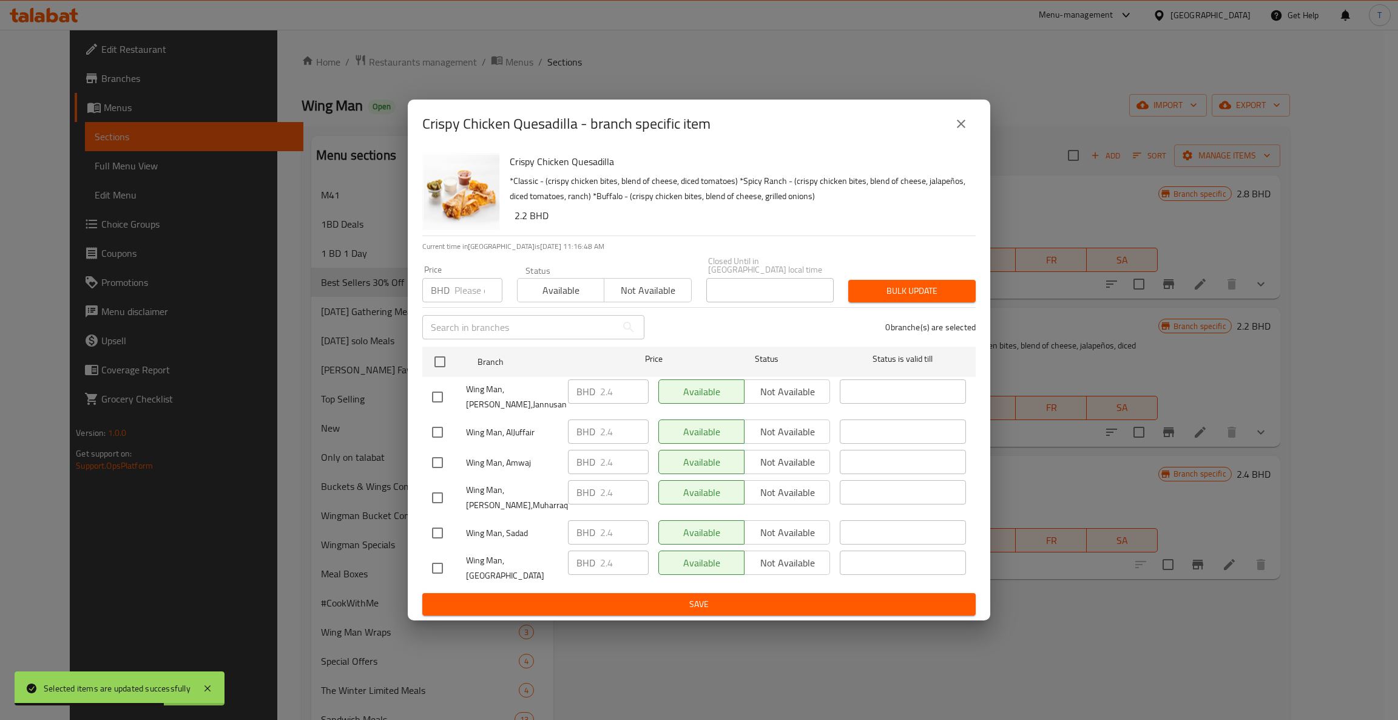
click at [958, 129] on icon "close" at bounding box center [961, 123] width 15 height 15
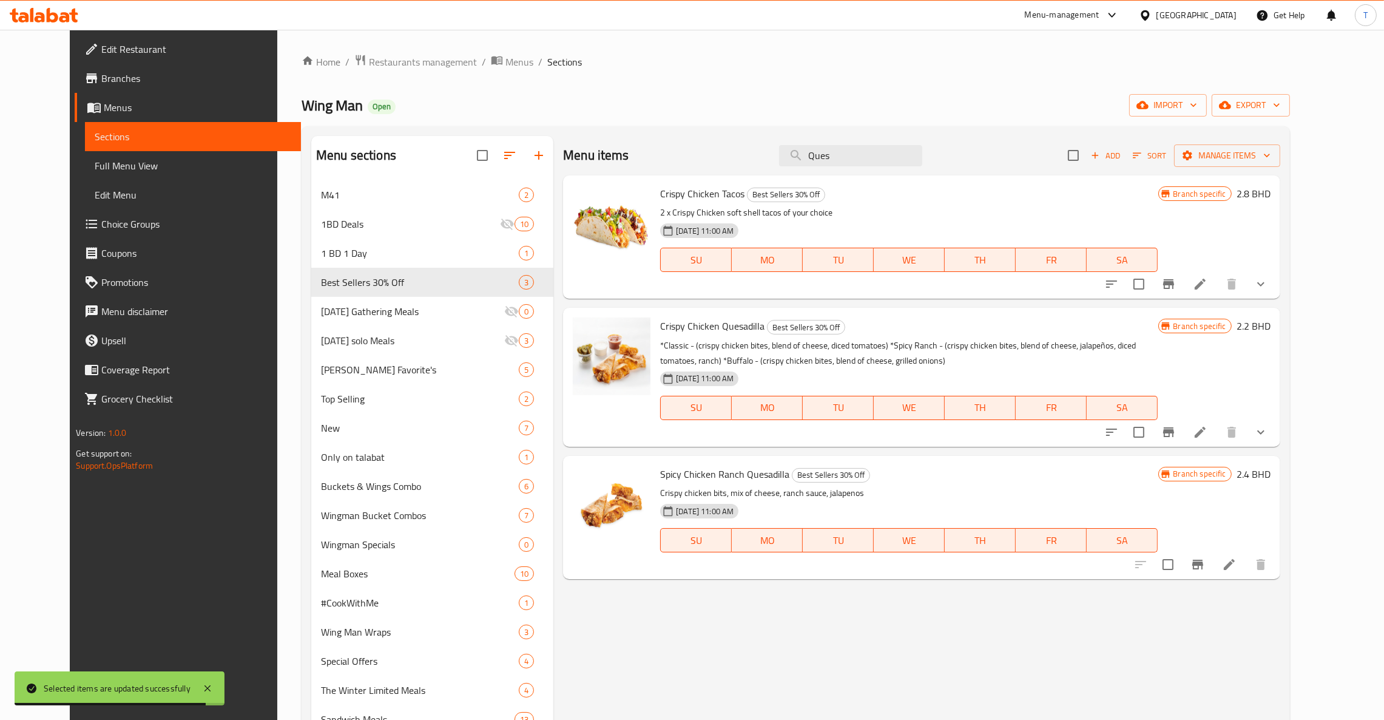
click at [1174, 285] on icon "Branch-specific-item" at bounding box center [1168, 284] width 11 height 10
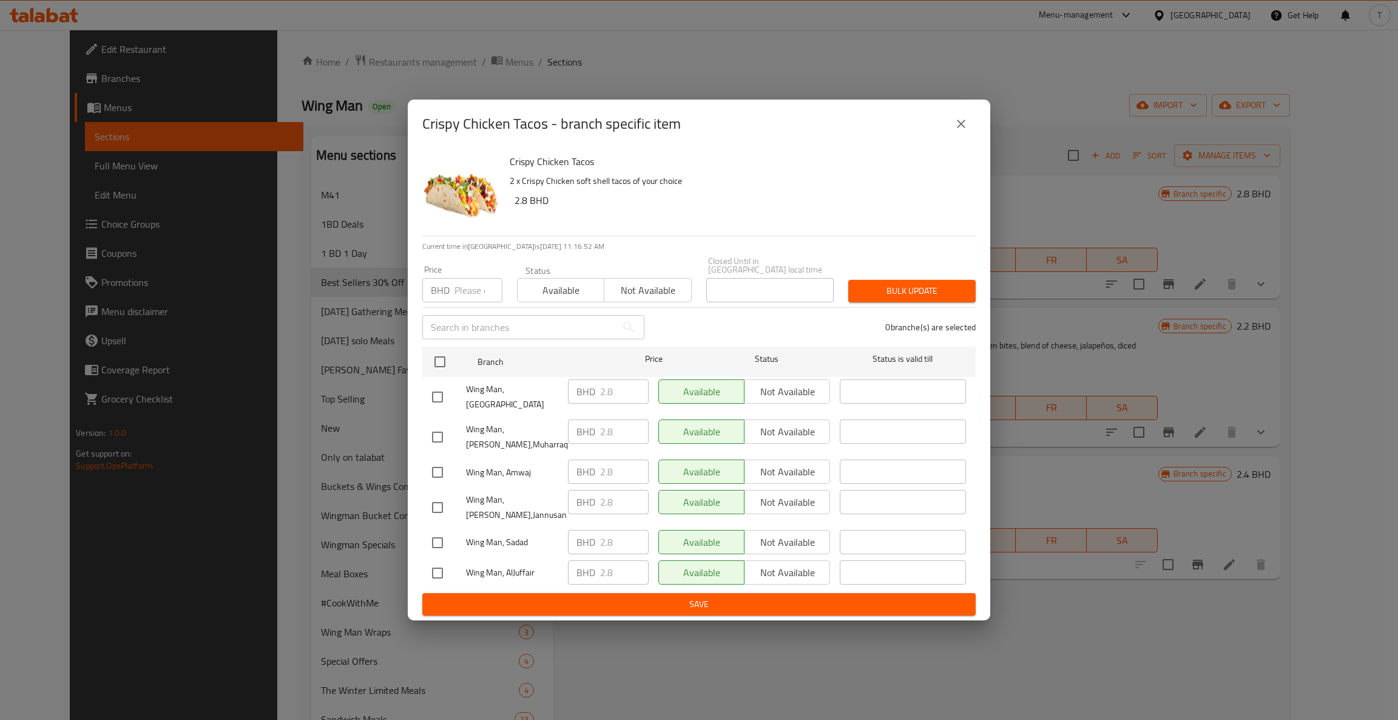
click at [963, 131] on icon "close" at bounding box center [961, 123] width 15 height 15
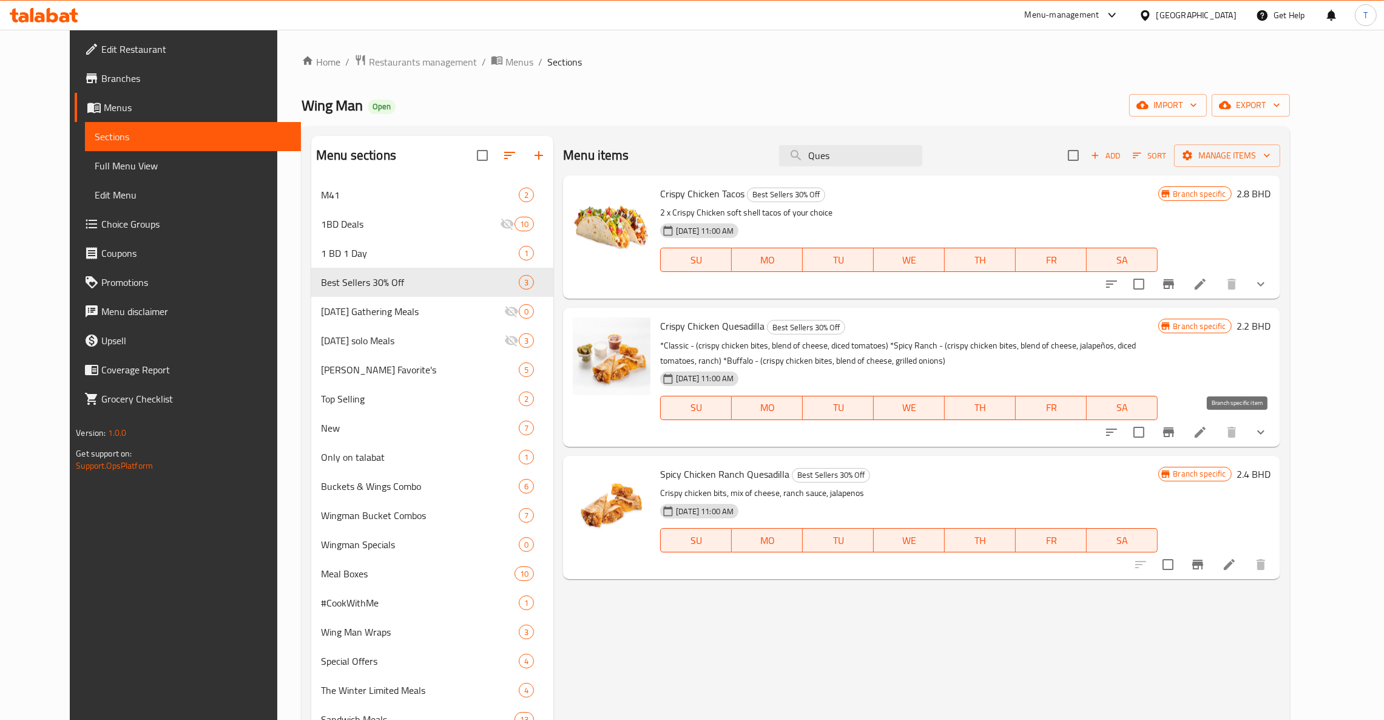
click at [1174, 431] on icon "Branch-specific-item" at bounding box center [1168, 432] width 11 height 10
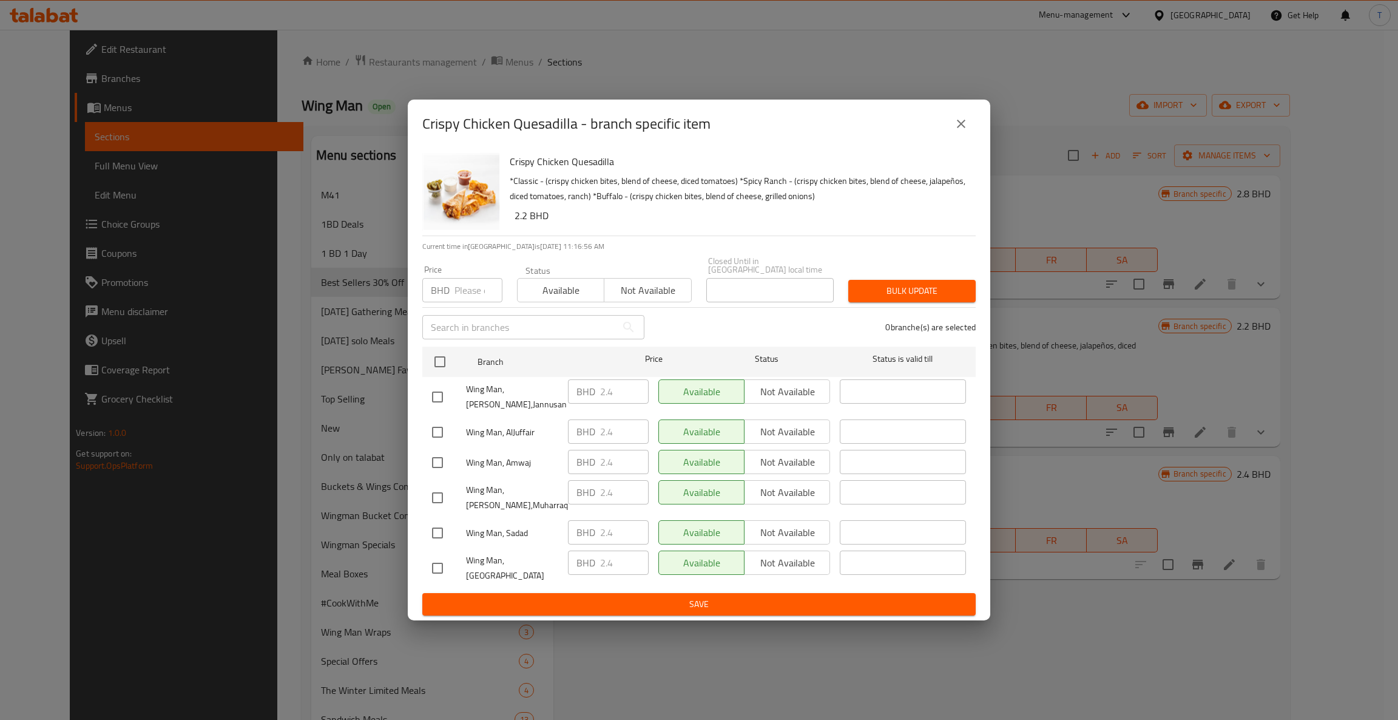
click at [958, 131] on icon "close" at bounding box center [961, 123] width 15 height 15
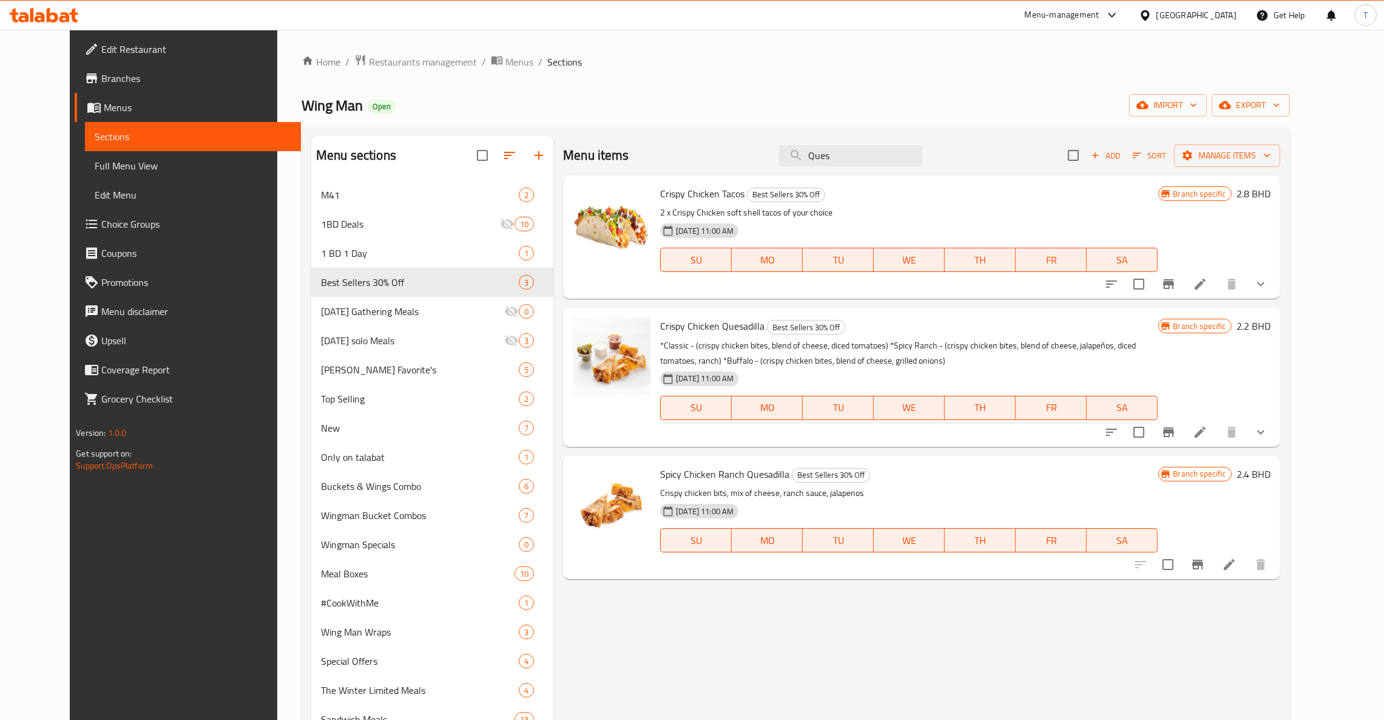
click at [1275, 316] on div "Crispy Chicken Quesadilla Best Sellers 30% Off *Classic - (crispy chicken bites…" at bounding box center [965, 376] width 620 height 129
click at [1270, 329] on h6 "2.2 BHD" at bounding box center [1253, 325] width 34 height 17
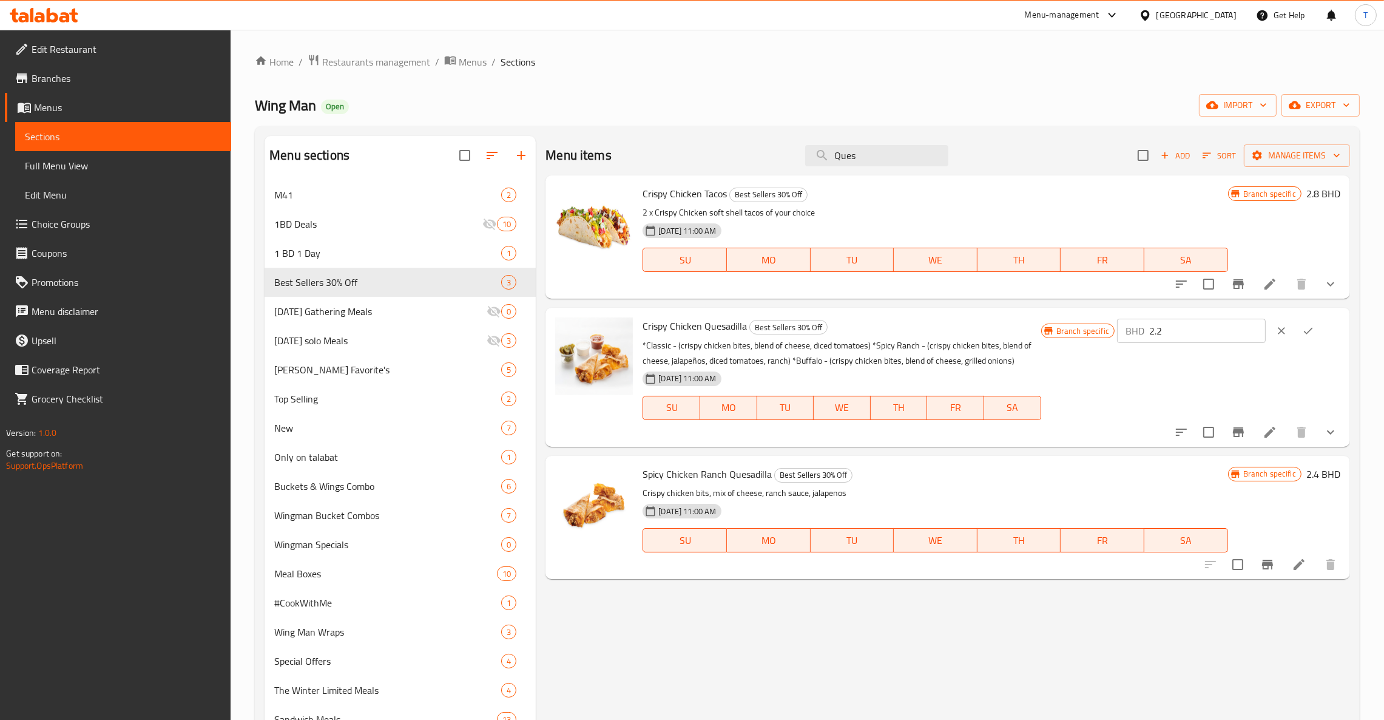
click at [1242, 330] on input "2.2" at bounding box center [1207, 331] width 116 height 24
type input "2.4"
click at [1313, 329] on icon "ok" at bounding box center [1308, 331] width 12 height 12
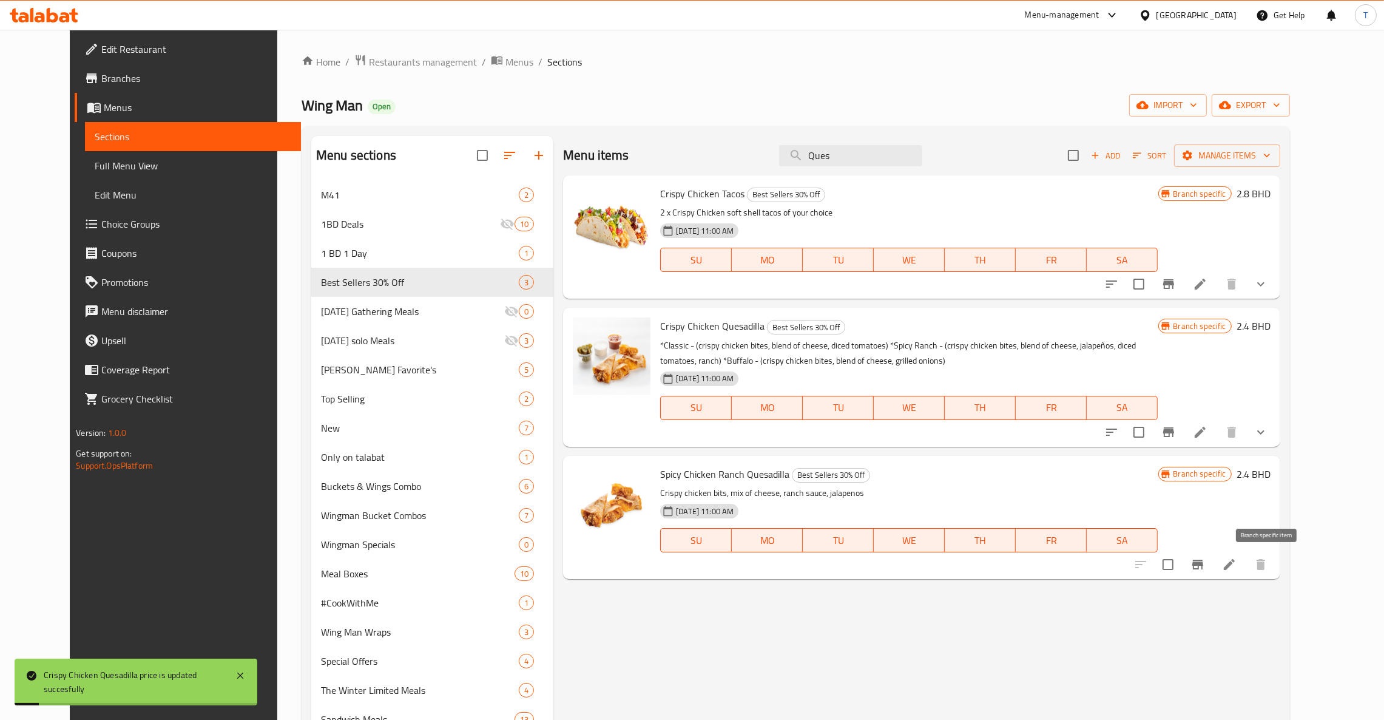
click at [1205, 570] on icon "Branch-specific-item" at bounding box center [1197, 564] width 15 height 15
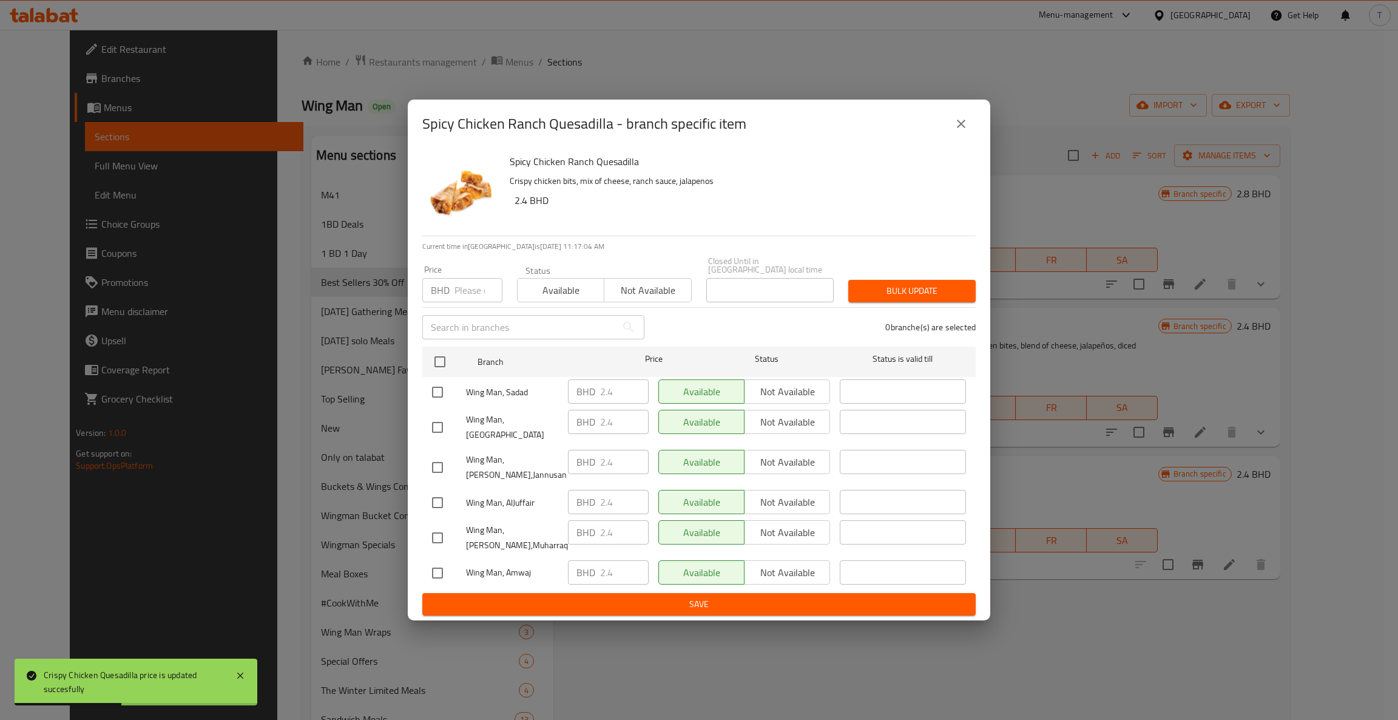
click at [962, 120] on button "close" at bounding box center [960, 123] width 29 height 29
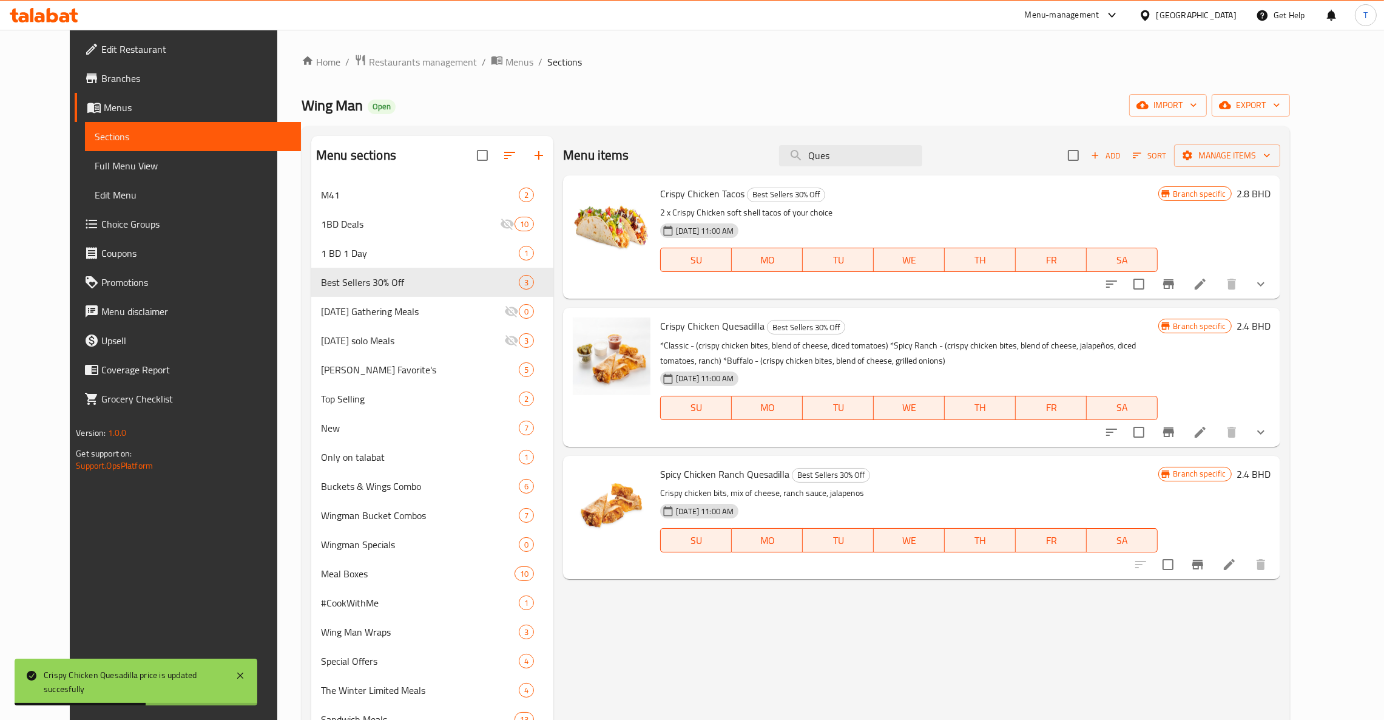
click at [856, 653] on div "Menu items Ques Add Sort Manage items Crispy Chicken Tacos Best Sellers 30% Off…" at bounding box center [916, 641] width 727 height 1010
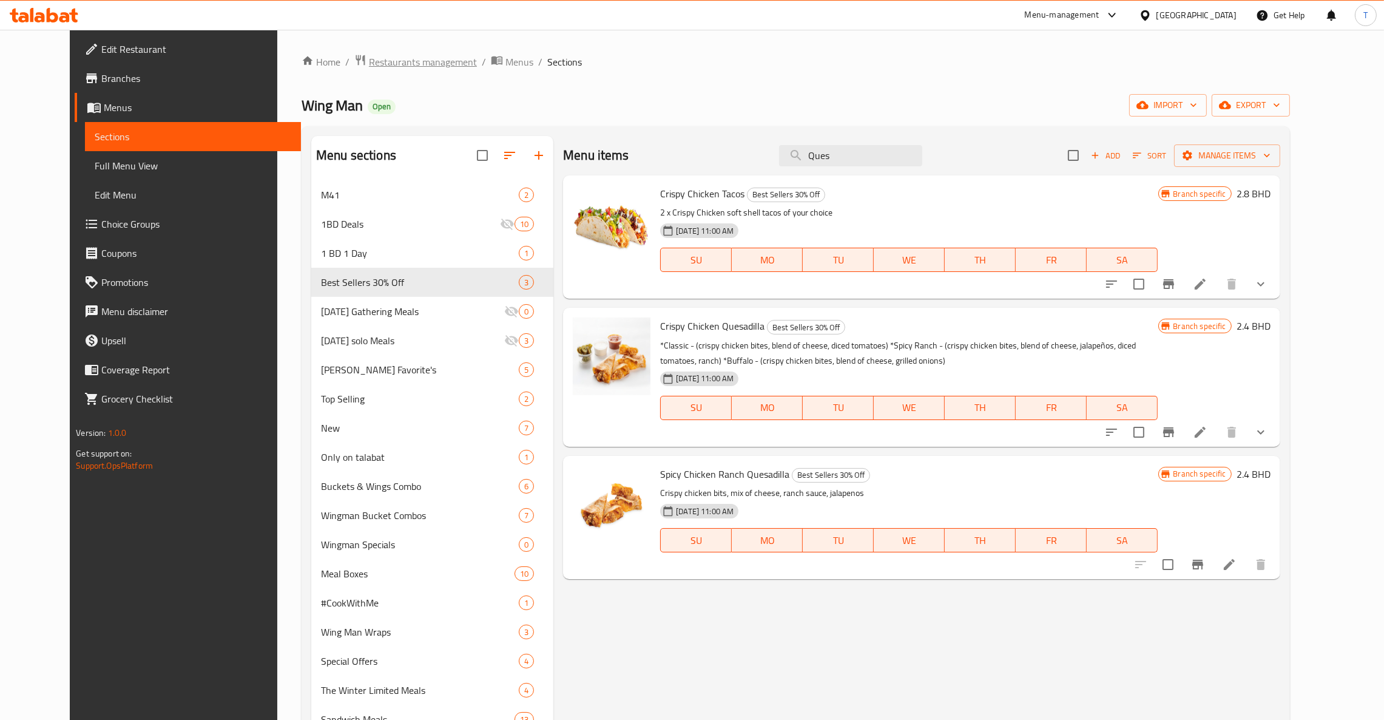
click at [373, 58] on span "Restaurants management" at bounding box center [423, 62] width 108 height 15
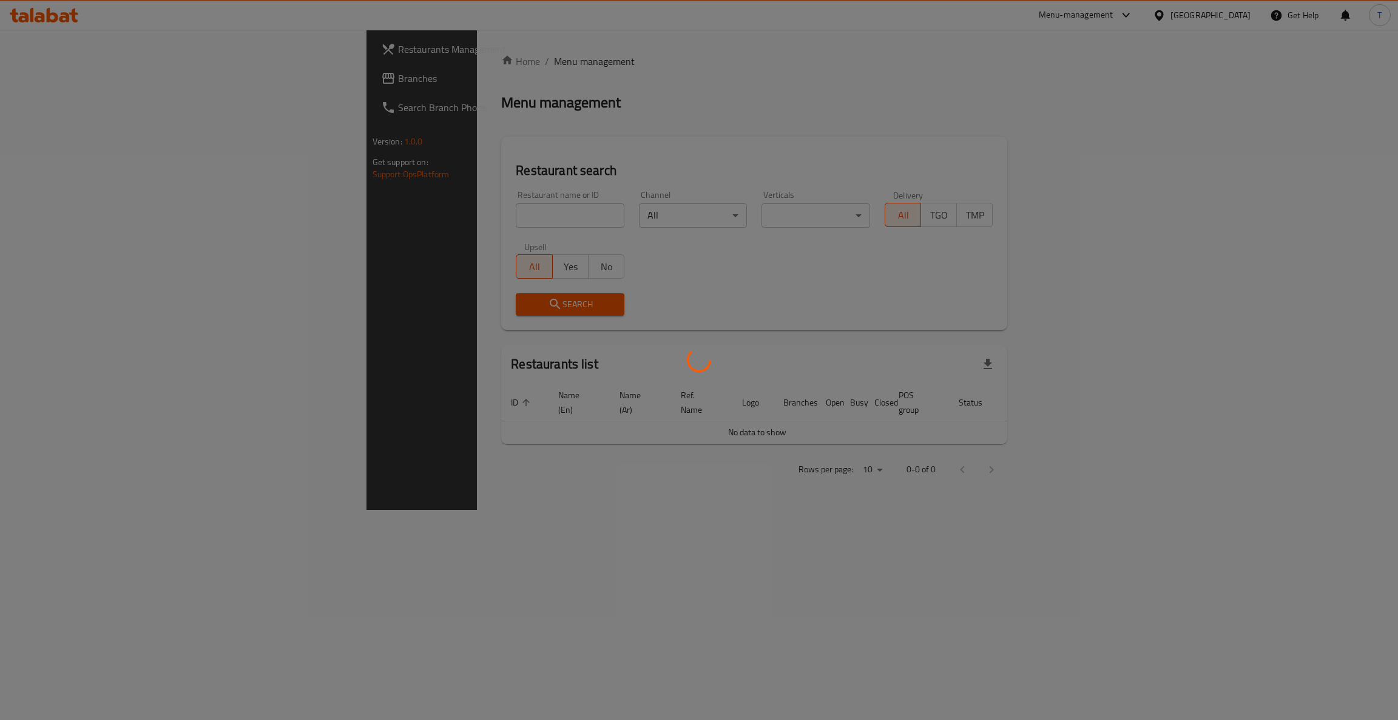
click at [347, 209] on div at bounding box center [699, 360] width 1398 height 720
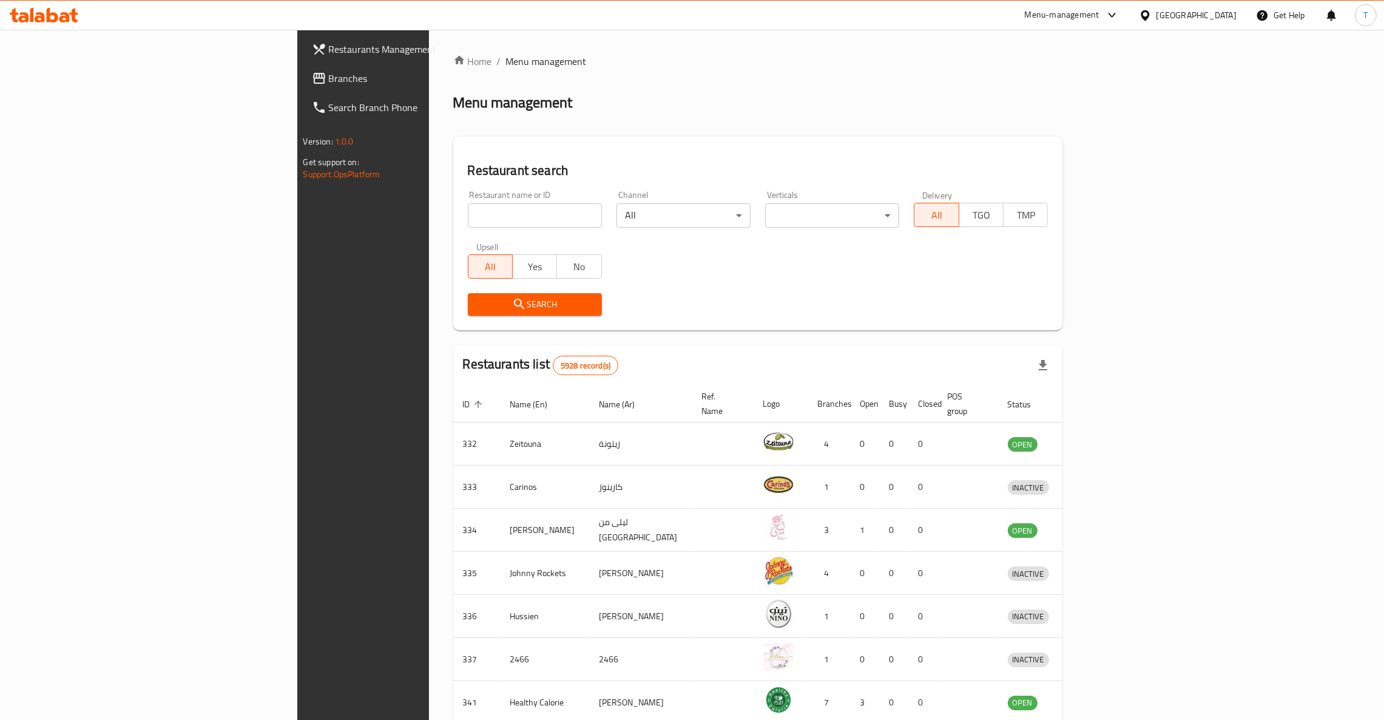
click at [468, 212] on input "search" at bounding box center [535, 215] width 134 height 24
type input "676741"
click button "Search" at bounding box center [535, 304] width 134 height 22
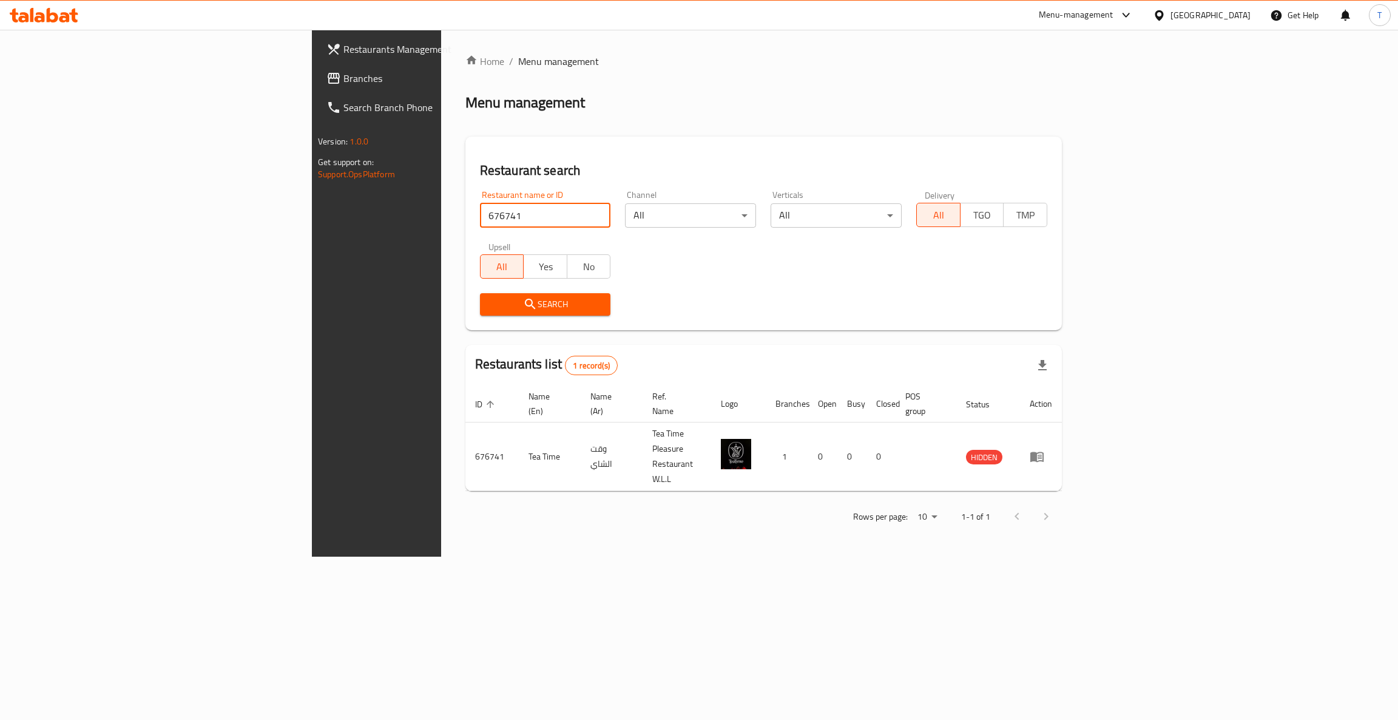
drag, startPoint x: 373, startPoint y: 209, endPoint x: 217, endPoint y: 217, distance: 155.5
click at [312, 217] on div "Restaurants Management Branches Search Branch Phone Version: 1.0.0 Get support …" at bounding box center [699, 293] width 774 height 527
